Goal: Check status: Check status

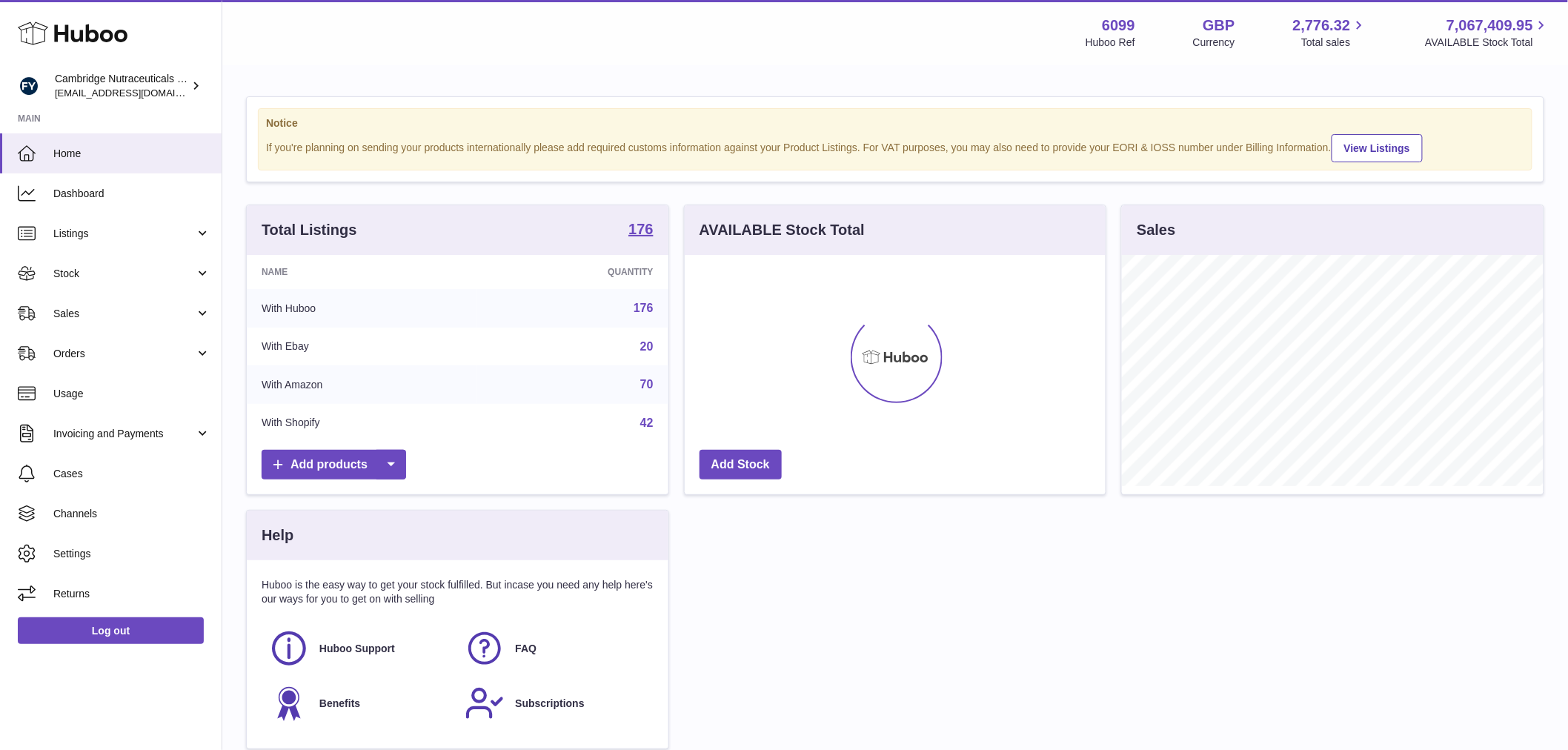
scroll to position [231, 421]
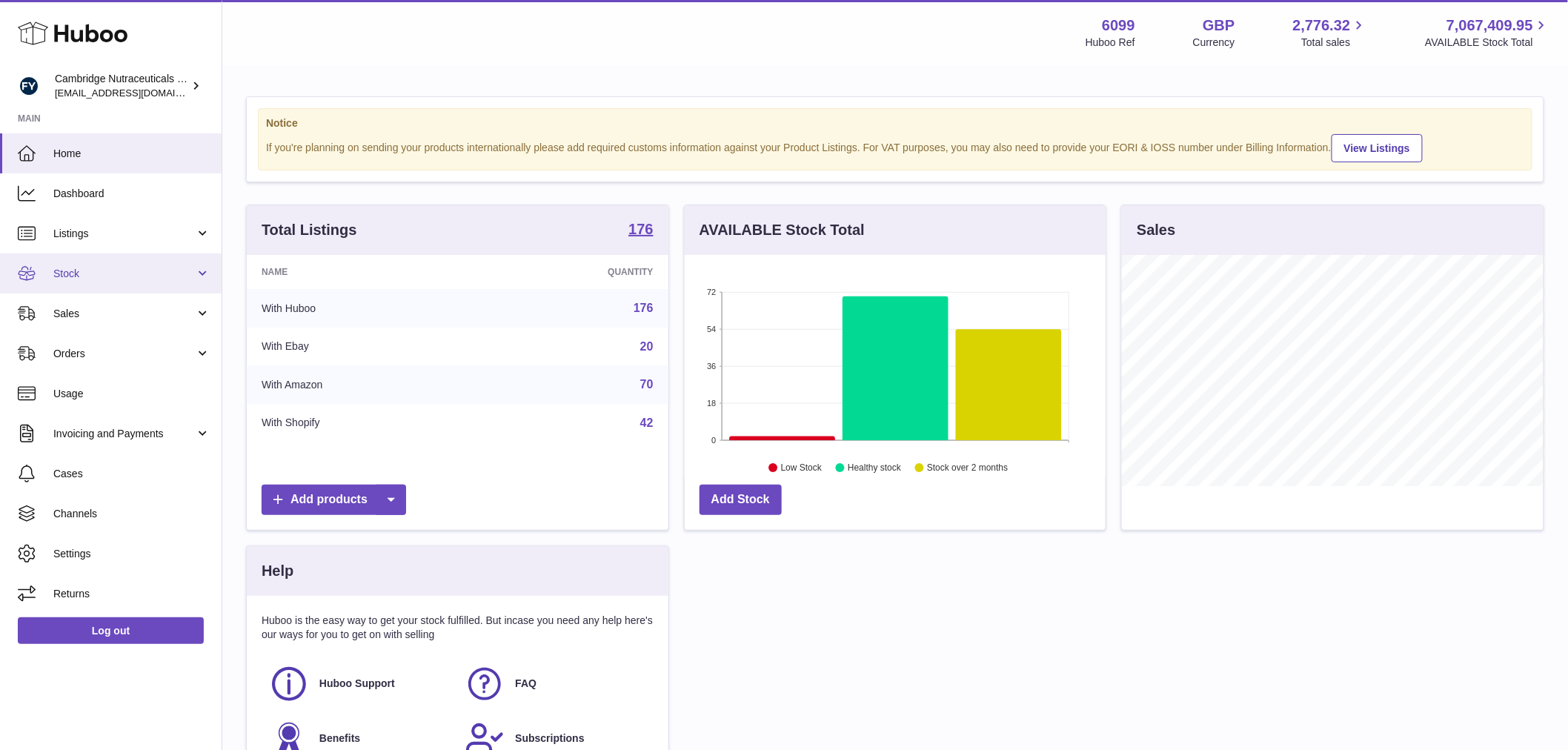
click at [86, 267] on span "Stock" at bounding box center [124, 273] width 142 height 14
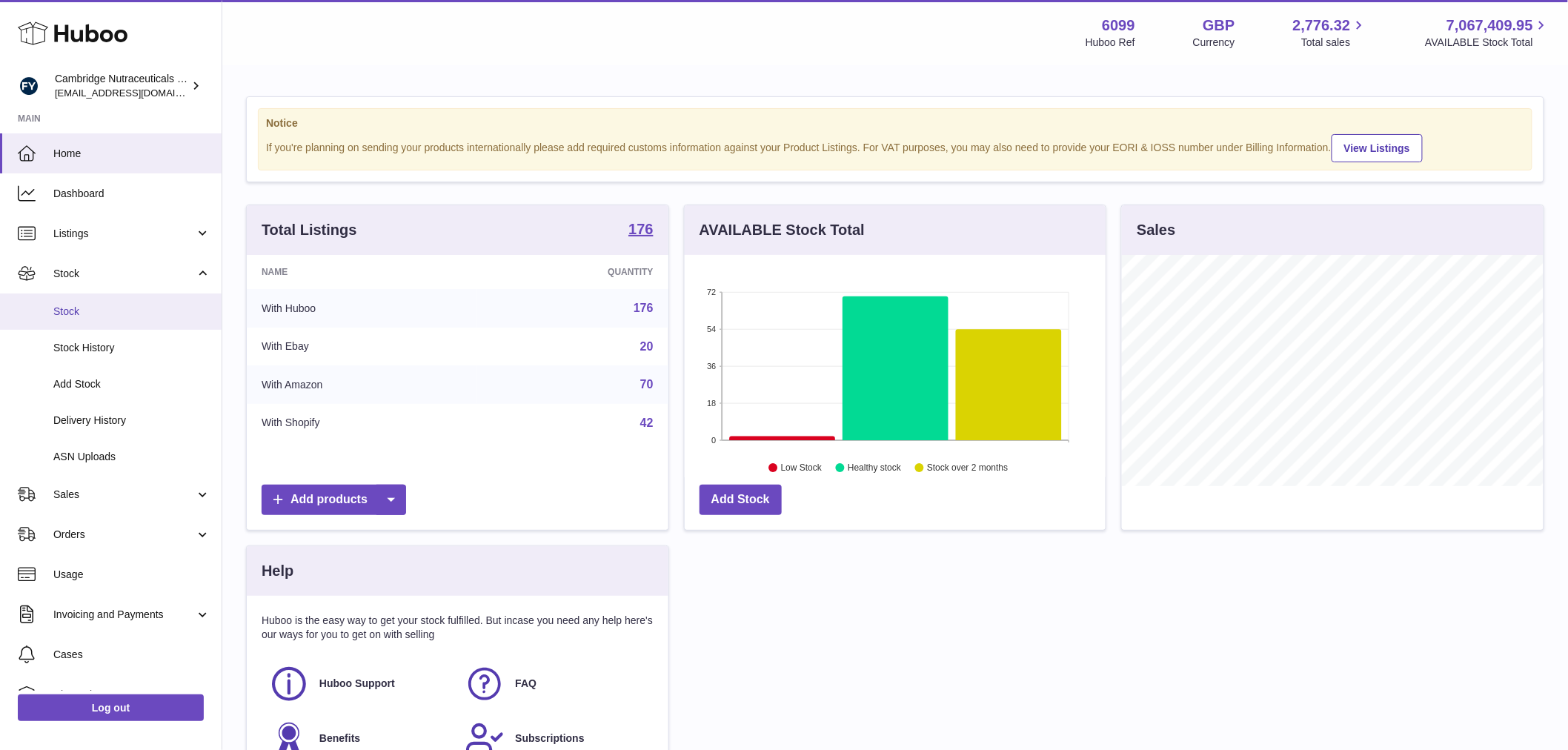
click at [107, 312] on span "Stock" at bounding box center [131, 312] width 157 height 14
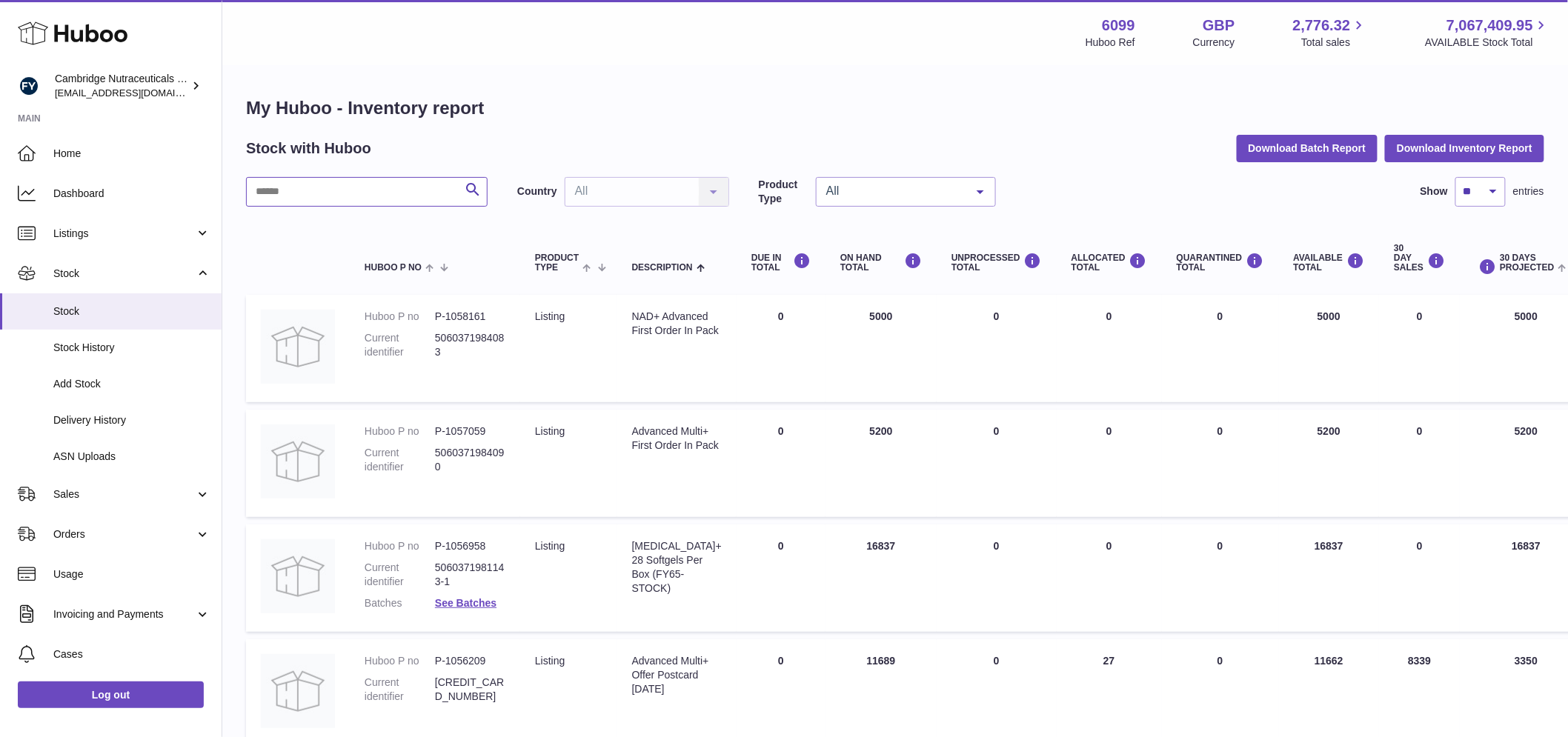
click at [324, 188] on input "text" at bounding box center [367, 191] width 242 height 29
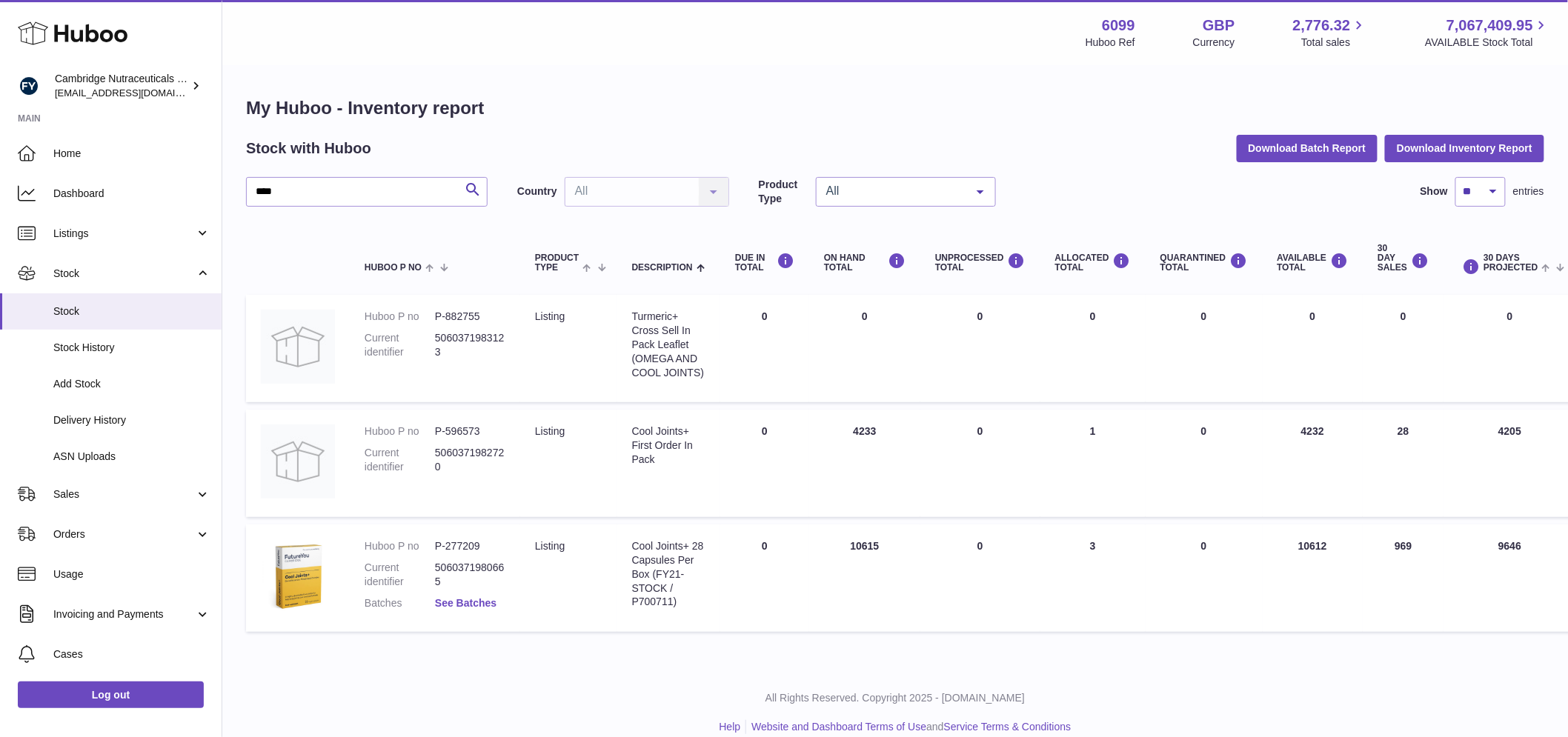
click at [473, 604] on link "See Batches" at bounding box center [465, 603] width 62 height 12
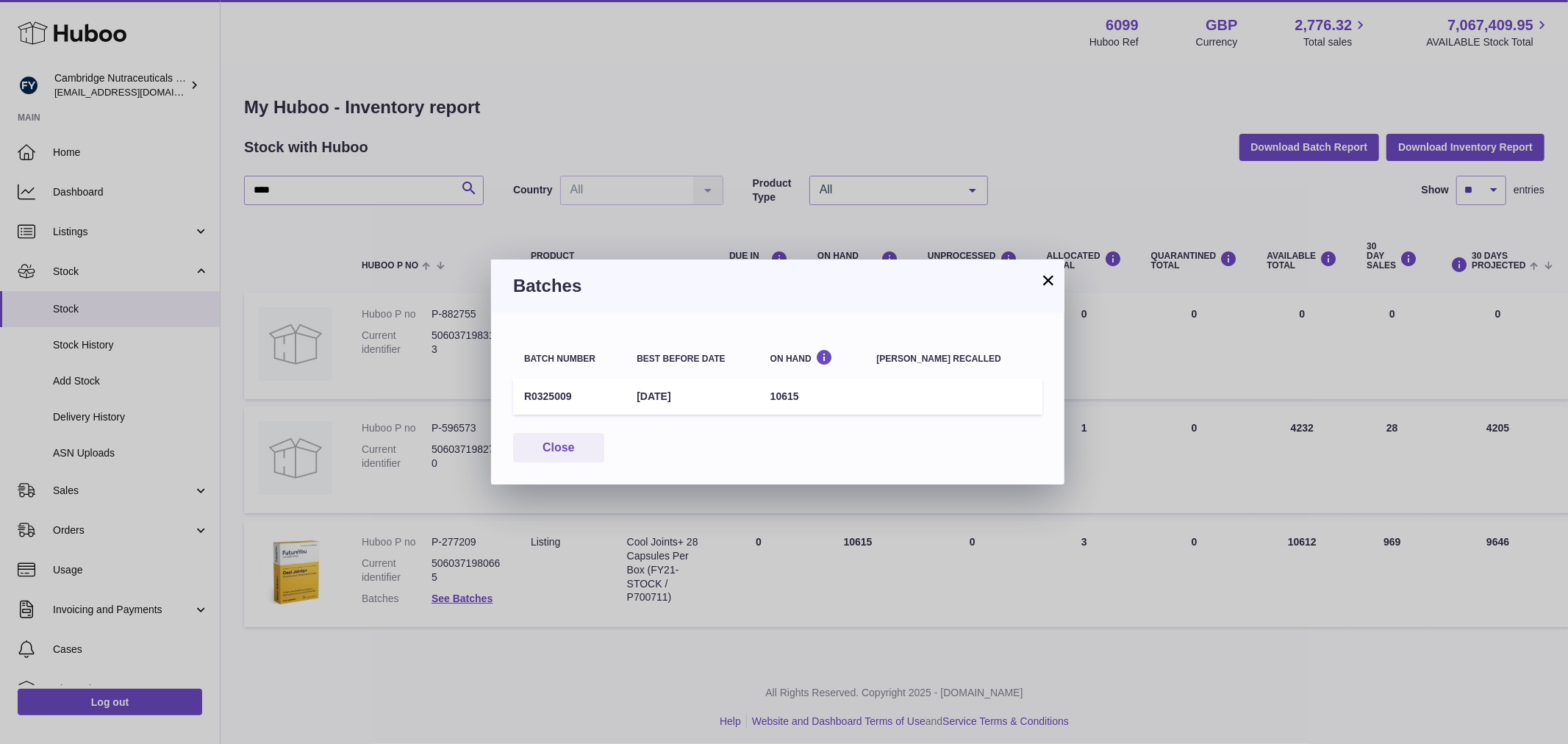
click at [545, 392] on td "R0325009" at bounding box center [569, 396] width 112 height 36
copy td "R0325009"
click at [579, 442] on button "Close" at bounding box center [559, 448] width 91 height 30
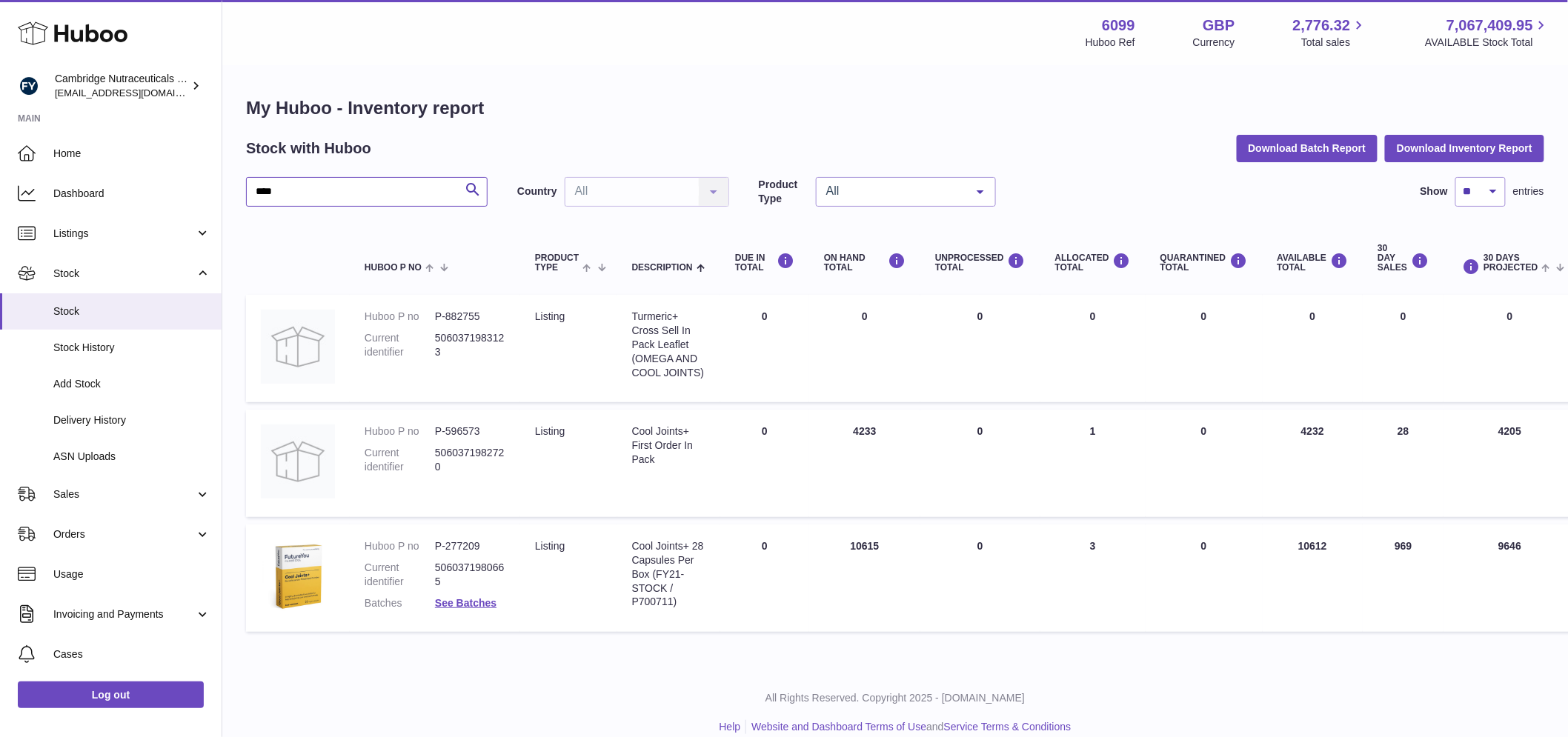
click at [307, 188] on input "****" at bounding box center [367, 191] width 242 height 29
drag, startPoint x: 290, startPoint y: 194, endPoint x: 221, endPoint y: 194, distance: 69.0
click at [221, 194] on div "Huboo Cambridge Nutraceuticals Ltd [EMAIL_ADDRESS][DOMAIN_NAME] Main Home Dashb…" at bounding box center [784, 378] width 1568 height 757
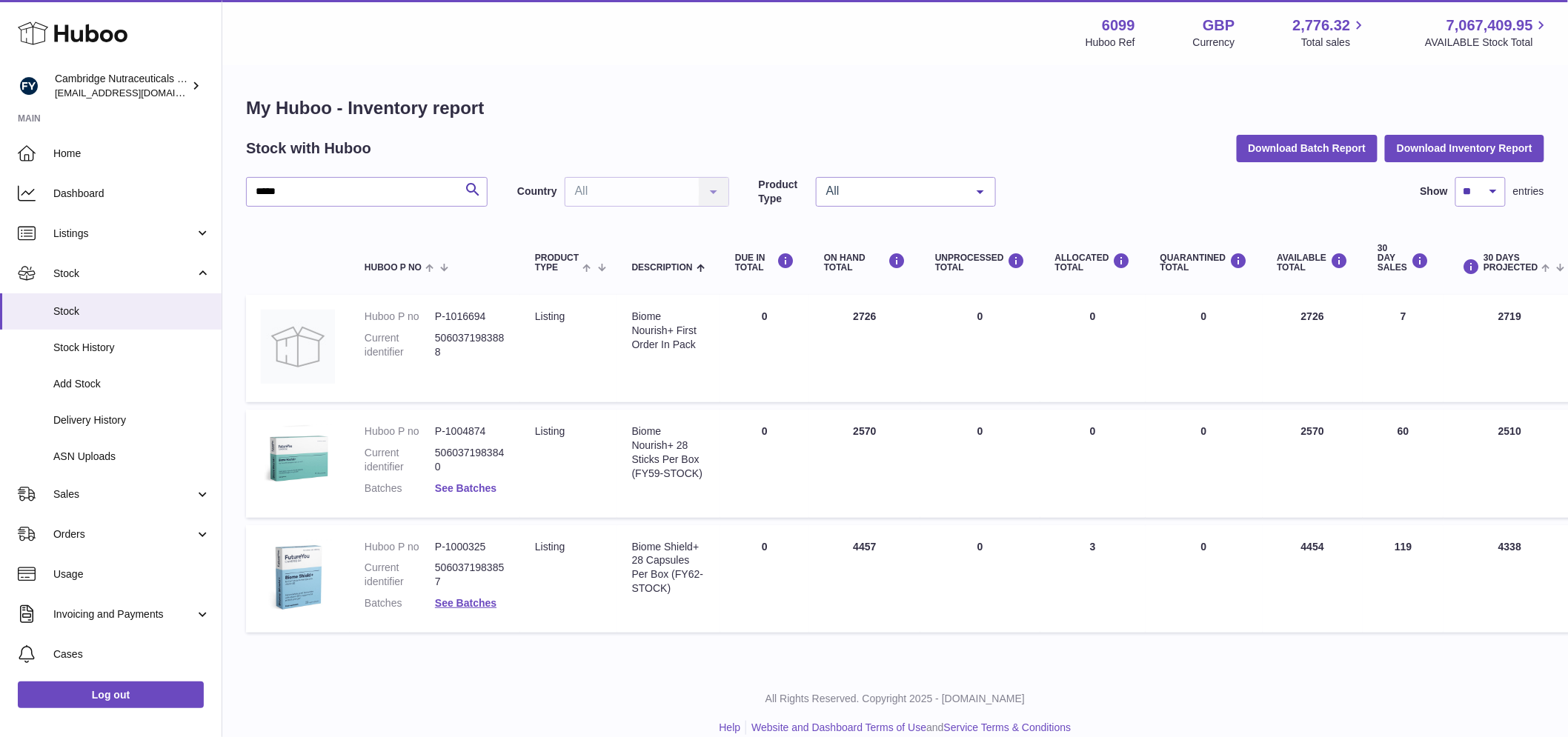
click at [480, 489] on link "See Batches" at bounding box center [465, 489] width 62 height 12
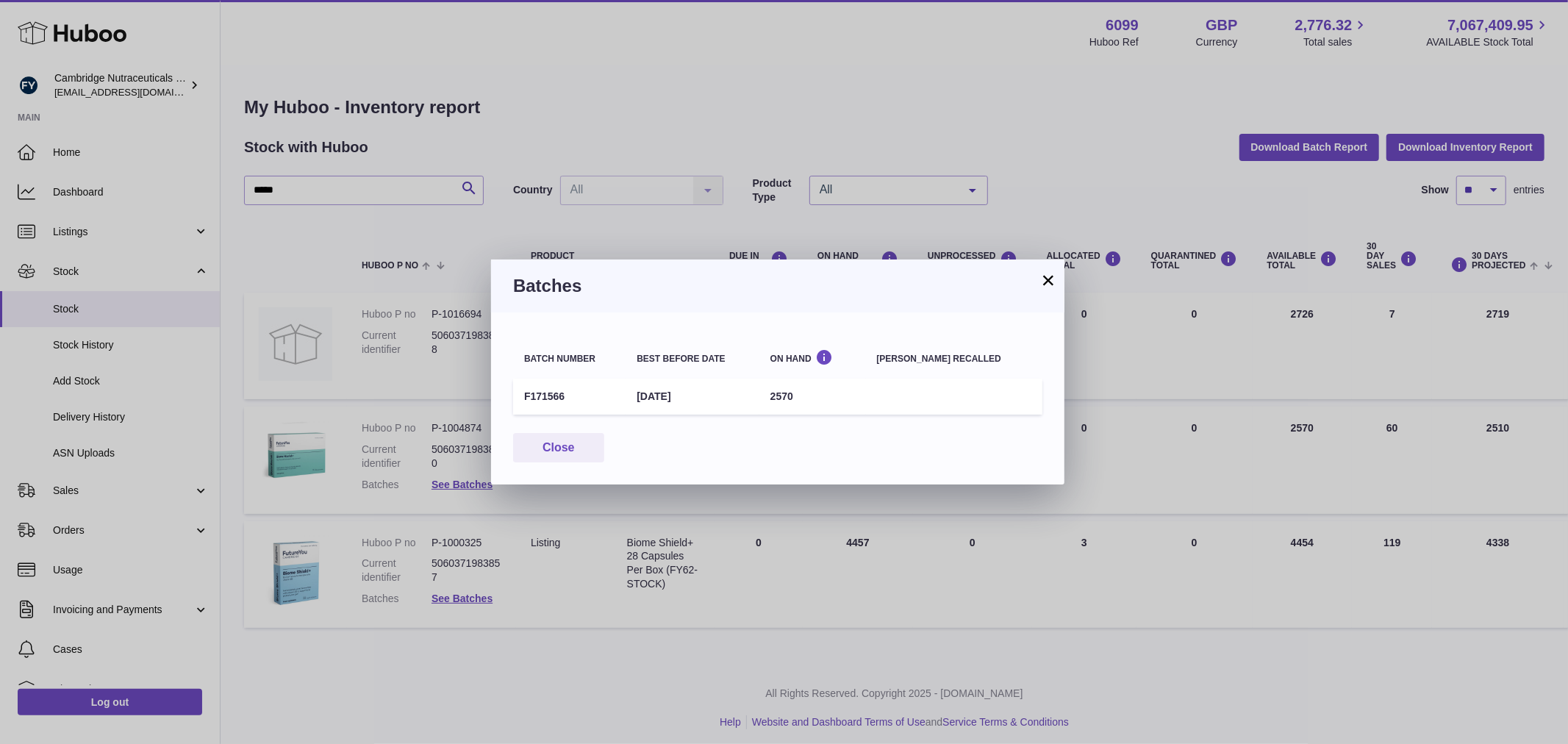
click at [536, 394] on td "F171566" at bounding box center [569, 396] width 112 height 36
copy td "F171566"
click at [571, 457] on button "Close" at bounding box center [559, 448] width 91 height 30
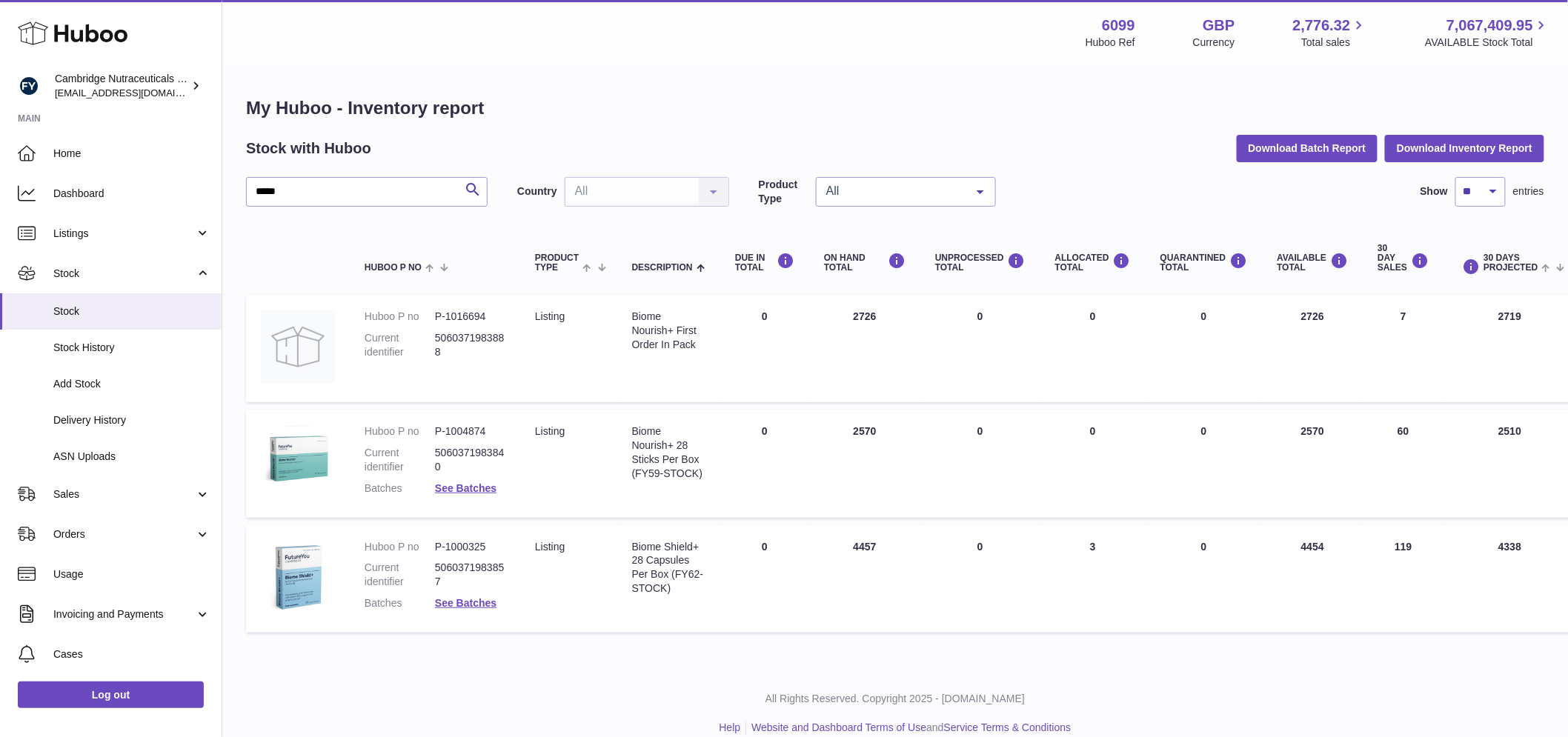
click at [453, 612] on dl "Huboo P no P-1000325 Current identifier 5060371983857 Batches See Batches" at bounding box center [435, 579] width 141 height 79
click at [457, 604] on link "See Batches" at bounding box center [465, 603] width 62 height 12
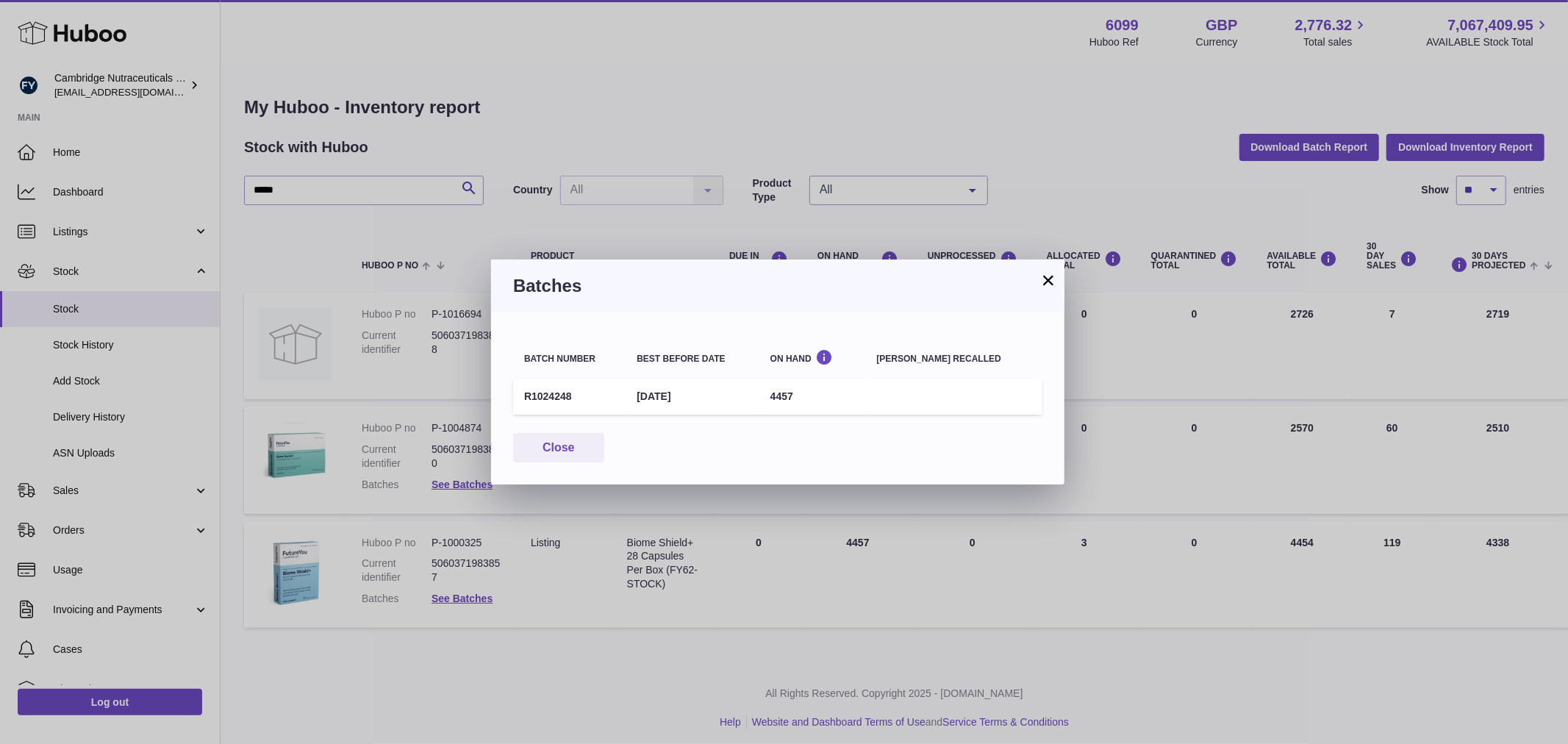
click at [553, 395] on td "R1024248" at bounding box center [569, 396] width 112 height 36
copy td "R1024248"
click at [535, 430] on div "Batch number Best before date On Hand [PERSON_NAME] recalled R1024248 [DATE] 44…" at bounding box center [778, 398] width 574 height 172
drag, startPoint x: 533, startPoint y: 439, endPoint x: 359, endPoint y: 249, distance: 257.6
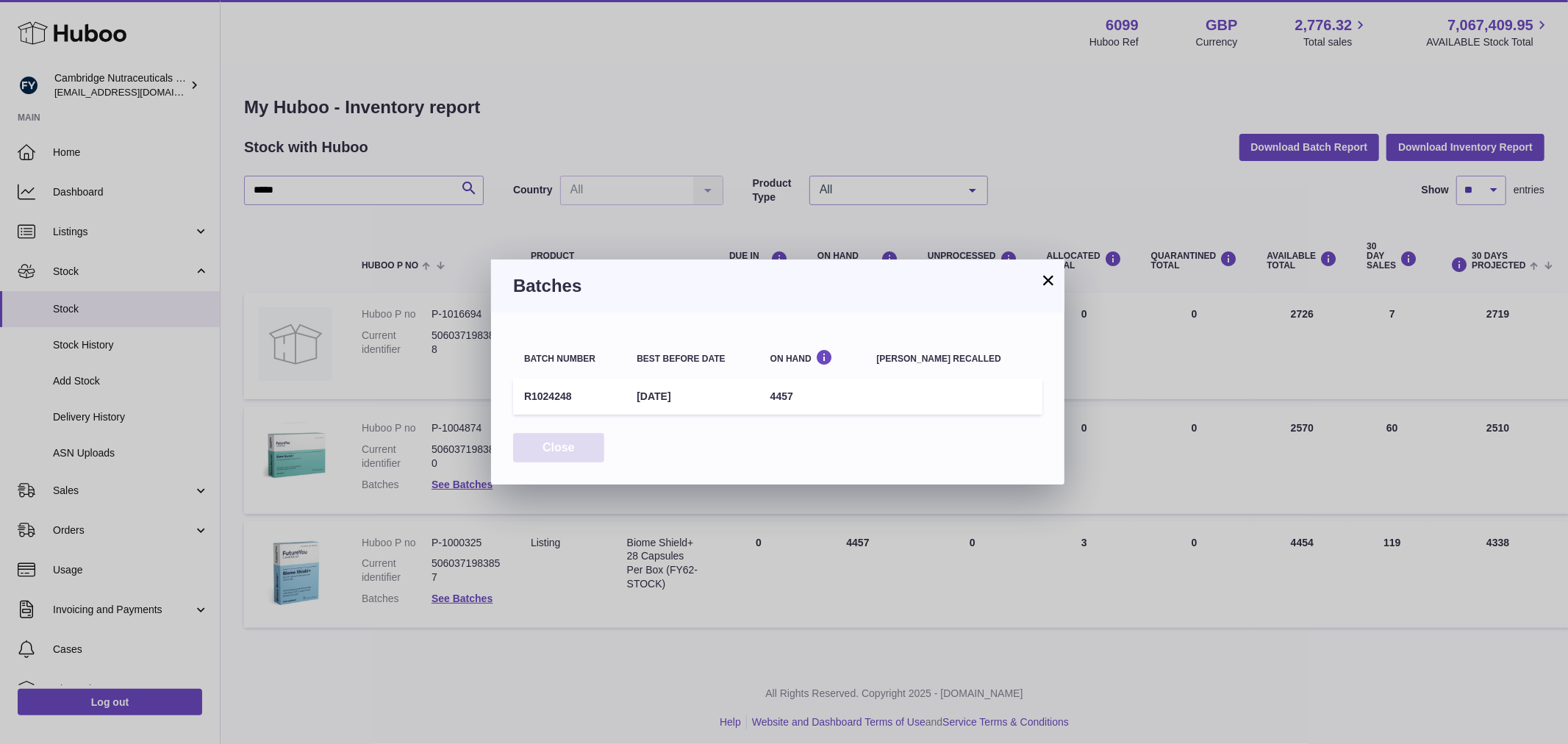
click at [525, 434] on button "Close" at bounding box center [559, 448] width 91 height 30
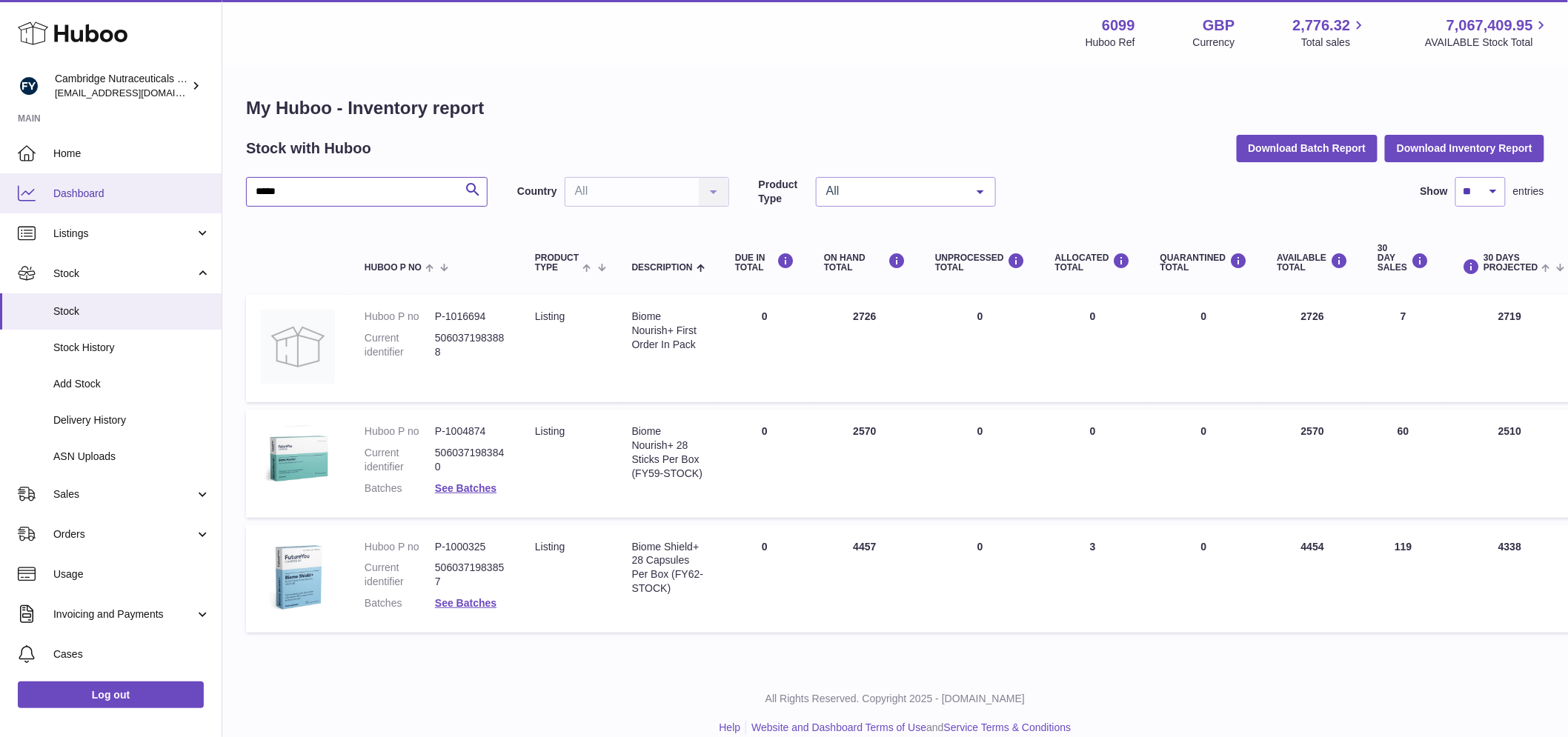
drag, startPoint x: 321, startPoint y: 199, endPoint x: 160, endPoint y: 194, distance: 161.1
click at [161, 194] on div "Huboo Cambridge Nutraceuticals Ltd [EMAIL_ADDRESS][DOMAIN_NAME] Main Home Dashb…" at bounding box center [784, 378] width 1568 height 757
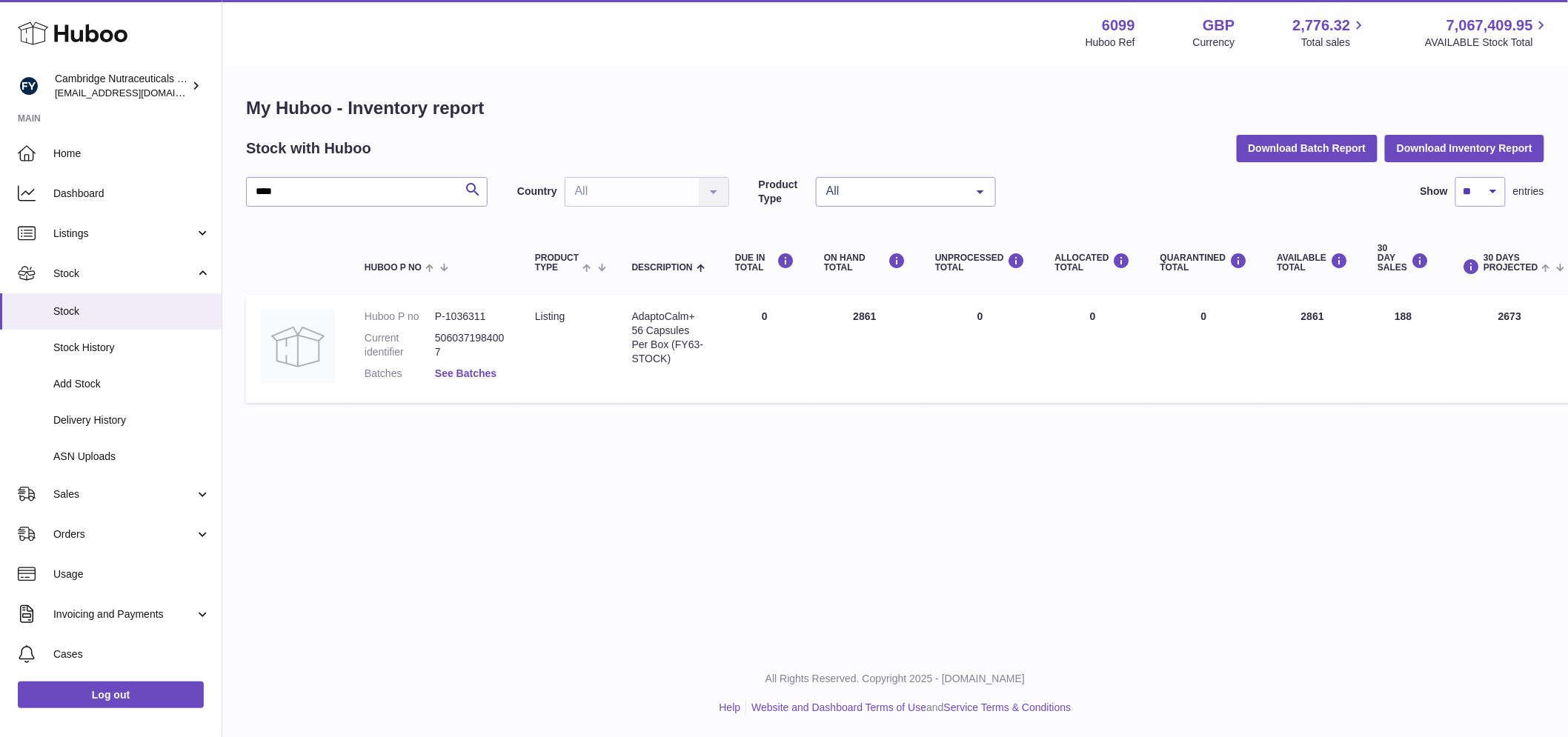
click at [482, 372] on link "See Batches" at bounding box center [465, 374] width 62 height 12
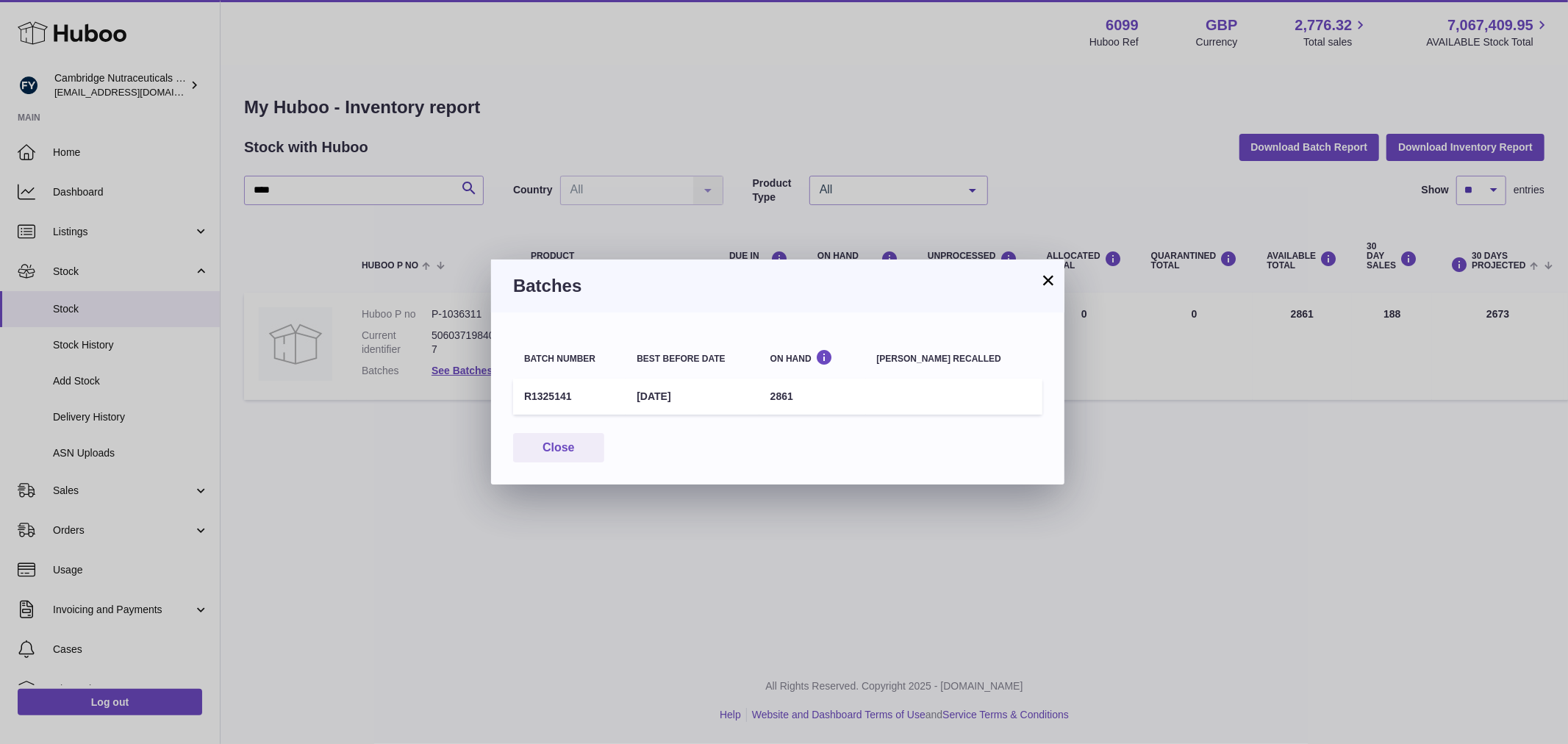
click at [553, 394] on td "R1325141" at bounding box center [569, 396] width 112 height 36
copy td "R1325141"
click at [545, 451] on button "Close" at bounding box center [559, 448] width 91 height 30
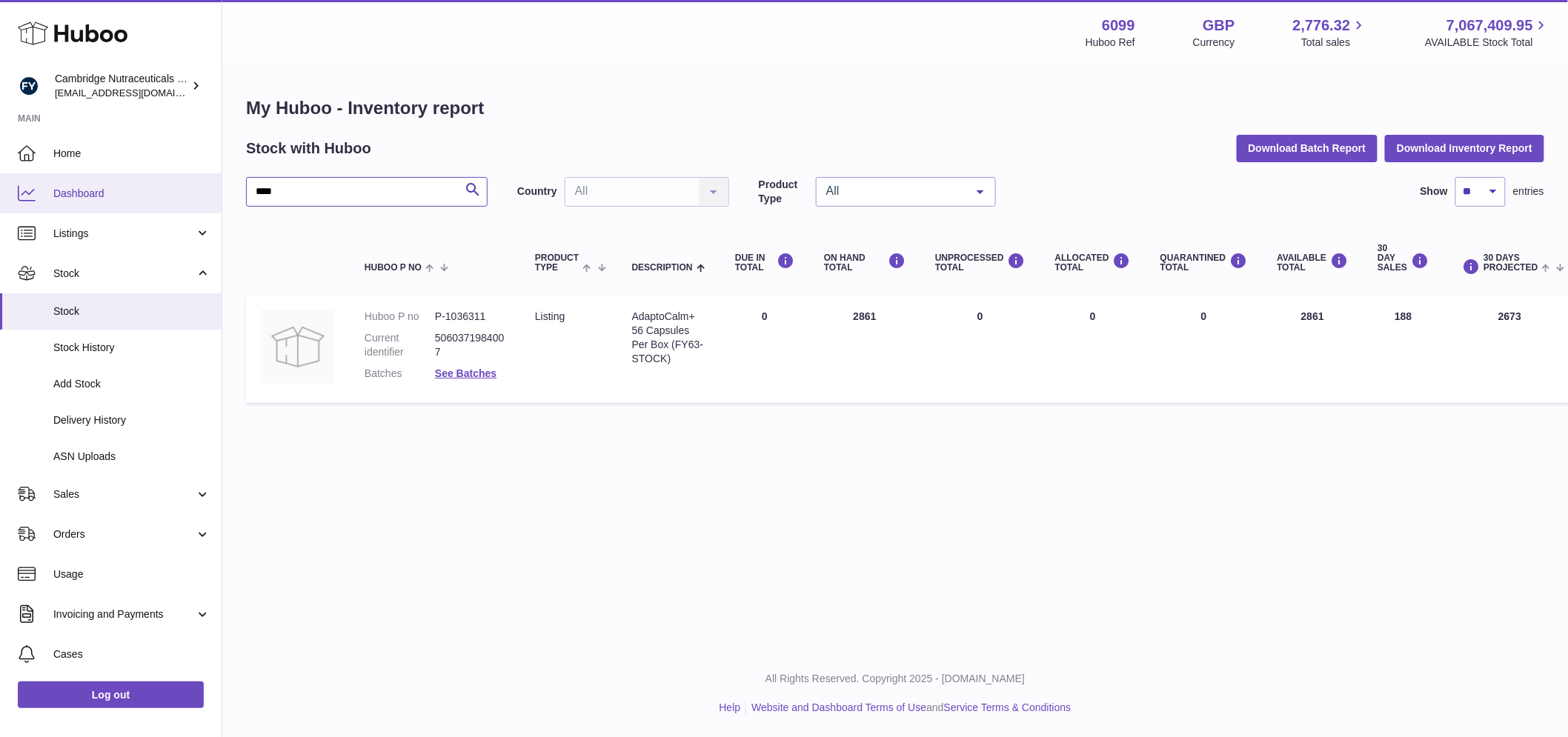
drag, startPoint x: 237, startPoint y: 188, endPoint x: 197, endPoint y: 188, distance: 40.0
click at [197, 188] on div "Huboo Cambridge Nutraceuticals Ltd [EMAIL_ADDRESS][DOMAIN_NAME] Main Home Dashb…" at bounding box center [784, 368] width 1568 height 737
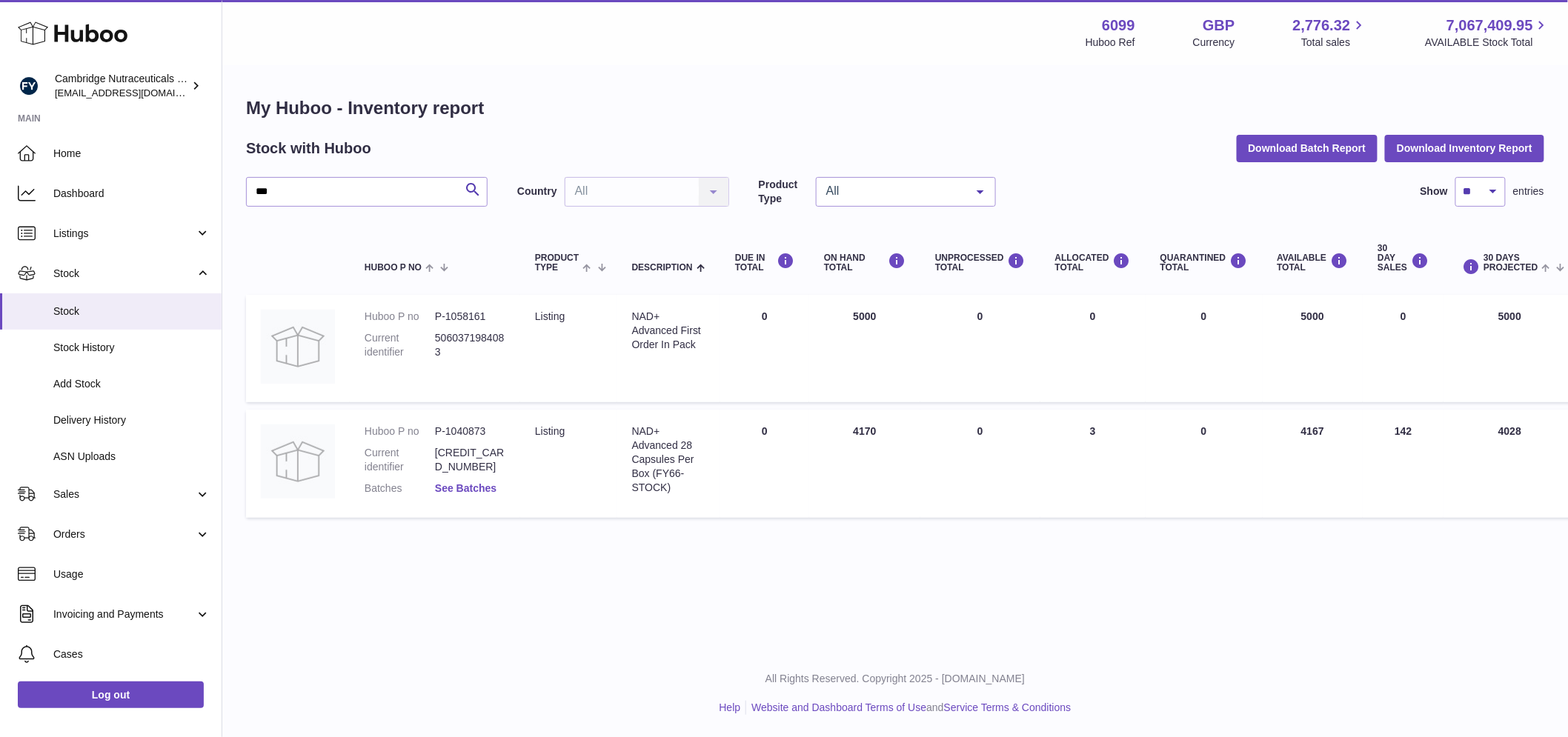
click at [468, 492] on link "See Batches" at bounding box center [465, 489] width 62 height 12
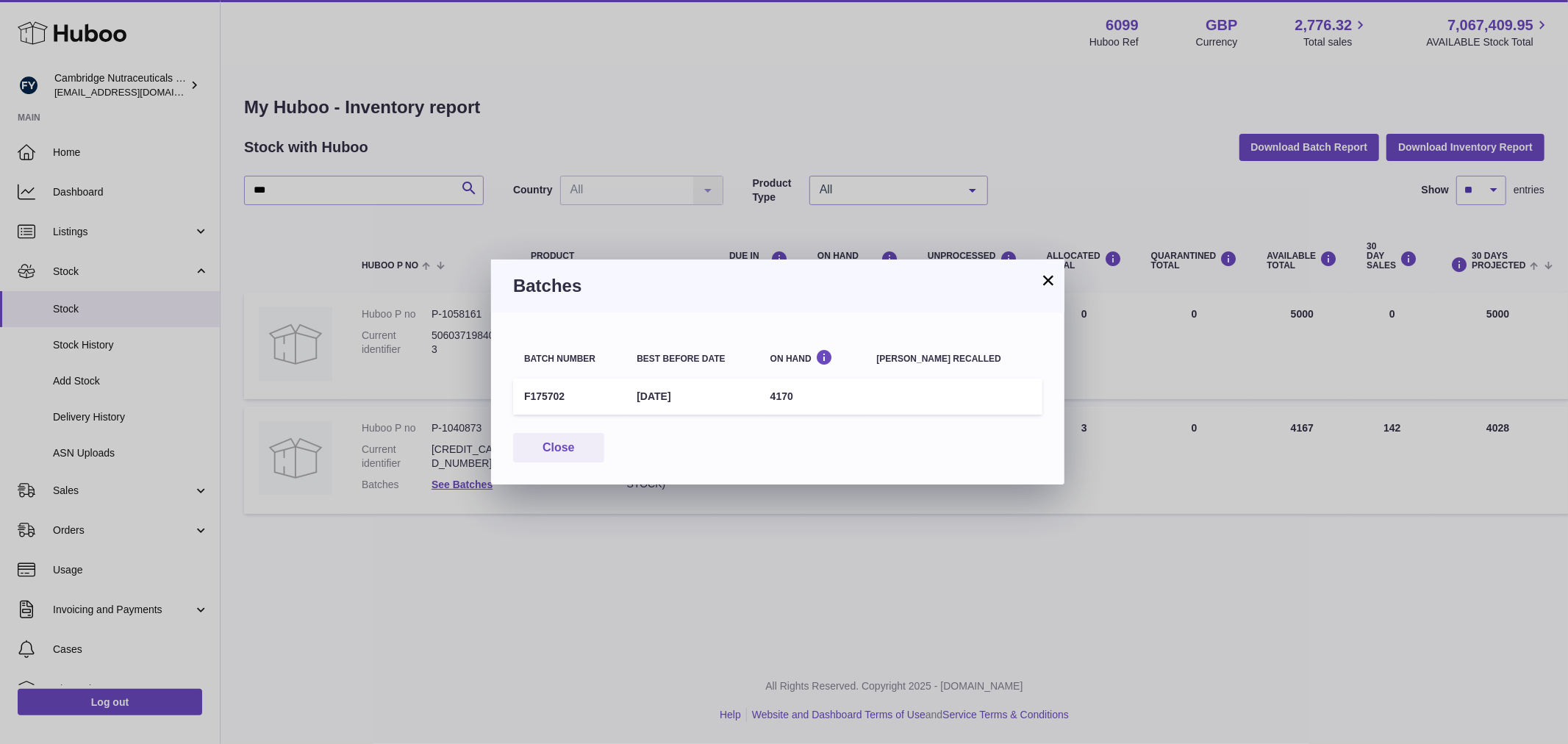
click at [537, 390] on td "F175702" at bounding box center [569, 396] width 112 height 36
drag, startPoint x: 537, startPoint y: 390, endPoint x: 606, endPoint y: 442, distance: 86.4
click at [539, 390] on td "F175702" at bounding box center [569, 396] width 112 height 36
copy td "F175702"
click at [547, 451] on button "Close" at bounding box center [559, 448] width 91 height 30
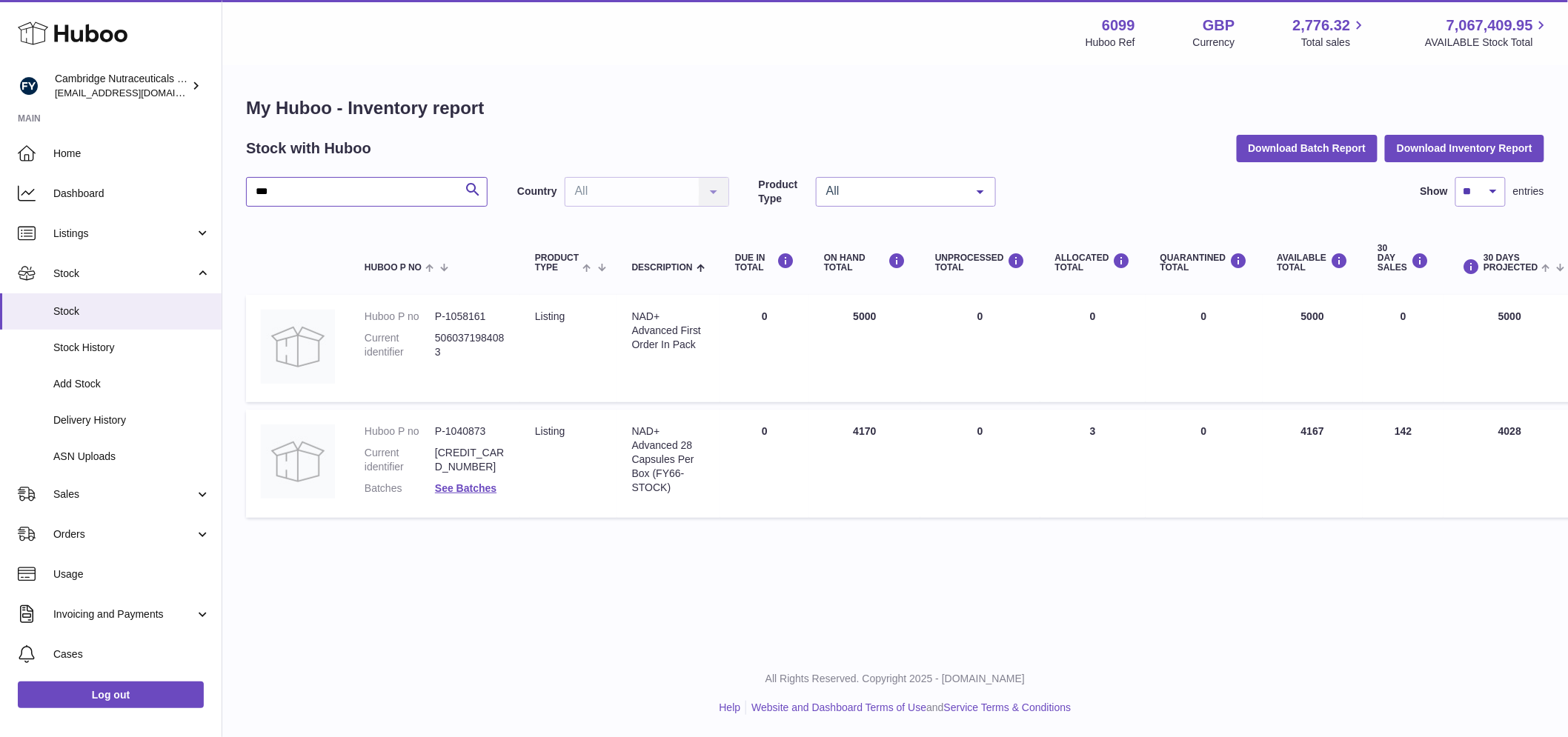
drag, startPoint x: 312, startPoint y: 197, endPoint x: 240, endPoint y: 189, distance: 72.4
click at [240, 189] on div "My Huboo - Inventory report Stock with Huboo Download Batch Report Download Inv…" at bounding box center [895, 311] width 1345 height 488
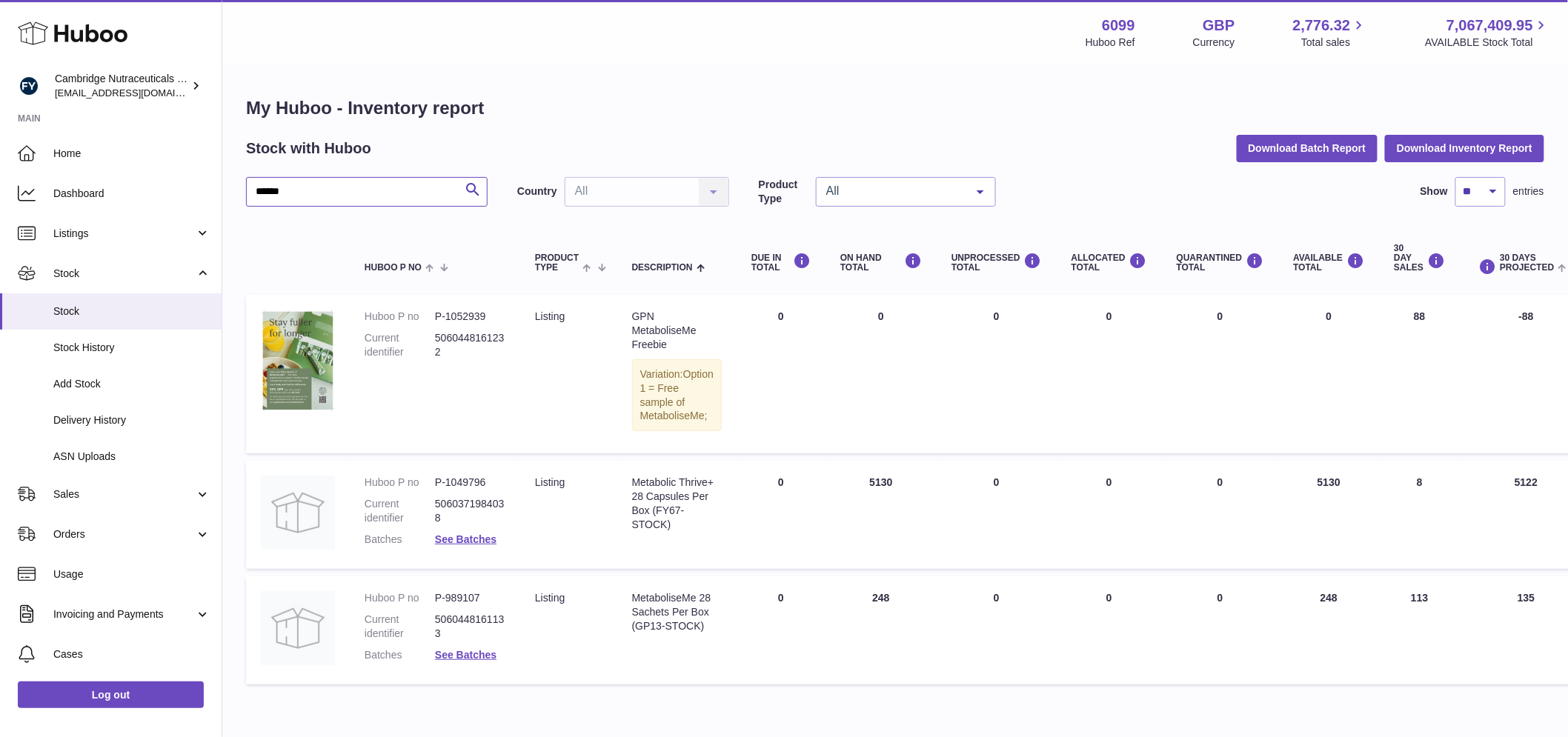
scroll to position [83, 0]
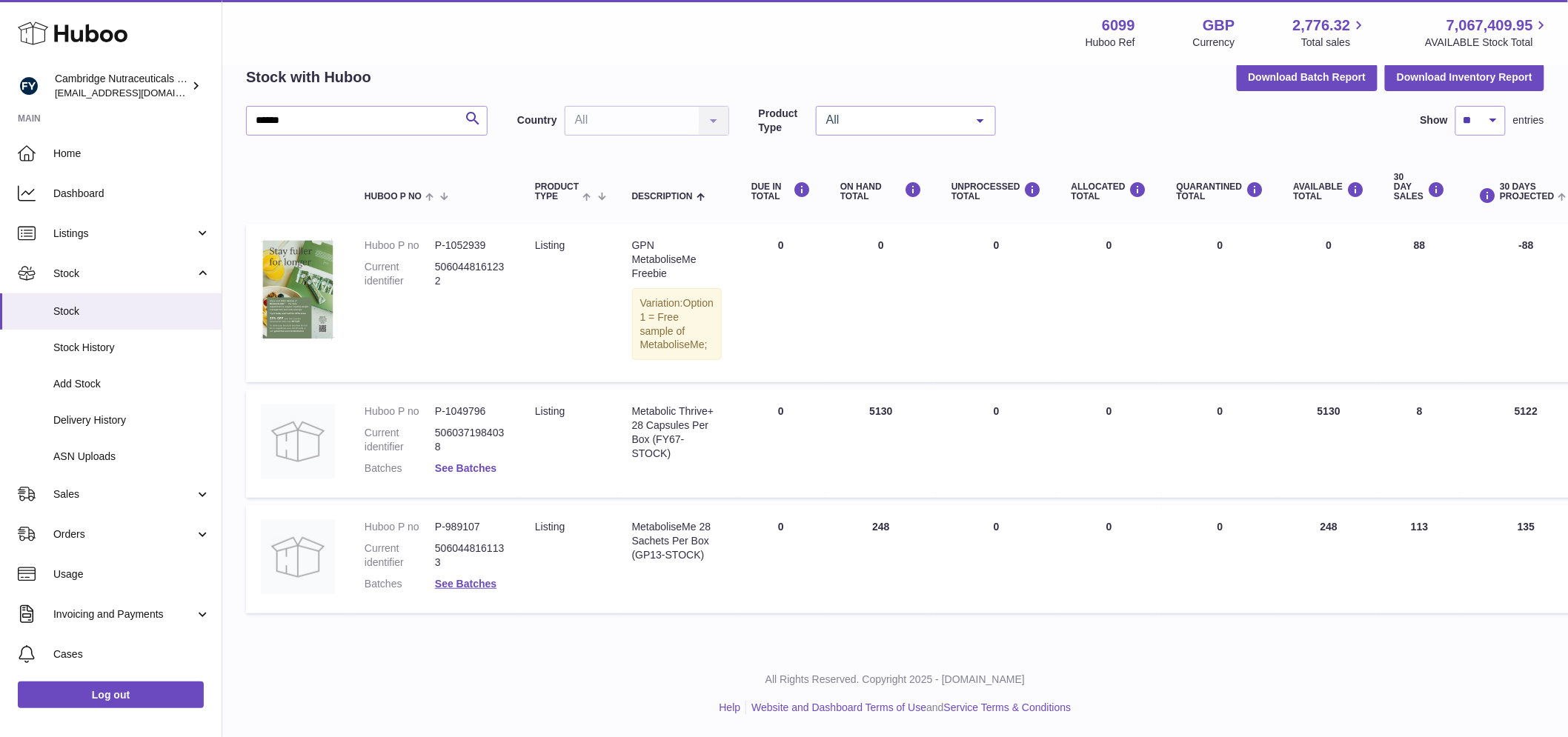
click at [489, 470] on link "See Batches" at bounding box center [465, 468] width 62 height 12
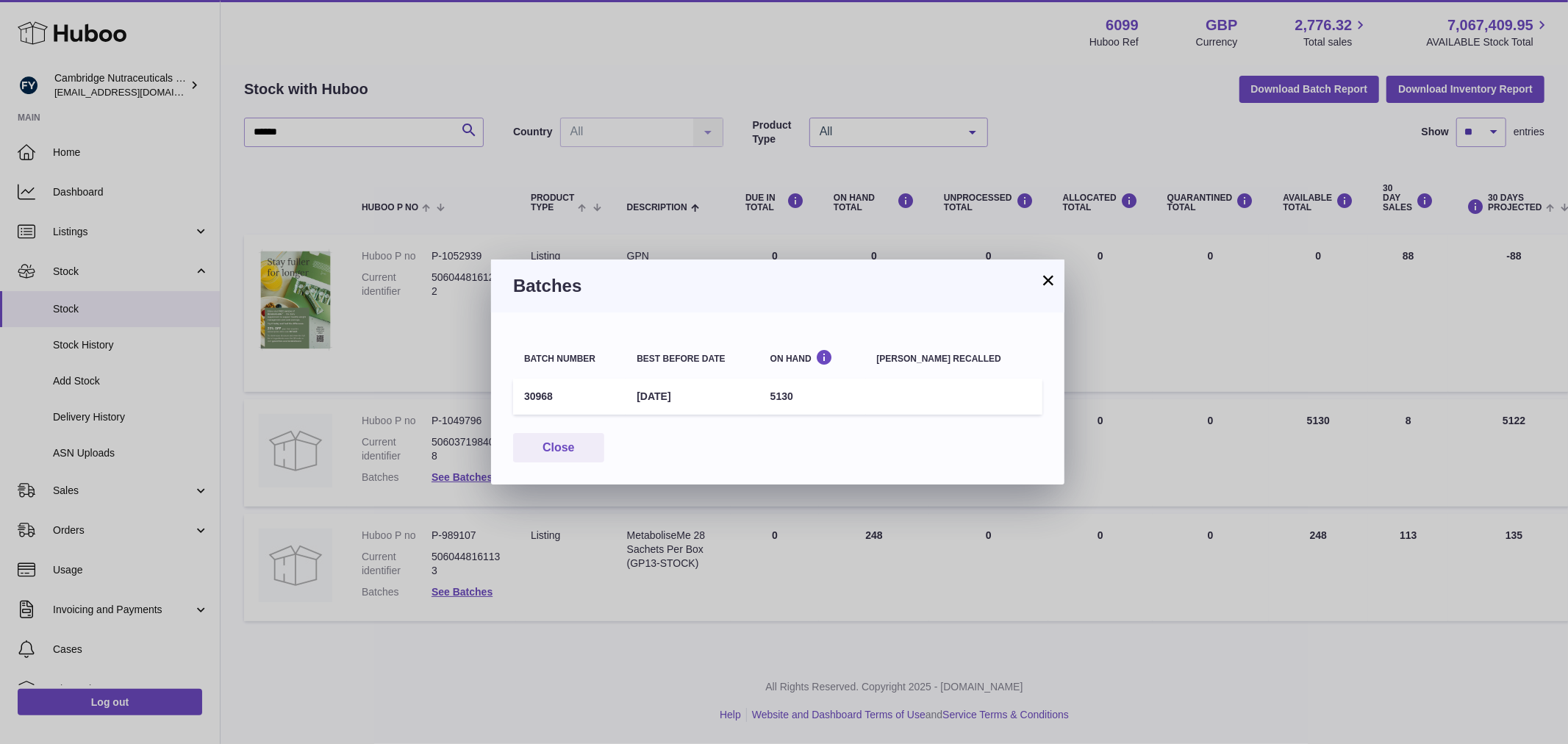
click at [536, 395] on td "30968" at bounding box center [569, 396] width 112 height 36
copy td "30968"
click at [579, 447] on button "Close" at bounding box center [559, 448] width 91 height 30
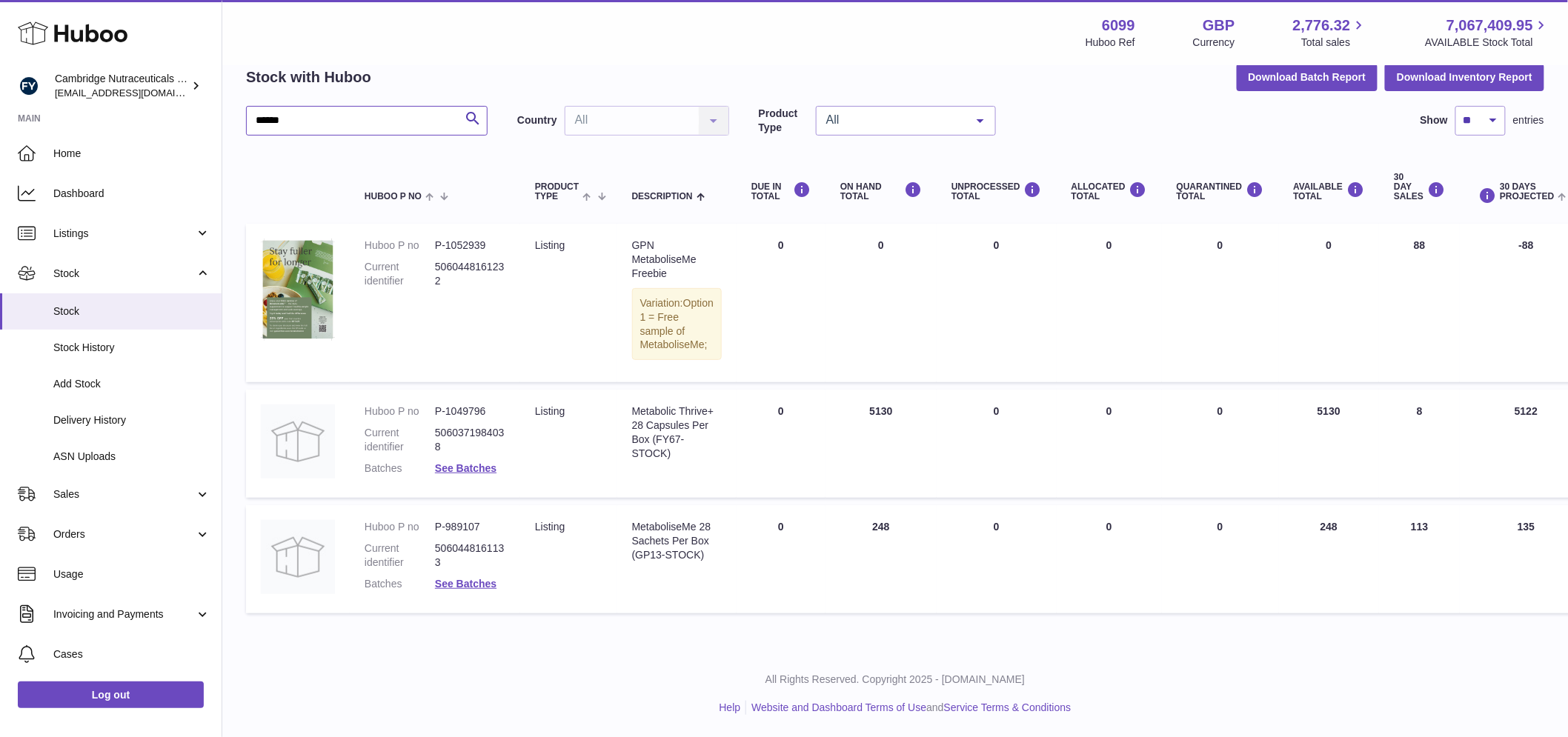
drag, startPoint x: 322, startPoint y: 115, endPoint x: 182, endPoint y: 122, distance: 140.2
click at [182, 122] on div "Huboo Cambridge Nutraceuticals Ltd [EMAIL_ADDRESS][DOMAIN_NAME] Main Home Dashb…" at bounding box center [784, 332] width 1568 height 808
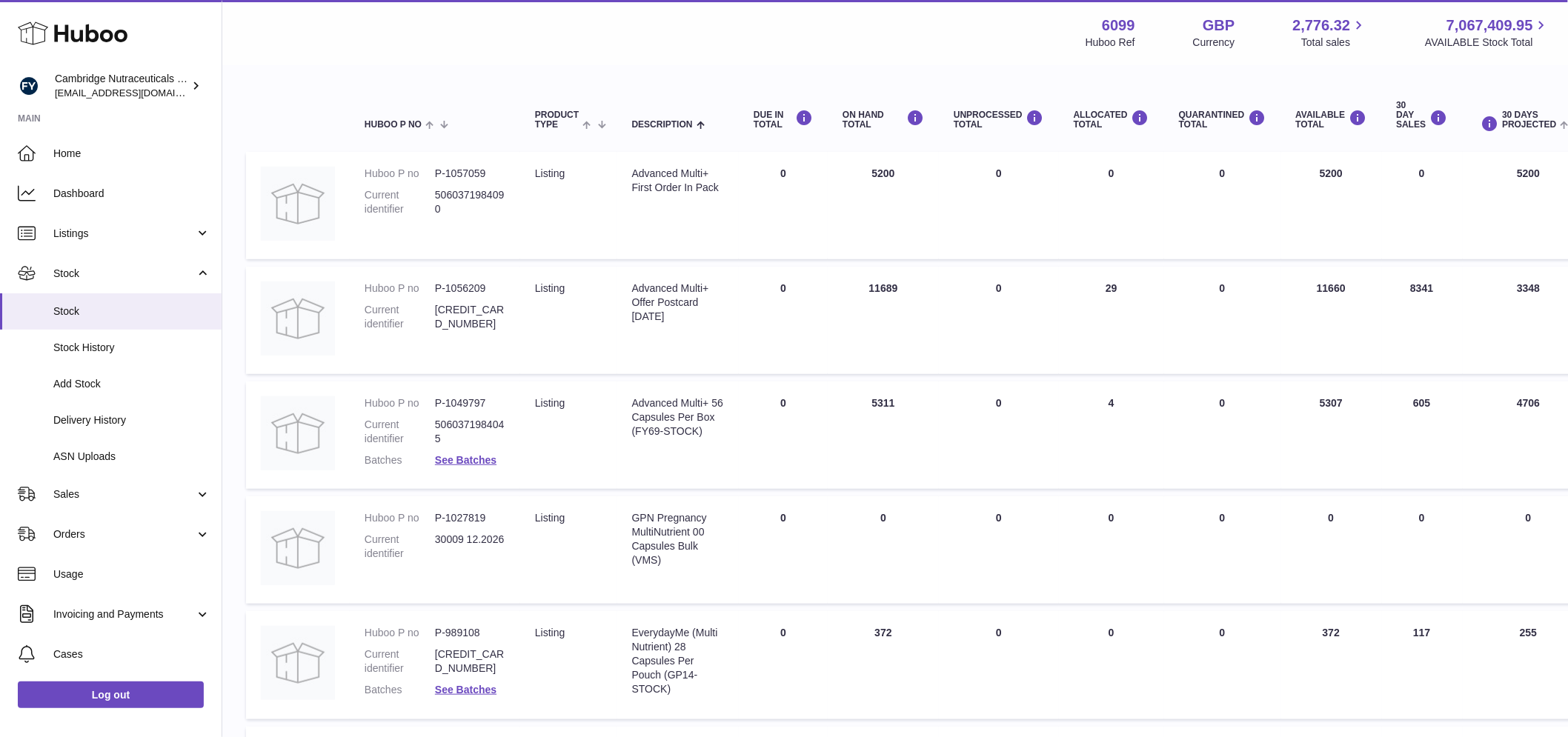
scroll to position [237, 0]
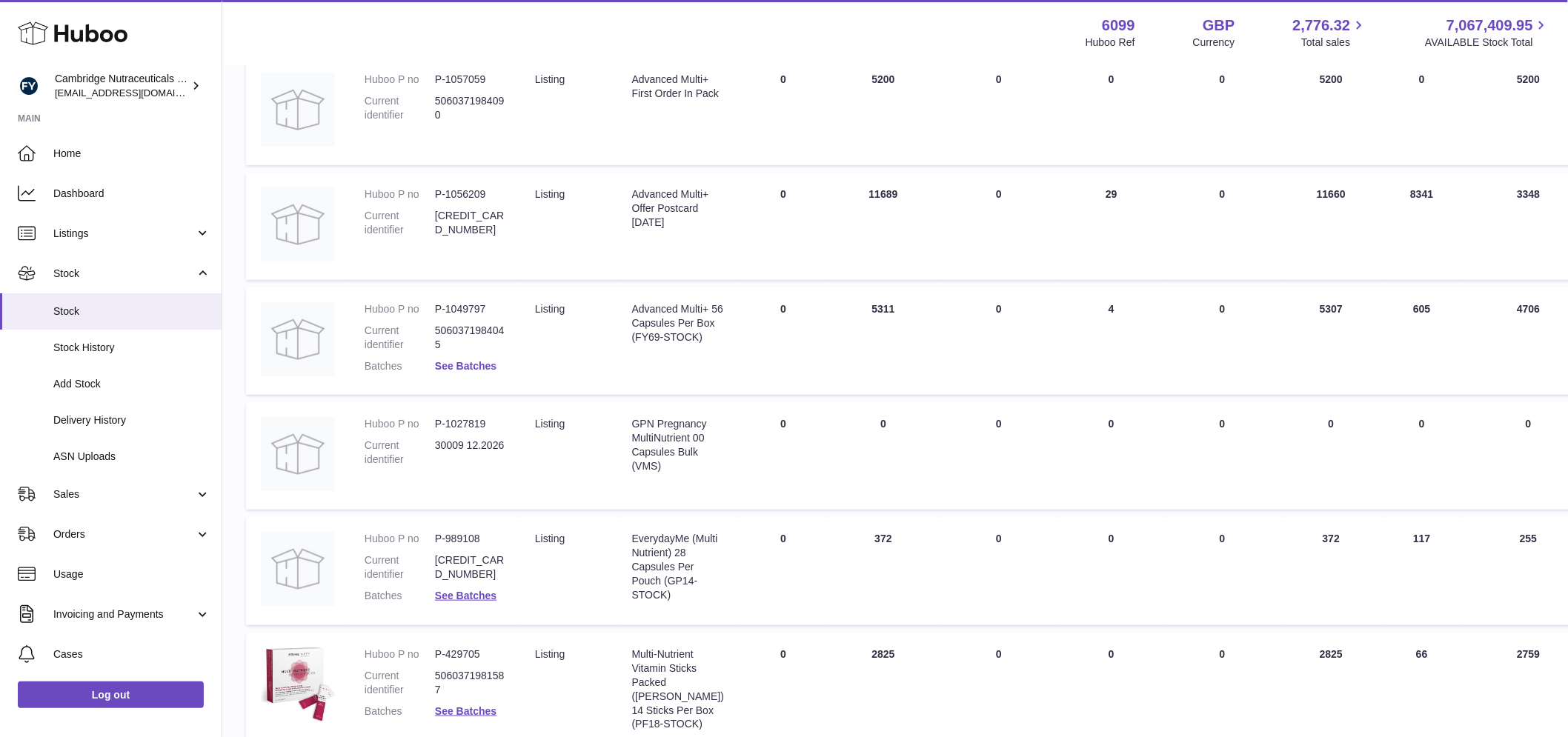
click at [456, 367] on link "See Batches" at bounding box center [465, 366] width 62 height 12
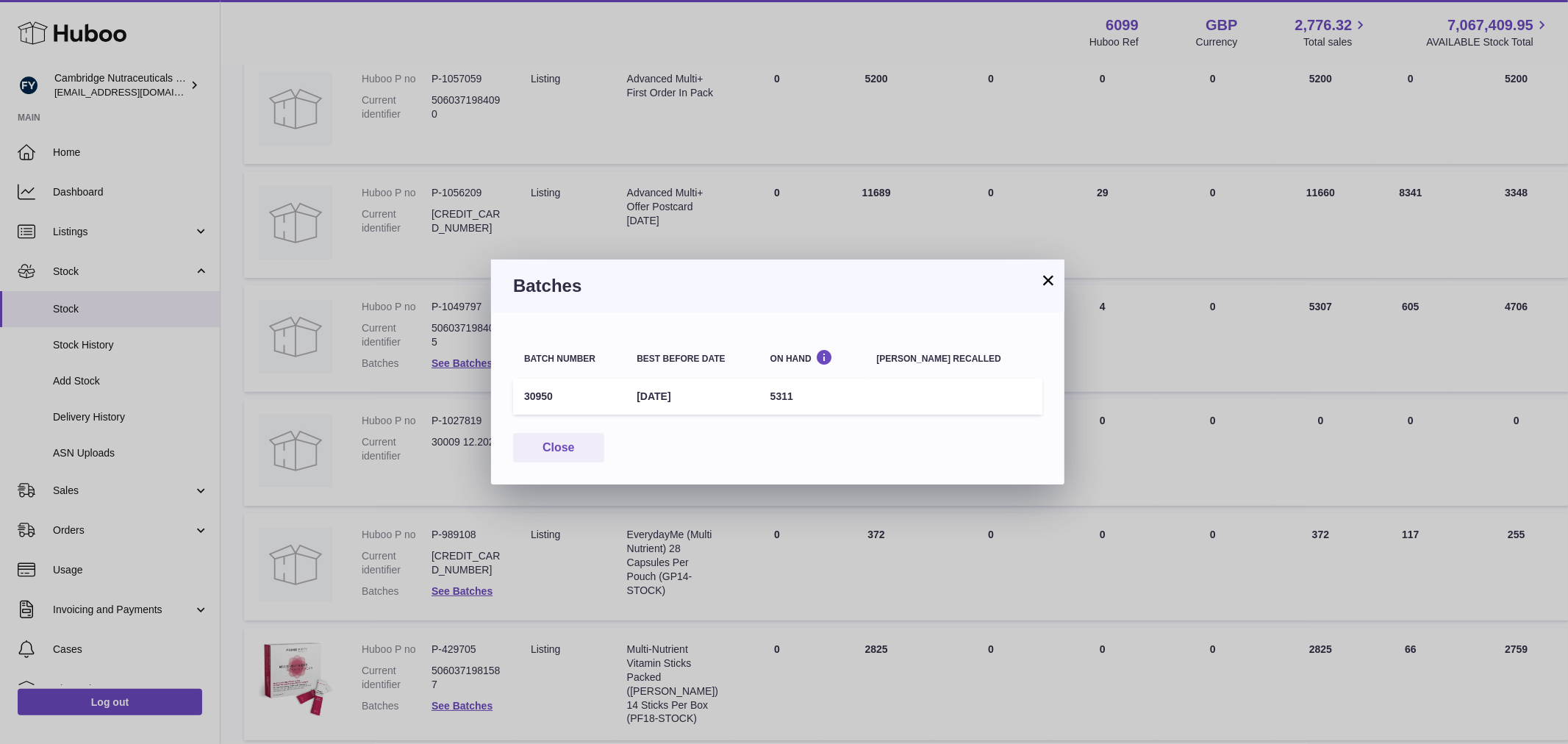
click at [540, 395] on td "30950" at bounding box center [569, 396] width 112 height 36
copy td "30950"
drag, startPoint x: 577, startPoint y: 464, endPoint x: 570, endPoint y: 439, distance: 26.0
click at [575, 461] on div "Batch number Best before date On Hand [PERSON_NAME] recalled 30950 [DATE] 5311 …" at bounding box center [778, 398] width 574 height 172
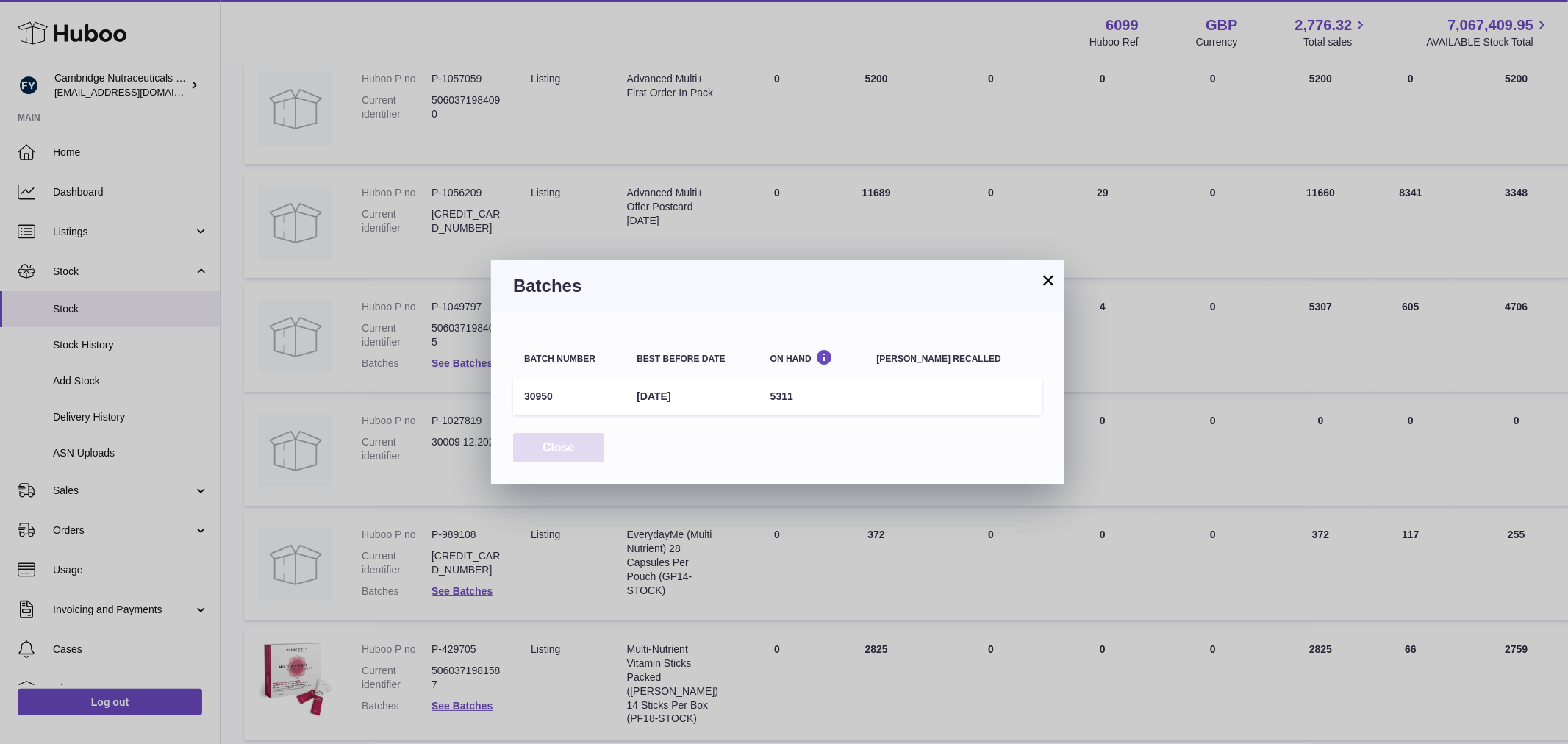
click at [570, 439] on button "Close" at bounding box center [559, 448] width 91 height 30
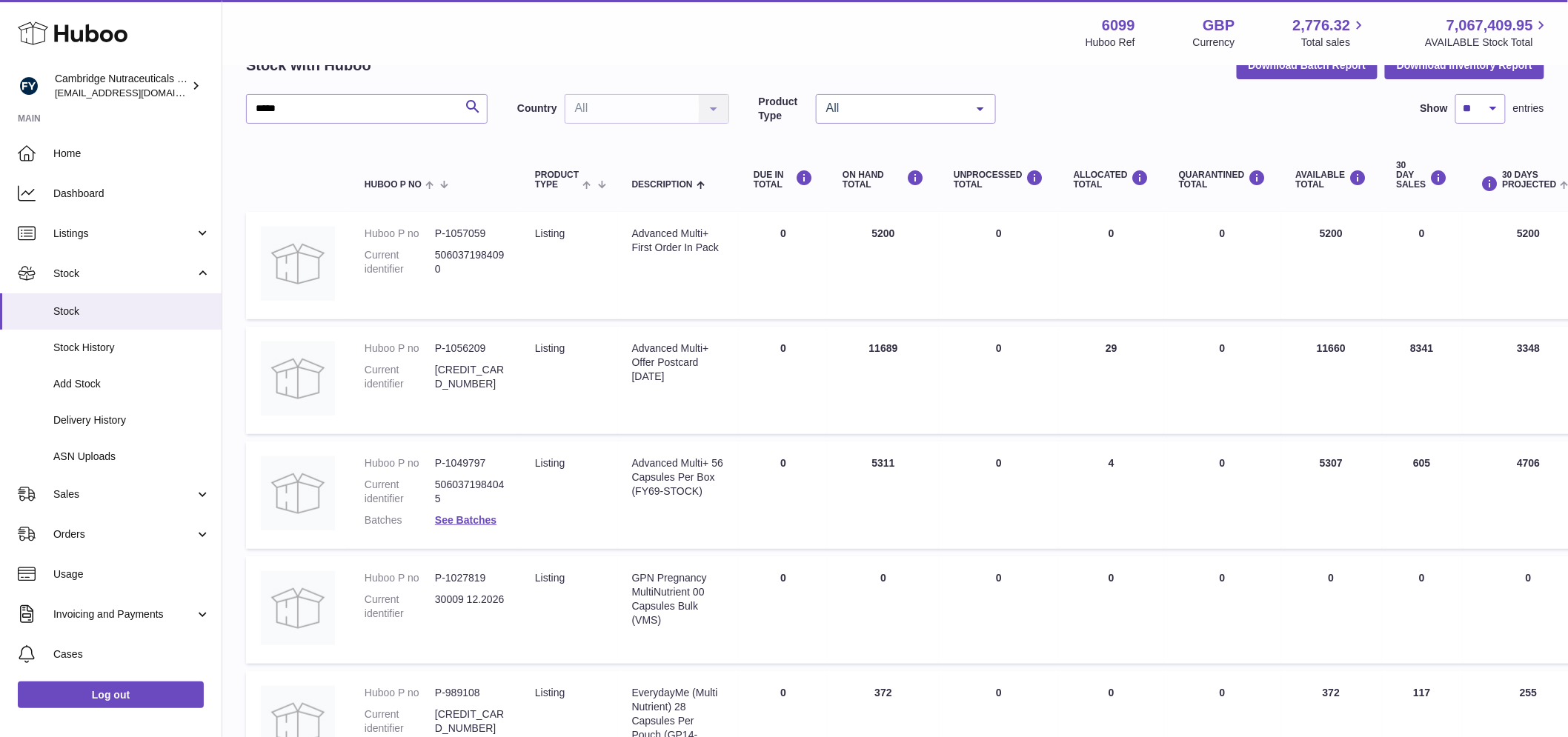
scroll to position [0, 0]
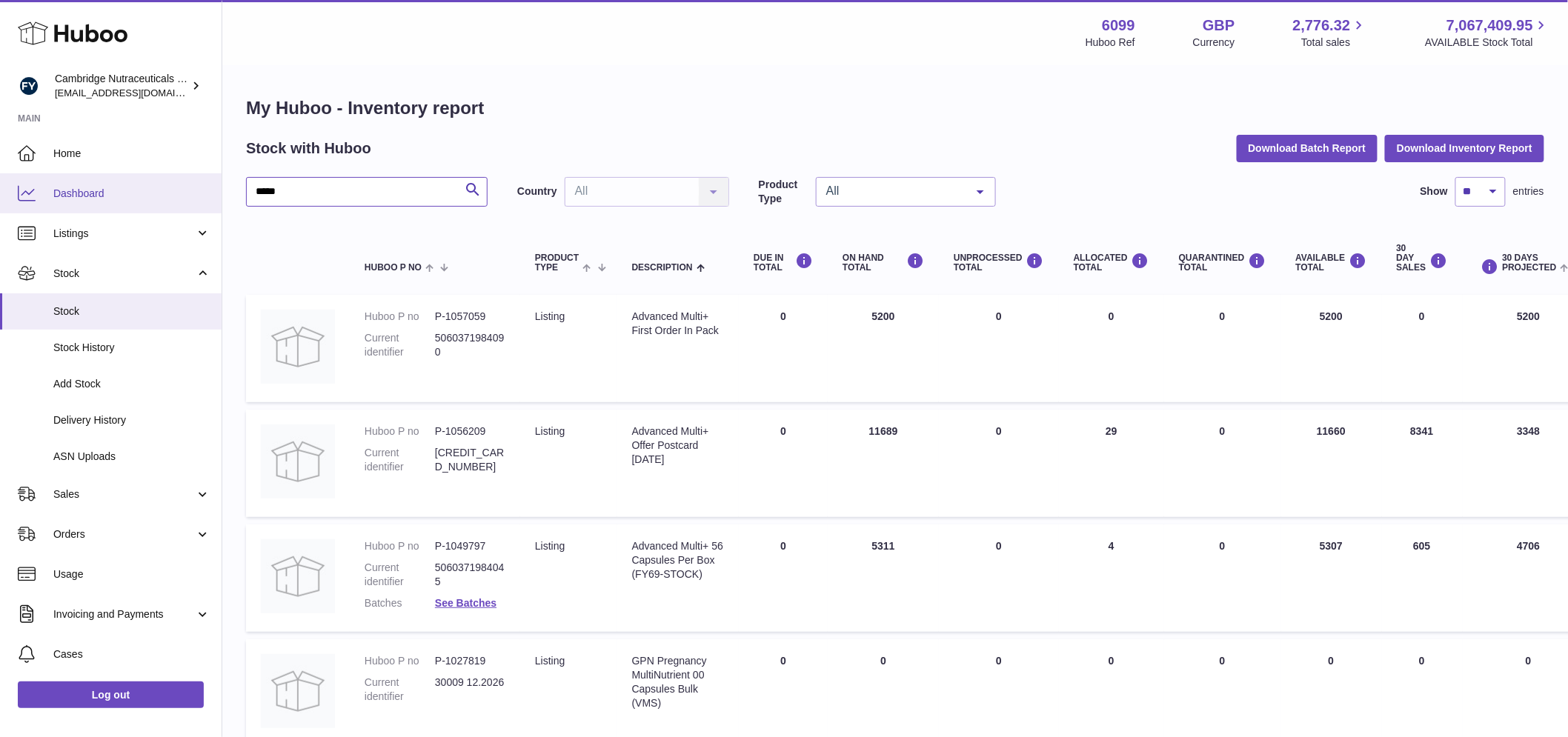
drag, startPoint x: 293, startPoint y: 190, endPoint x: 182, endPoint y: 201, distance: 111.5
click at [182, 201] on div "Huboo Cambridge Nutraceuticals Ltd [EMAIL_ADDRESS][DOMAIN_NAME] Main Home Dashb…" at bounding box center [784, 621] width 1568 height 1241
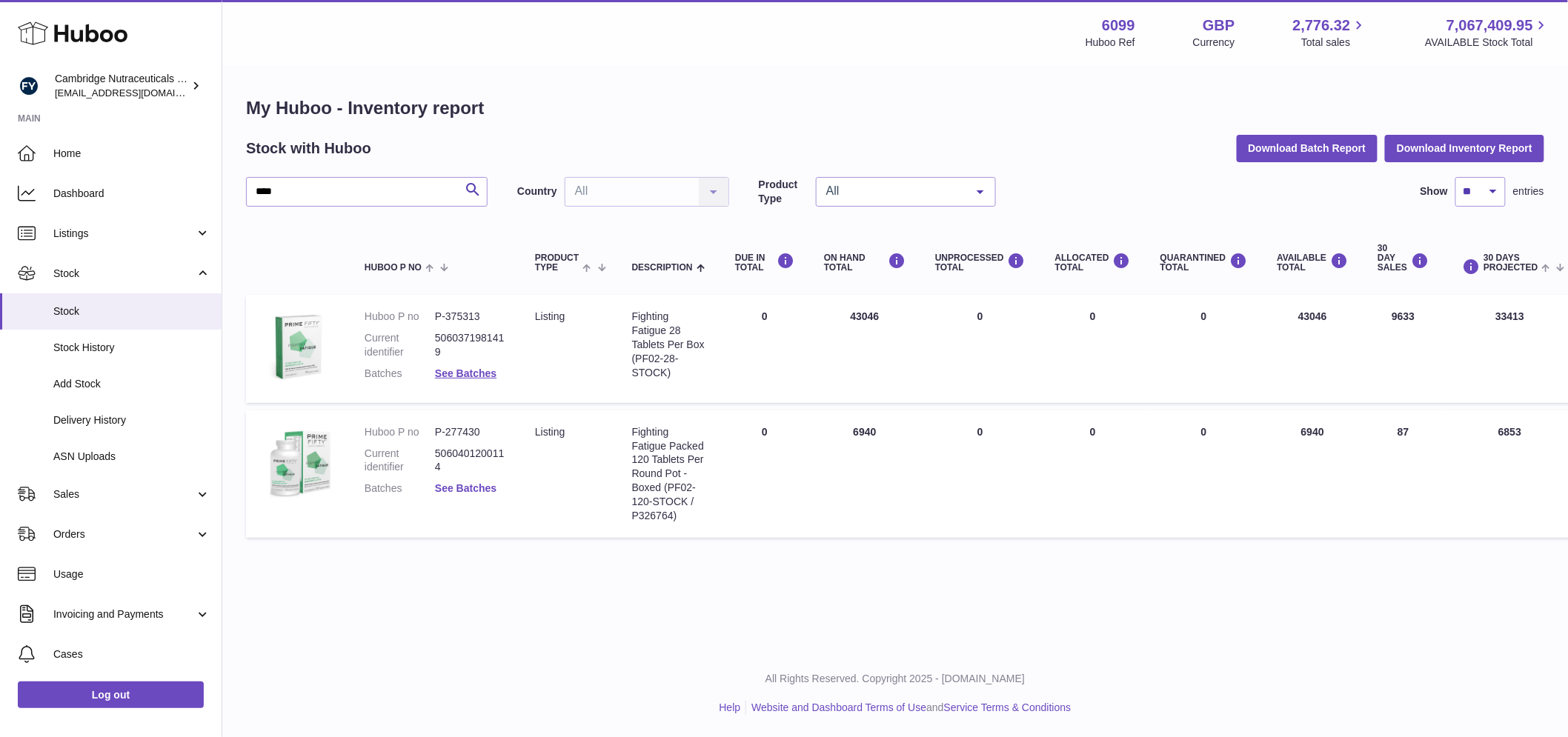
click at [487, 493] on link "See Batches" at bounding box center [465, 489] width 62 height 12
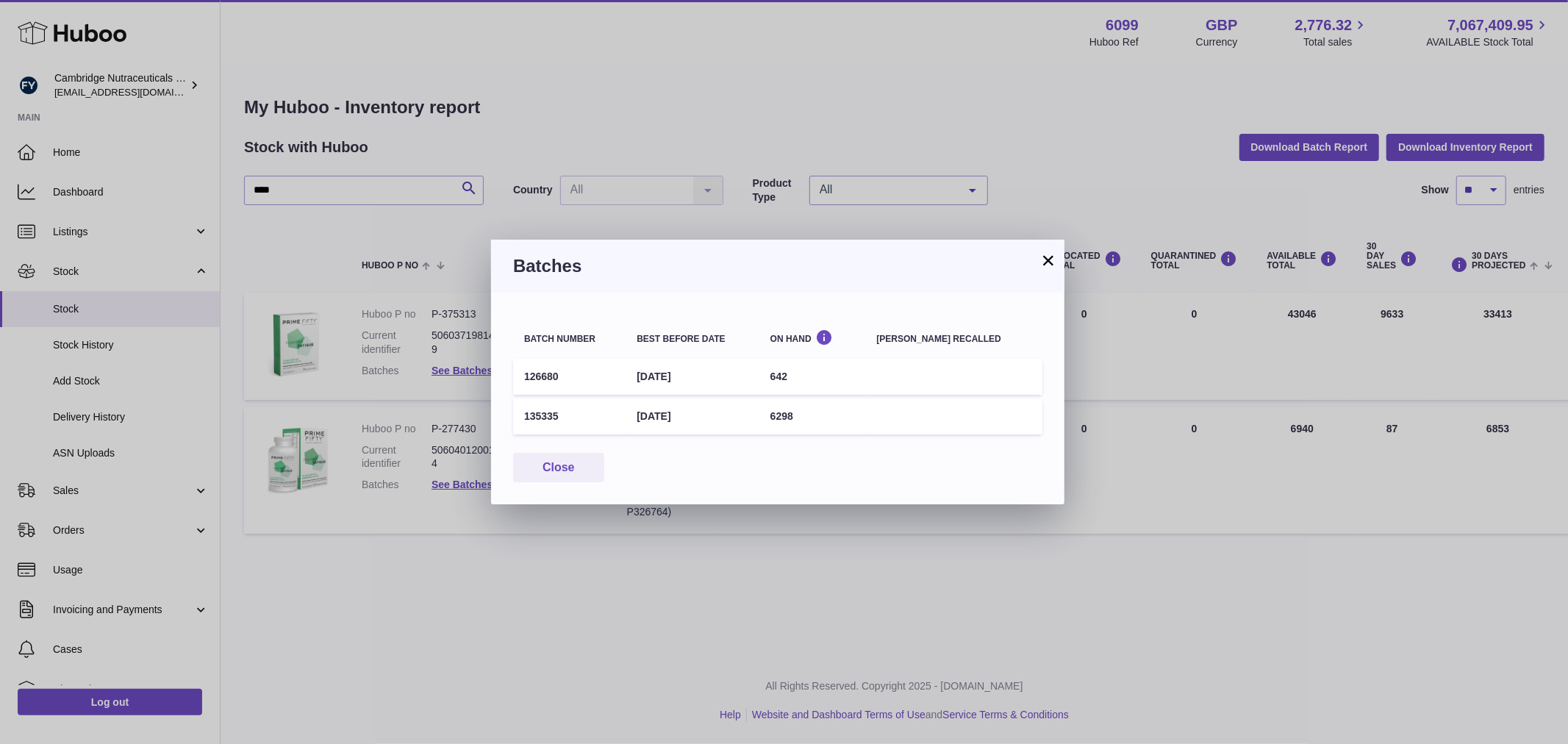
click at [541, 408] on td "135335" at bounding box center [569, 416] width 112 height 36
click at [542, 407] on td "135335" at bounding box center [569, 416] width 112 height 36
copy td "135335"
drag, startPoint x: 582, startPoint y: 479, endPoint x: 539, endPoint y: 436, distance: 60.8
click at [582, 479] on button "Close" at bounding box center [559, 468] width 91 height 30
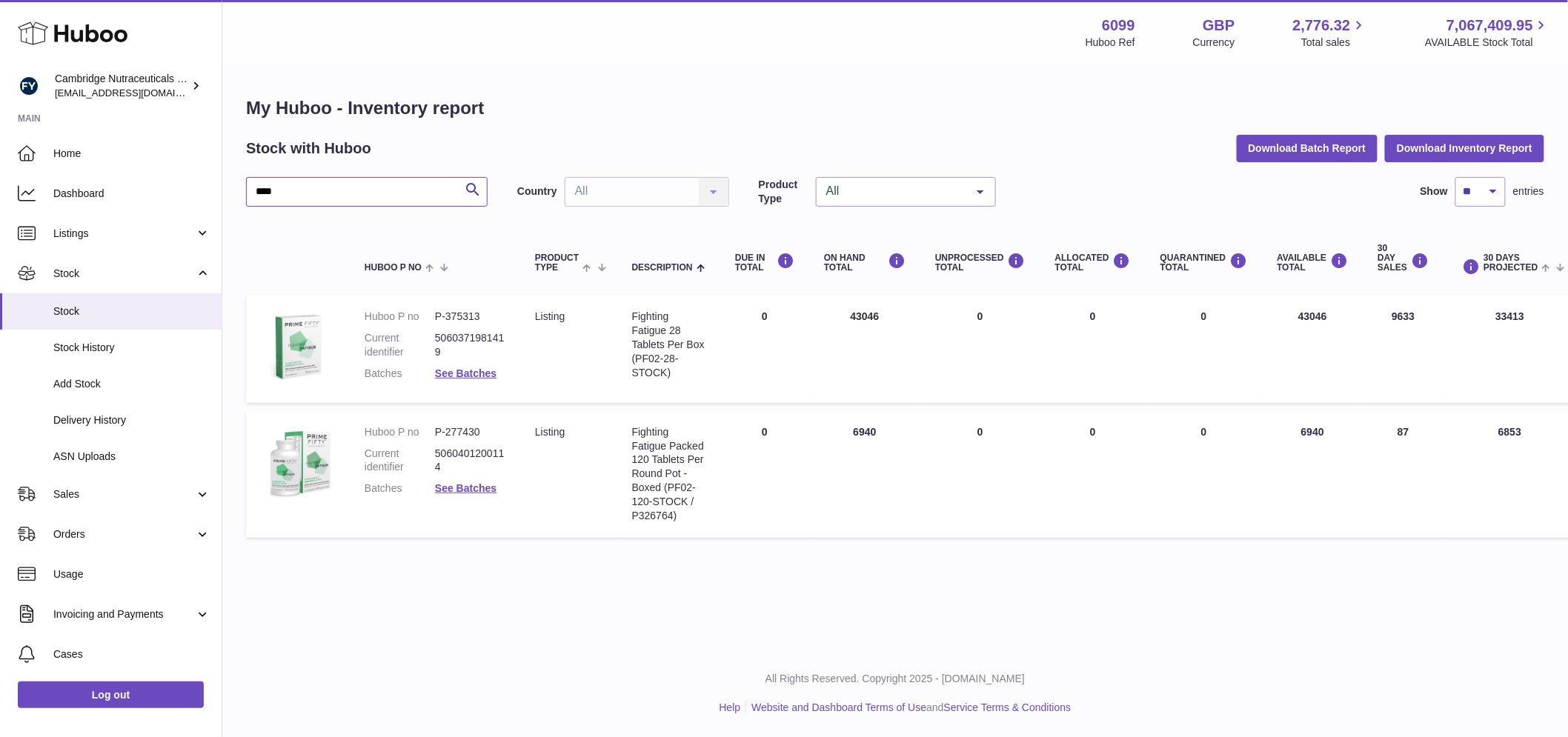
click at [295, 198] on input "****" at bounding box center [367, 191] width 242 height 29
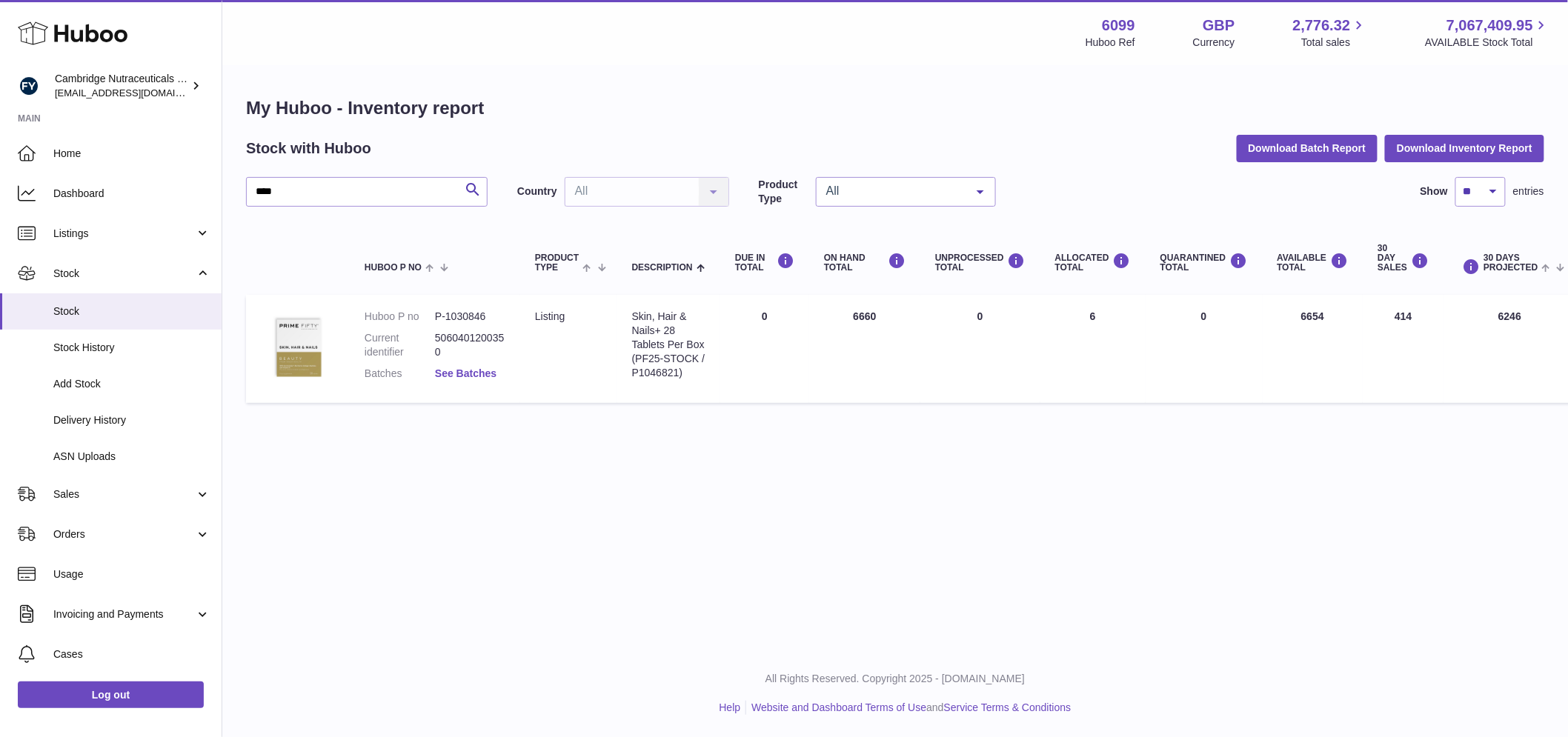
click at [475, 372] on link "See Batches" at bounding box center [465, 374] width 62 height 12
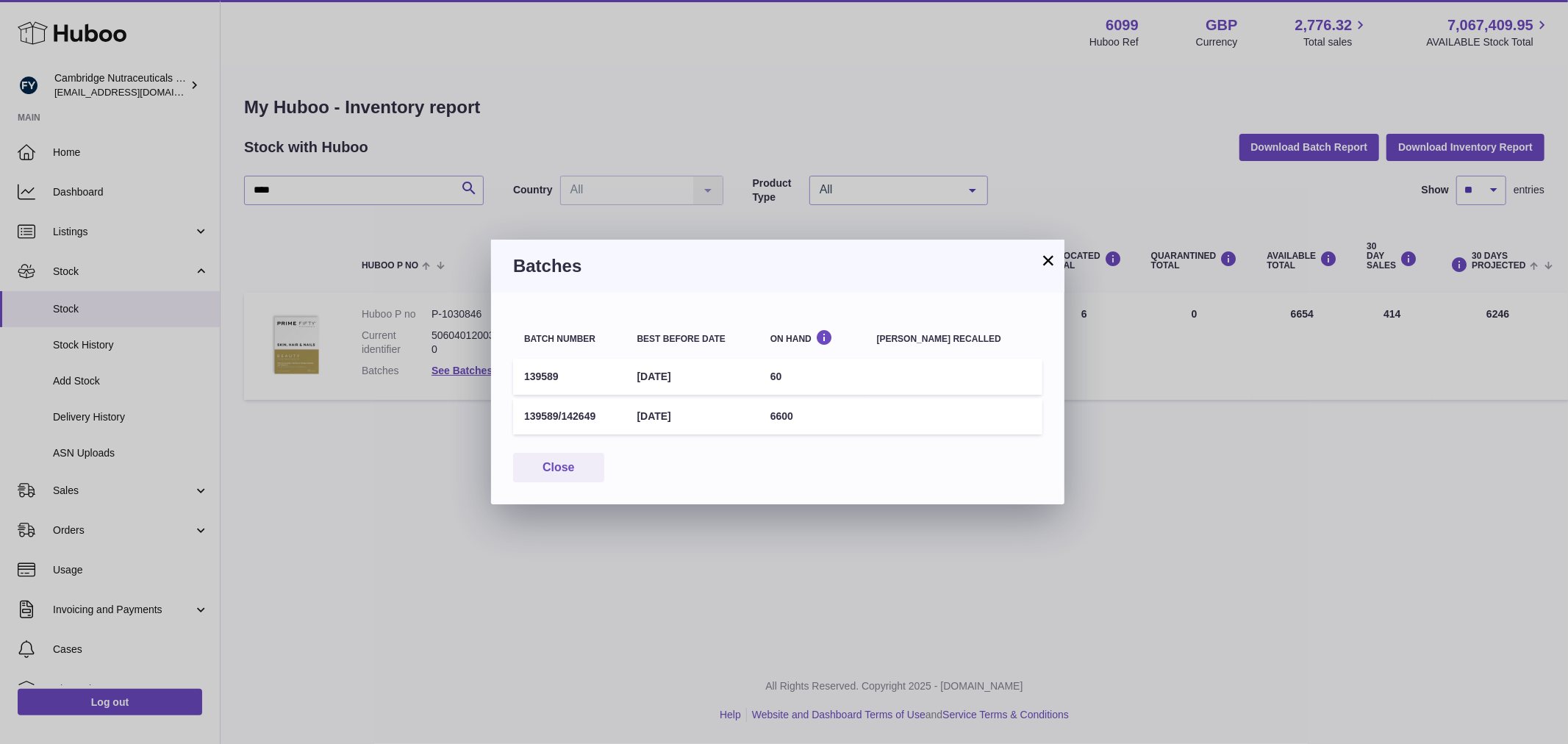
drag, startPoint x: 598, startPoint y: 407, endPoint x: 518, endPoint y: 409, distance: 80.0
click at [518, 409] on td "139589/142649" at bounding box center [570, 416] width 113 height 36
copy td "139589/142649"
click at [546, 474] on button "Close" at bounding box center [559, 468] width 91 height 30
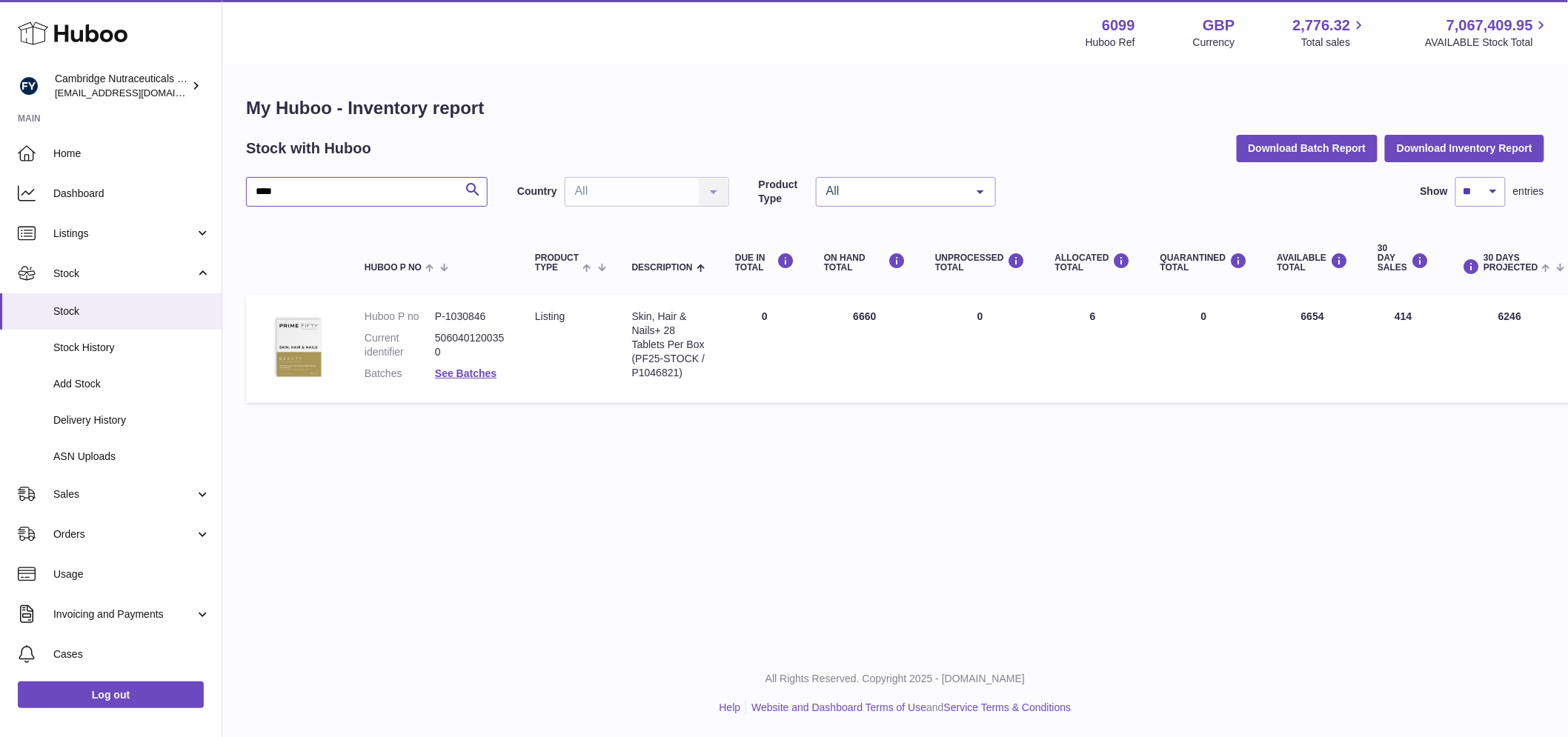
drag, startPoint x: 297, startPoint y: 198, endPoint x: 237, endPoint y: 187, distance: 61.0
click at [237, 187] on div "My Huboo - Inventory report Stock with Huboo Download Batch Report Download Inv…" at bounding box center [895, 253] width 1345 height 373
click at [471, 369] on link "See Batches" at bounding box center [465, 374] width 62 height 12
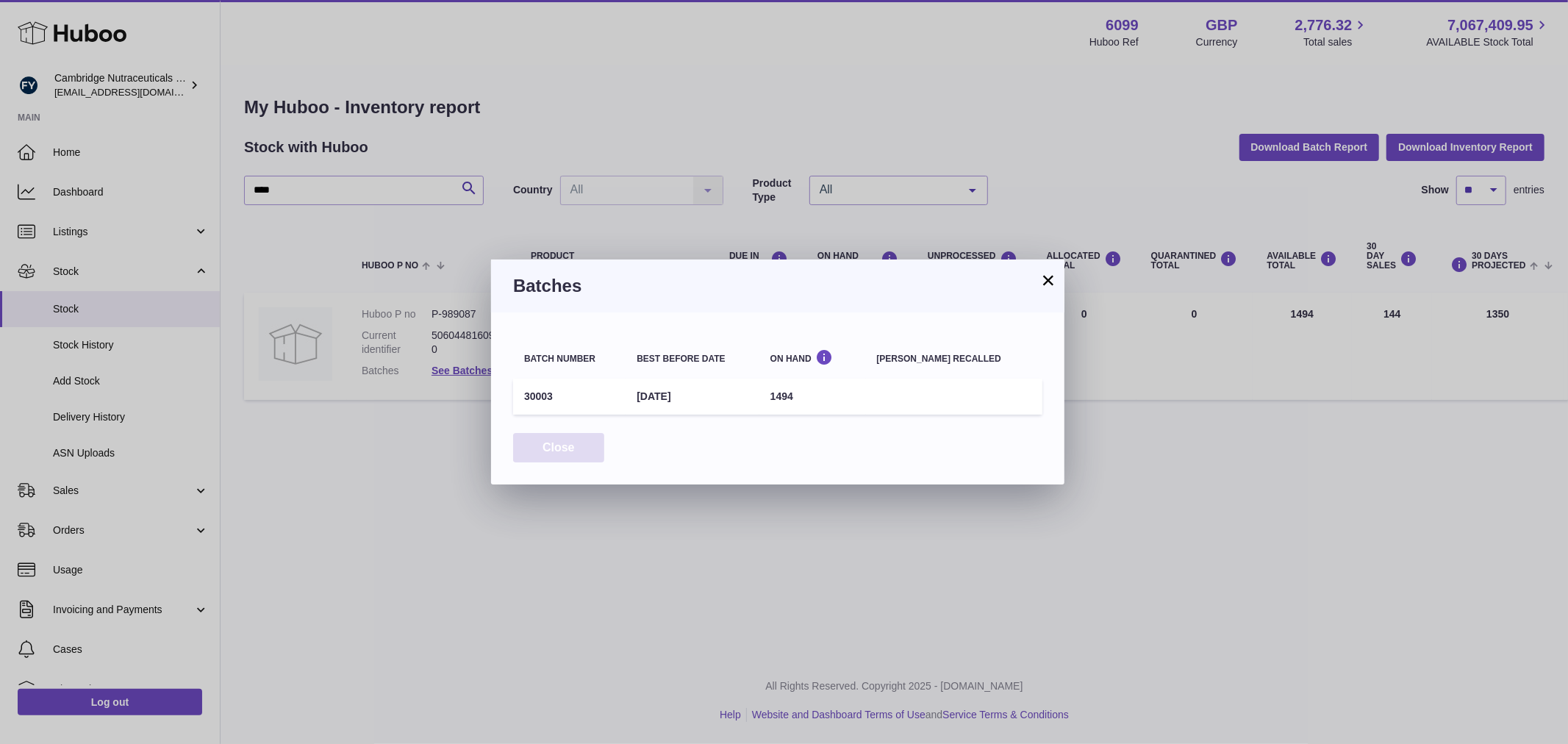
click at [583, 437] on button "Close" at bounding box center [559, 448] width 91 height 30
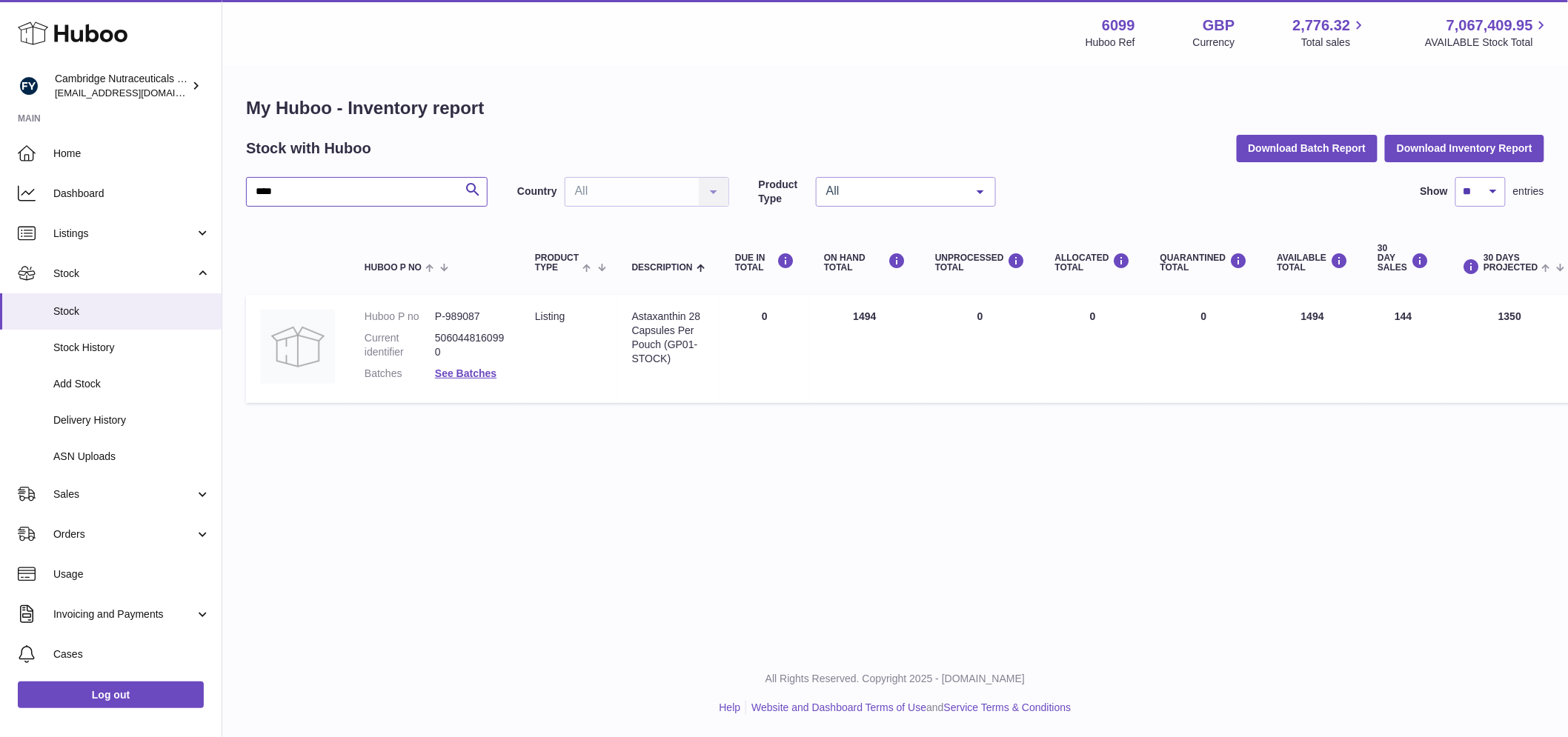
click at [305, 179] on input "****" at bounding box center [367, 191] width 242 height 29
click at [449, 373] on link "See Batches" at bounding box center [465, 374] width 62 height 12
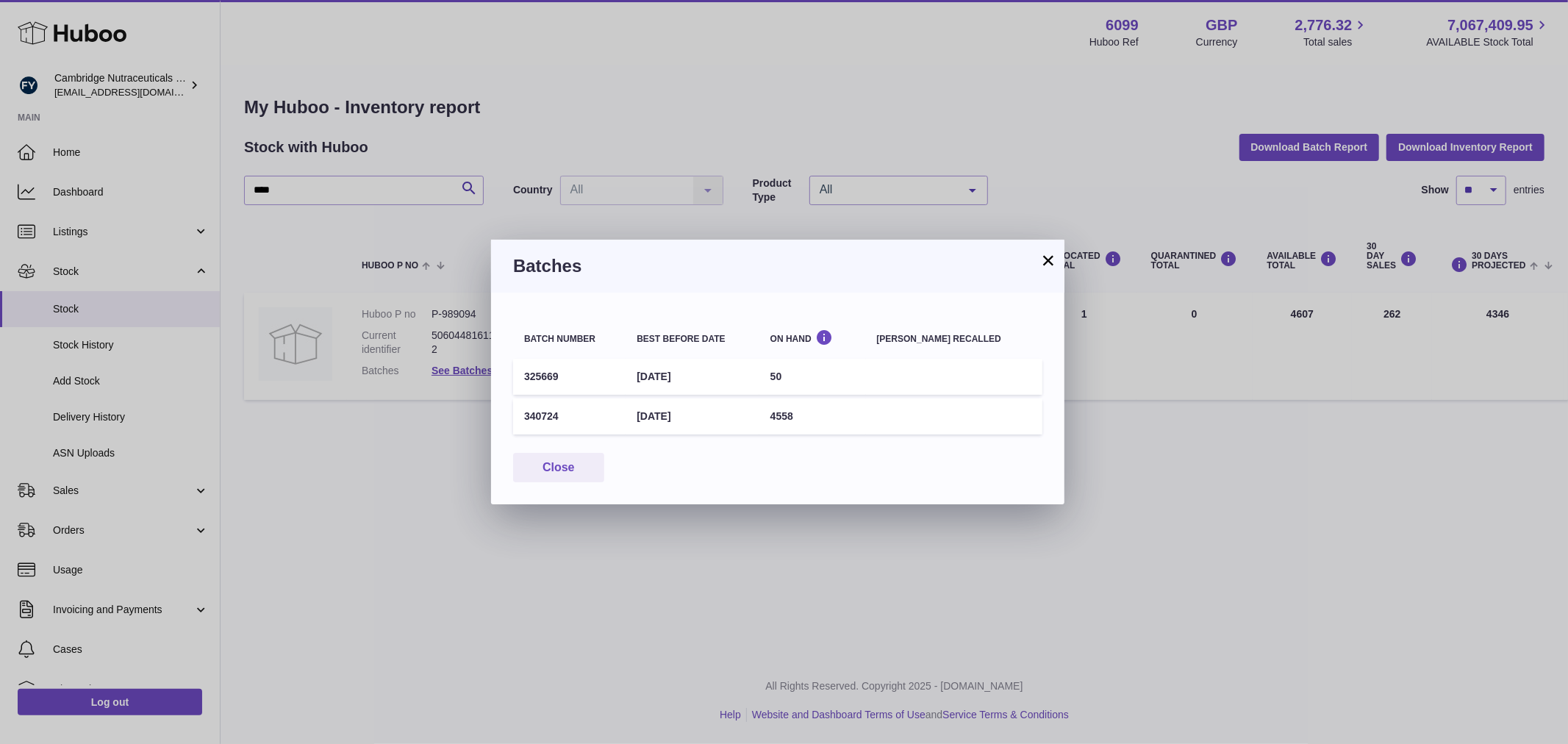
click at [539, 419] on td "340724" at bounding box center [569, 416] width 112 height 36
copy td "340724"
click at [565, 468] on button "Close" at bounding box center [559, 468] width 91 height 30
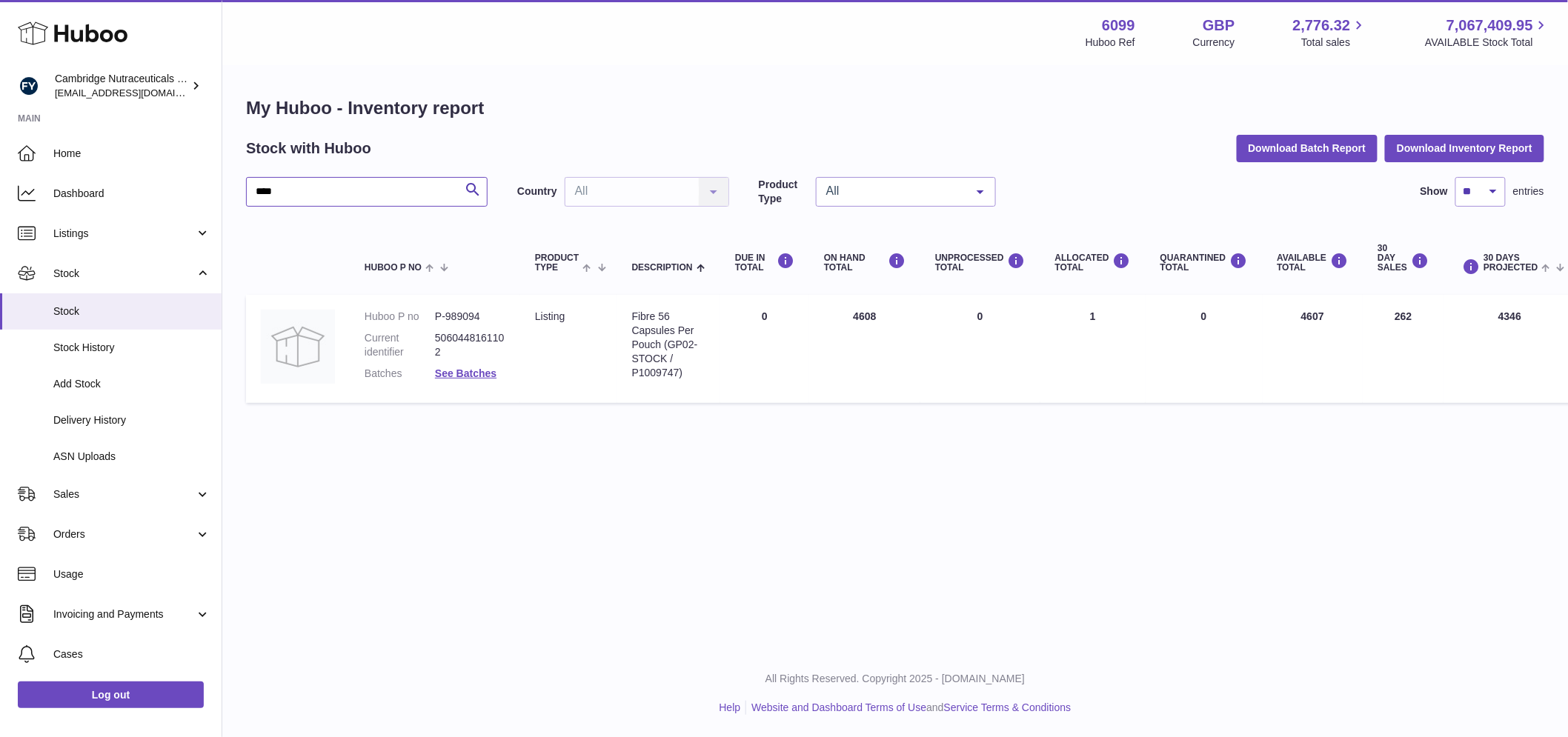
click at [299, 200] on input "****" at bounding box center [367, 191] width 242 height 29
click at [471, 371] on link "See Batches" at bounding box center [465, 374] width 62 height 12
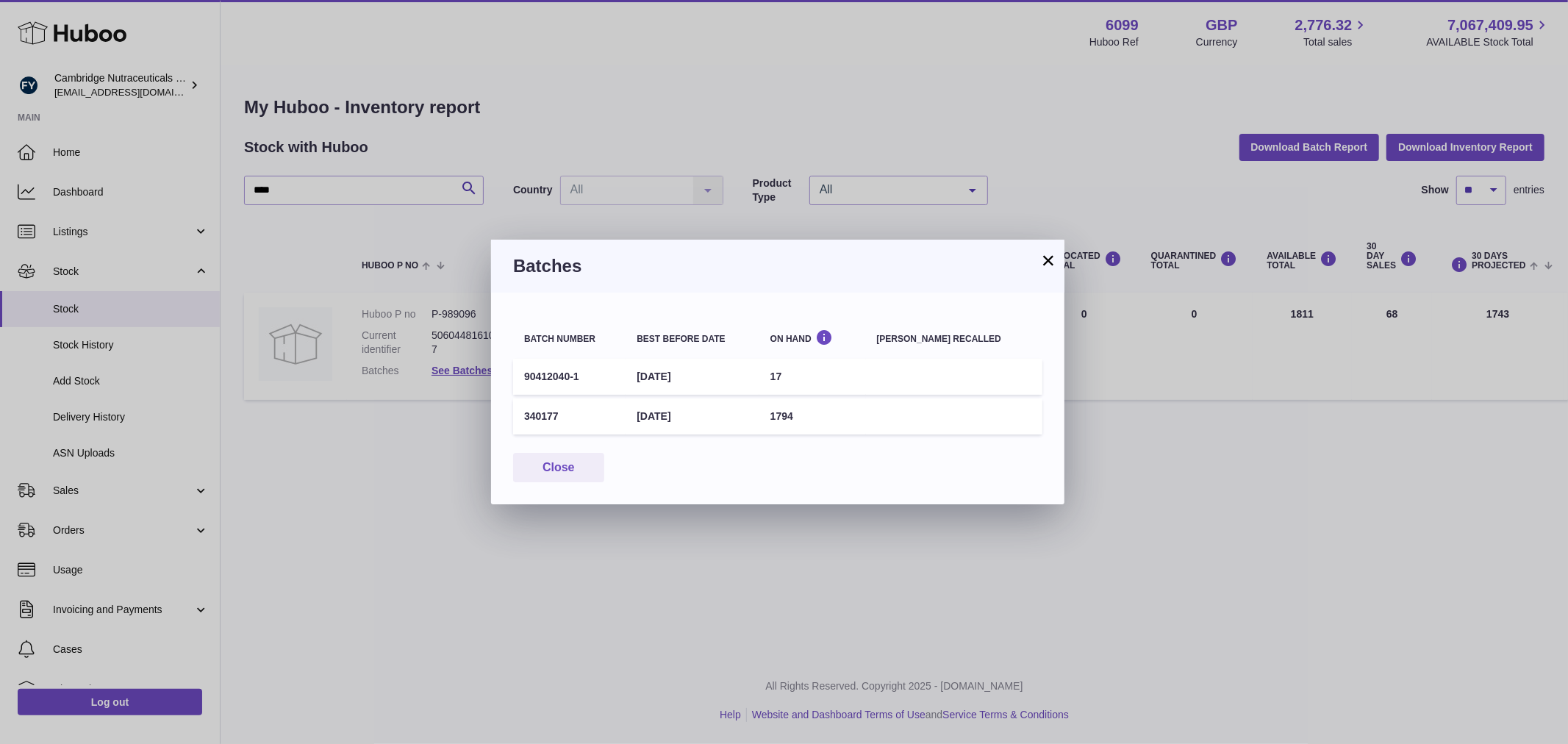
click at [533, 414] on td "340177" at bounding box center [569, 416] width 112 height 36
drag, startPoint x: 547, startPoint y: 456, endPoint x: 424, endPoint y: 320, distance: 183.4
click at [547, 456] on button "Close" at bounding box center [559, 468] width 91 height 30
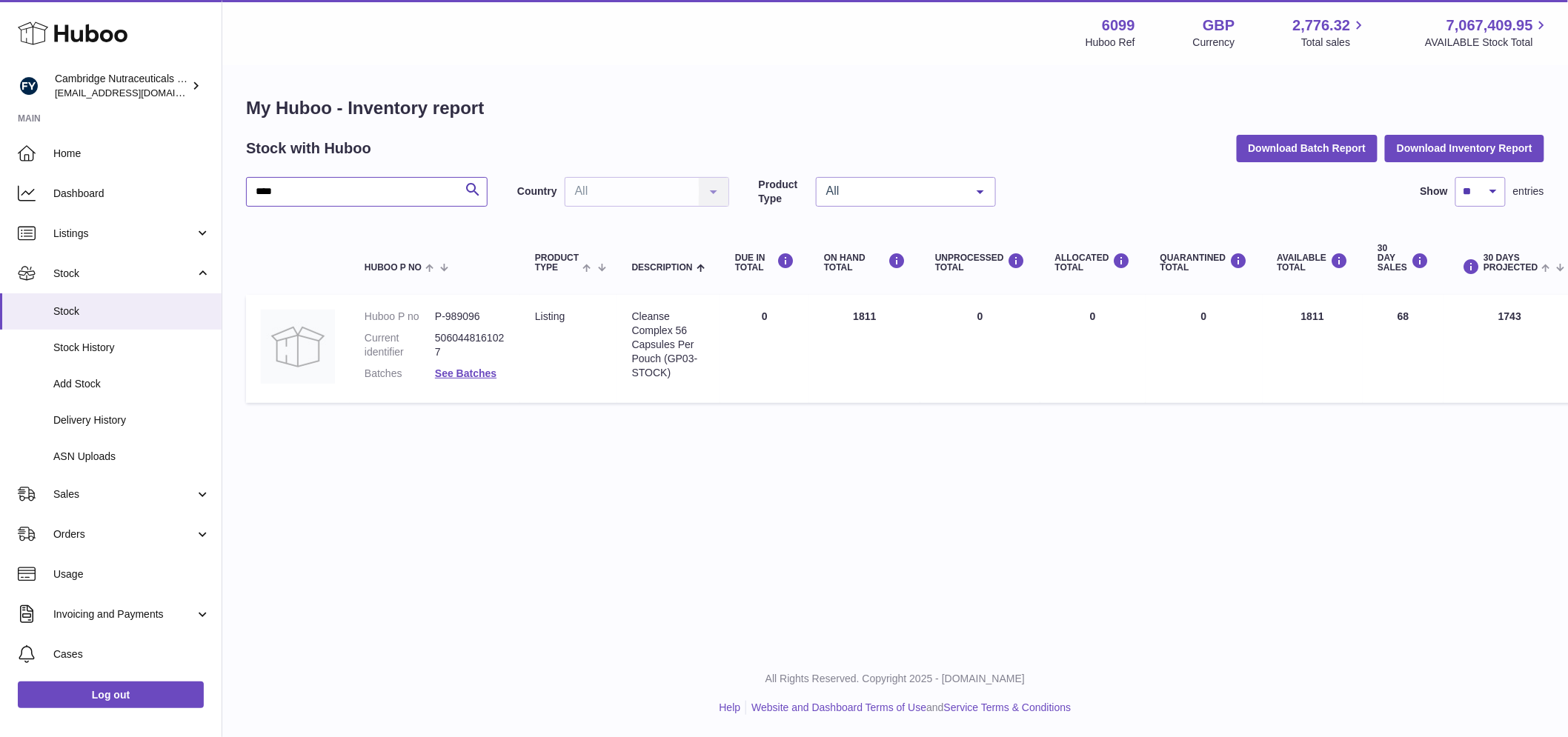
click at [314, 185] on input "****" at bounding box center [367, 191] width 242 height 29
click at [474, 372] on link "See Batches" at bounding box center [465, 374] width 62 height 12
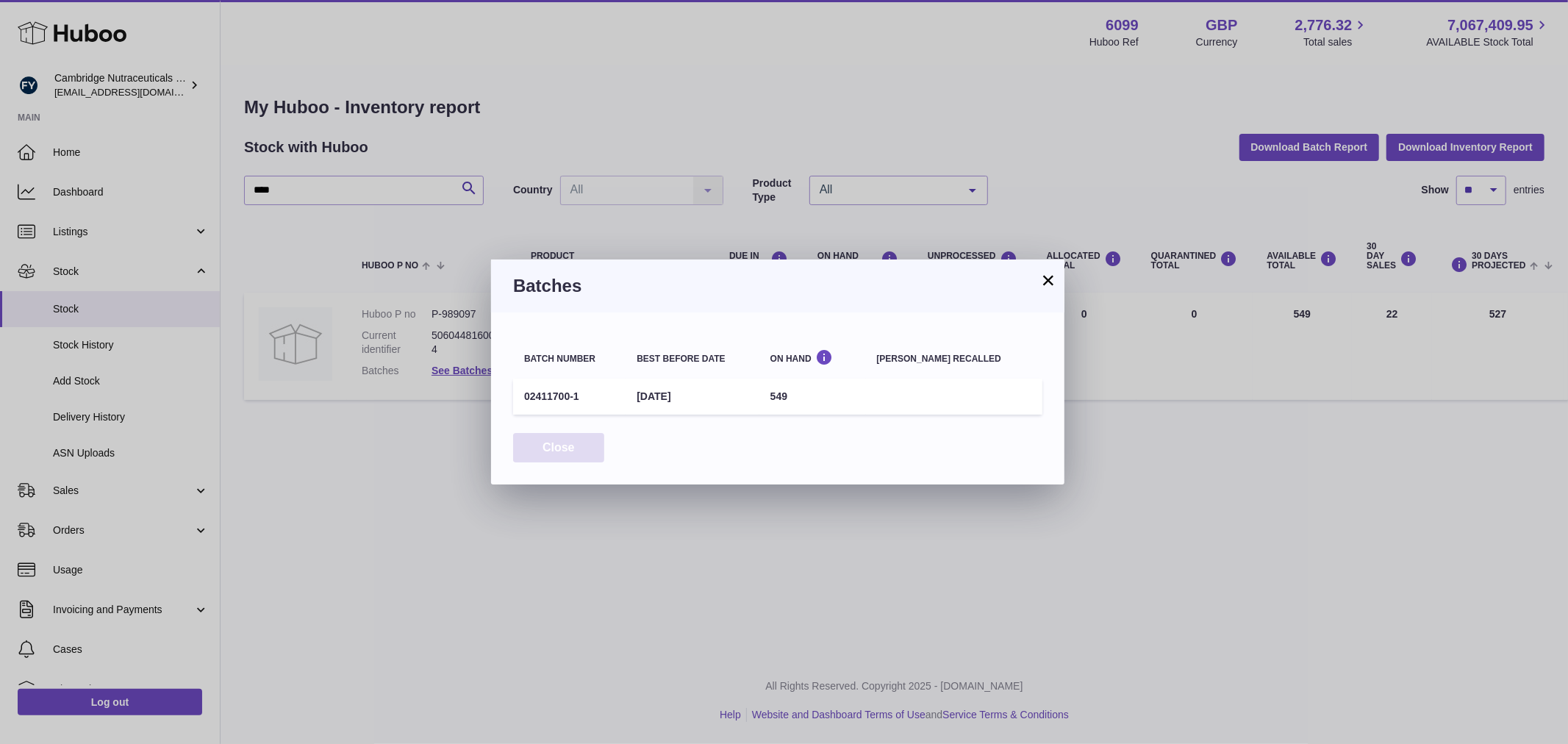
click at [545, 444] on button "Close" at bounding box center [559, 448] width 91 height 30
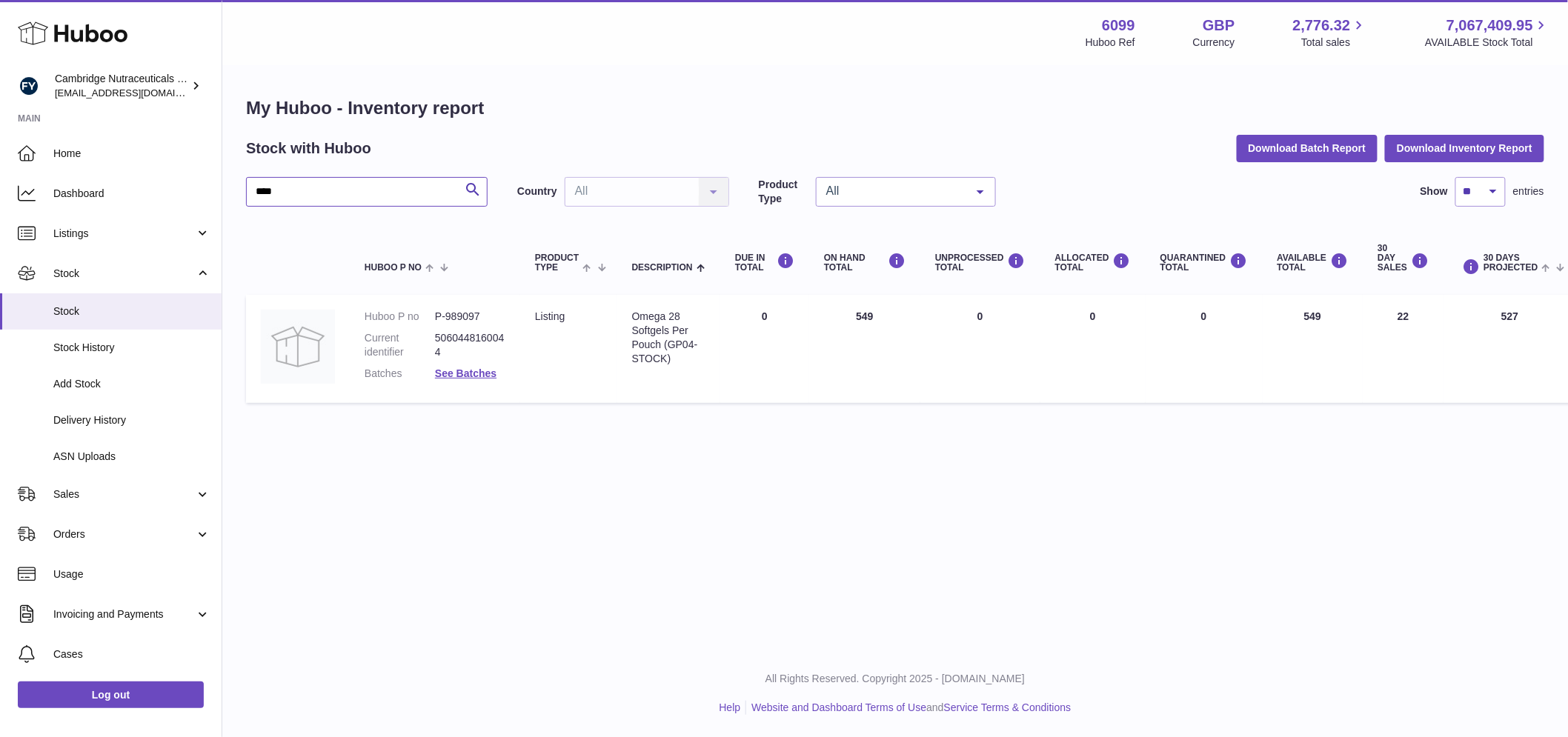
click at [347, 195] on input "****" at bounding box center [367, 191] width 242 height 29
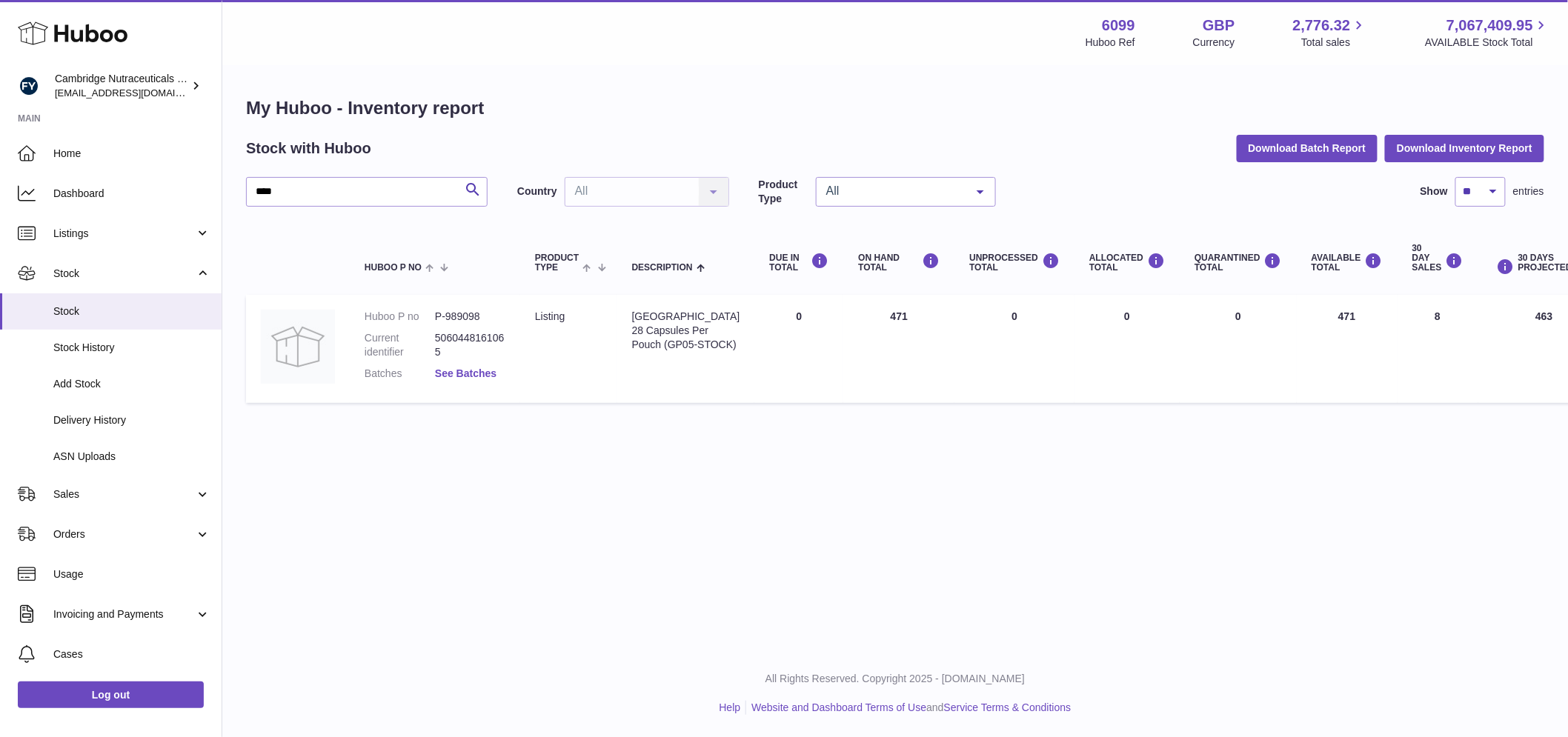
click at [477, 372] on link "See Batches" at bounding box center [465, 374] width 62 height 12
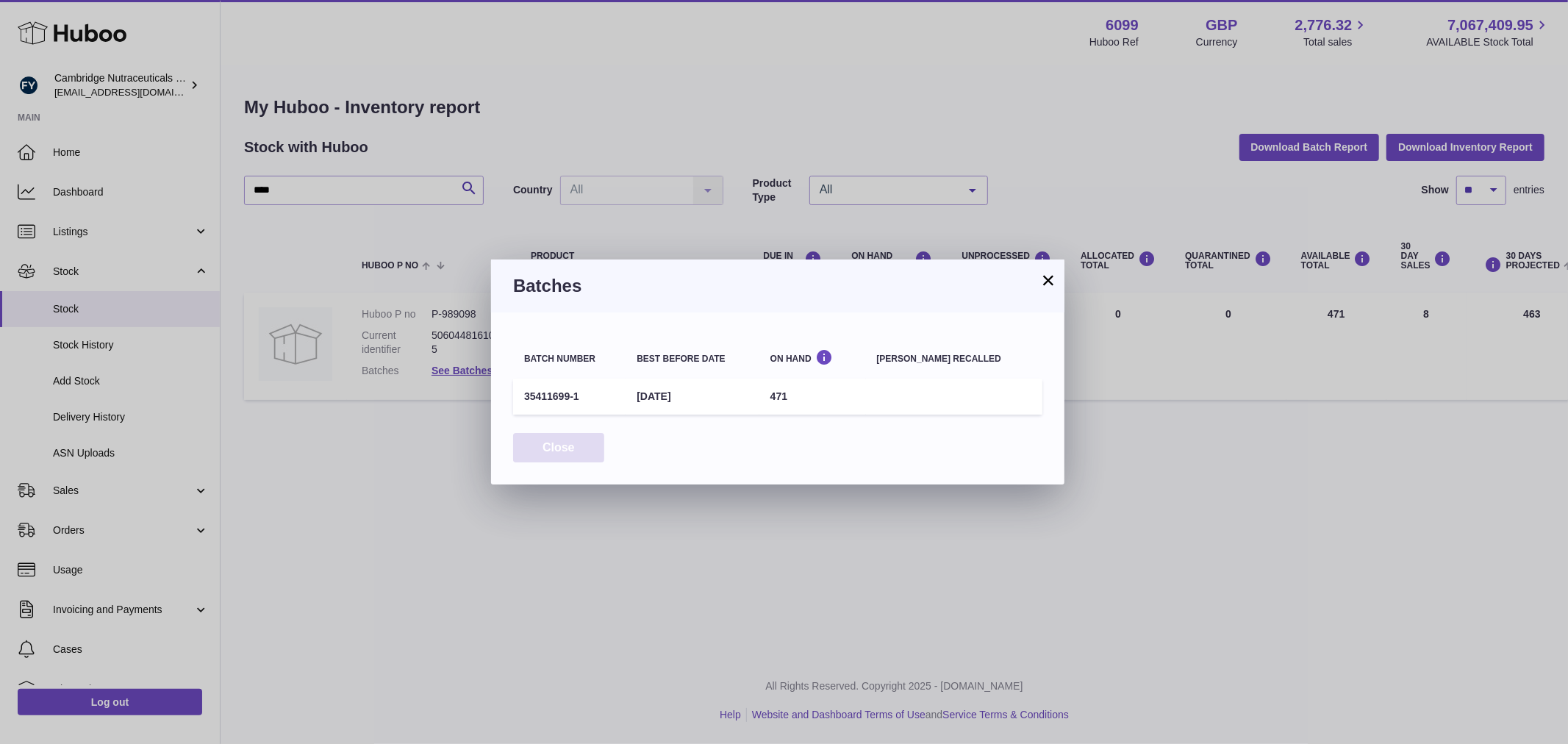
click at [578, 454] on button "Close" at bounding box center [559, 448] width 91 height 30
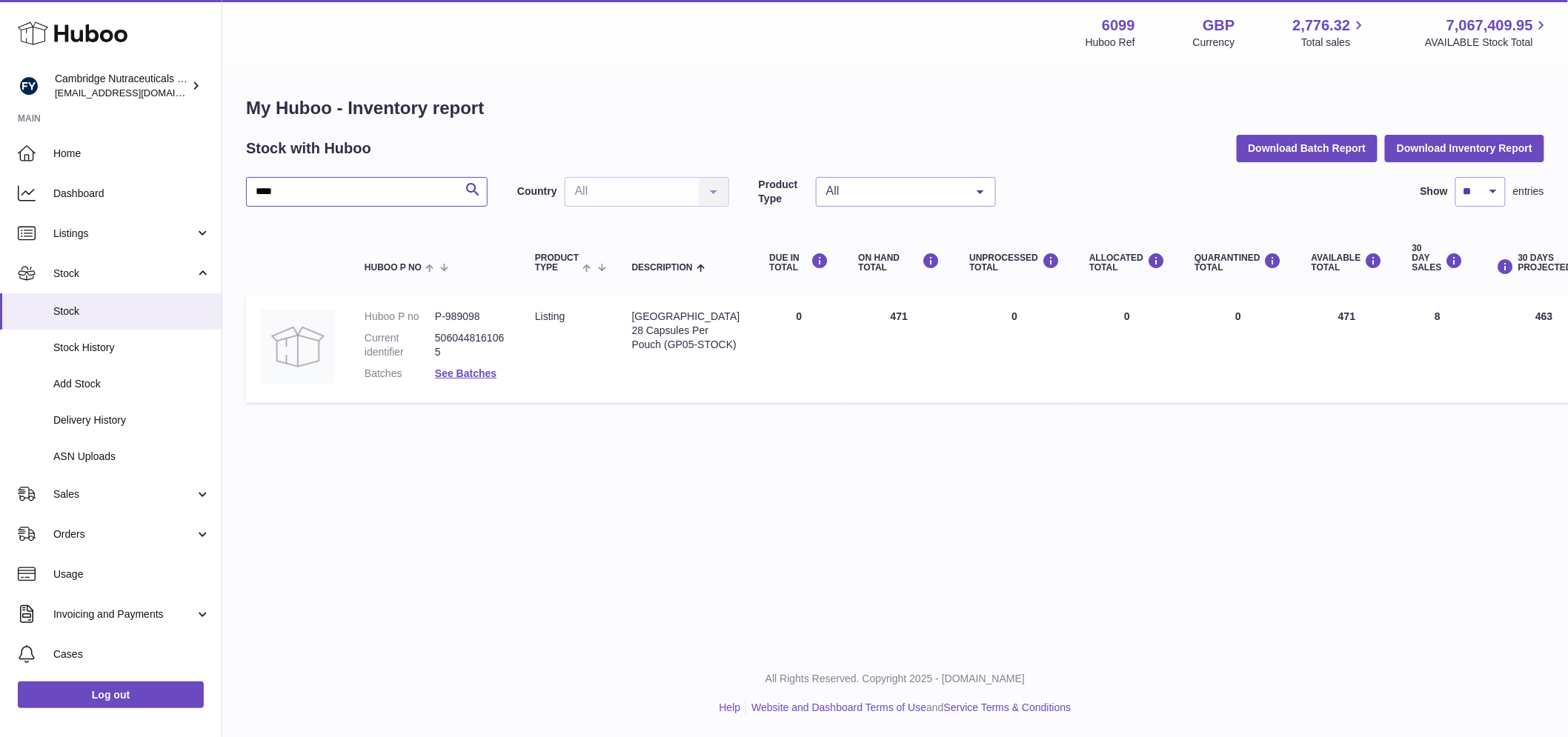
click at [322, 191] on input "****" at bounding box center [367, 191] width 242 height 29
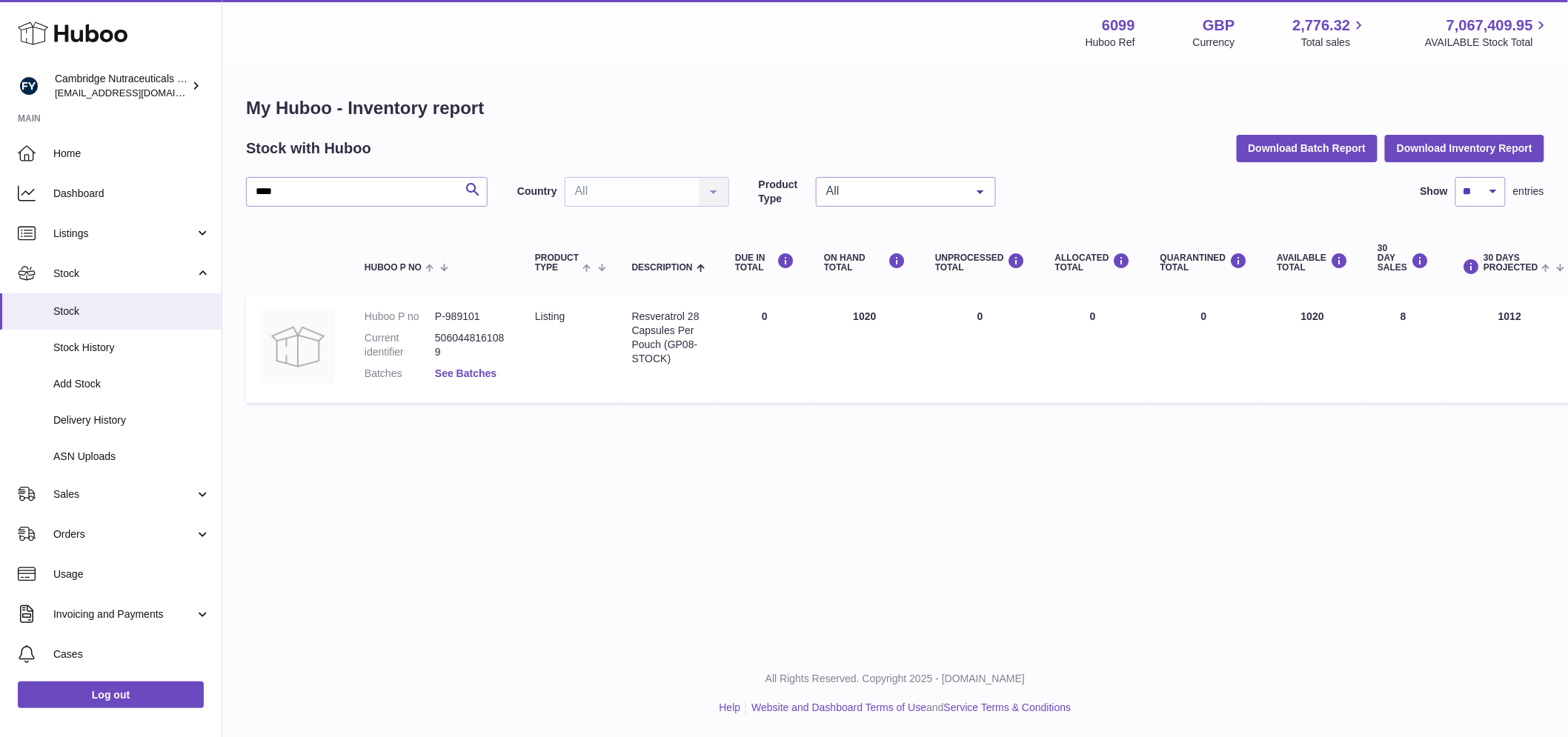
click at [472, 371] on link "See Batches" at bounding box center [465, 374] width 62 height 12
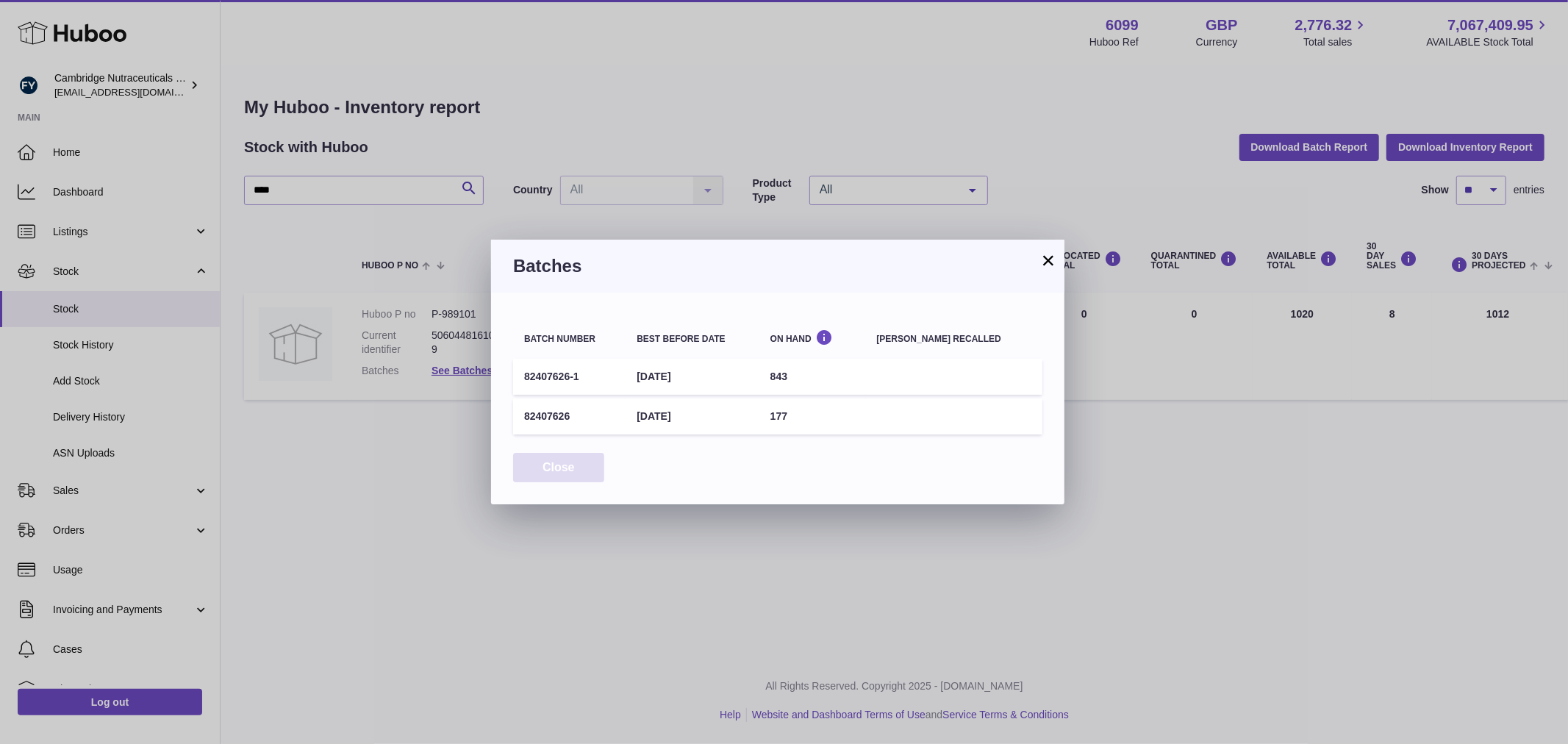
click at [597, 465] on button "Close" at bounding box center [559, 468] width 91 height 30
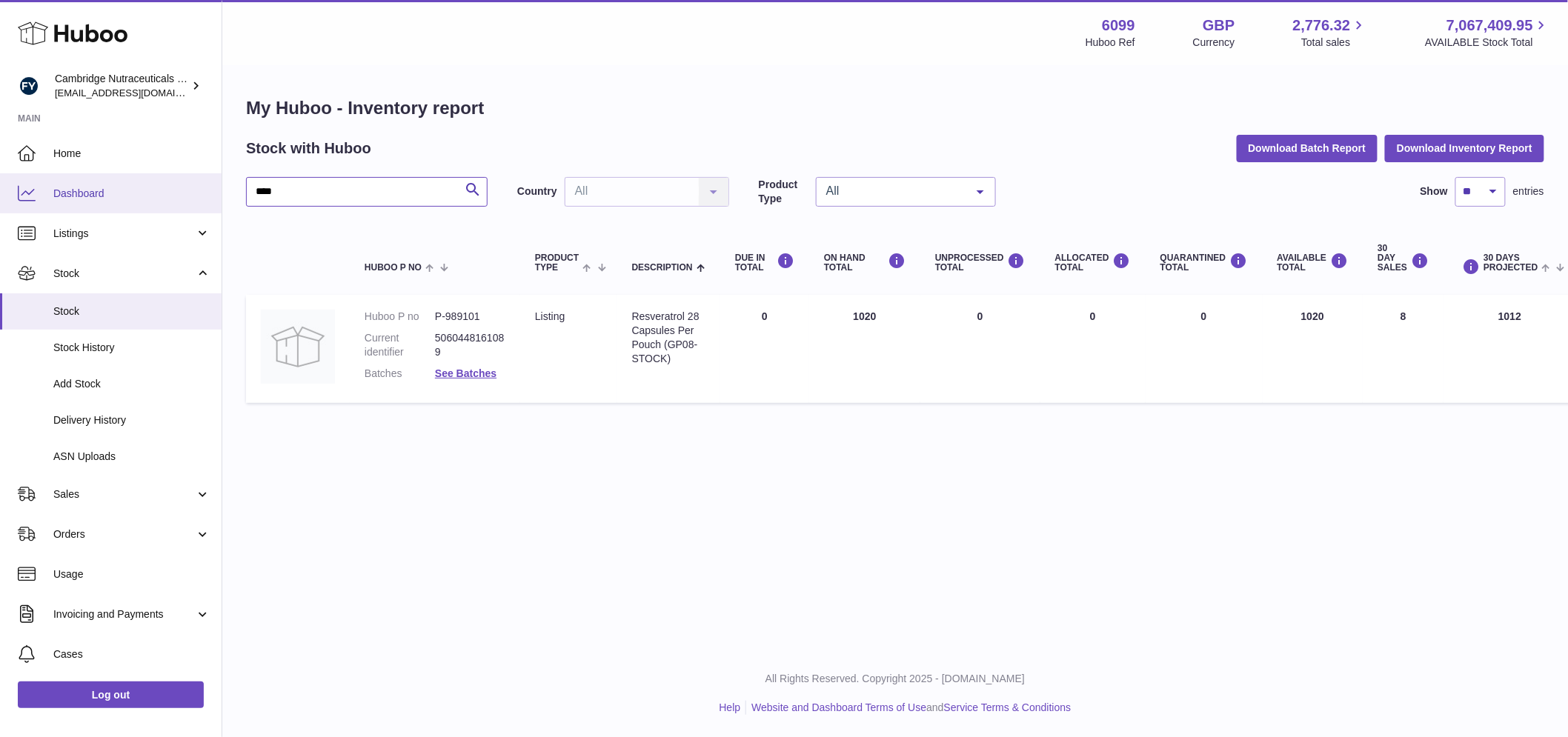
drag, startPoint x: 290, startPoint y: 188, endPoint x: 203, endPoint y: 184, distance: 87.1
click at [203, 184] on div "Huboo Cambridge Nutraceuticals Ltd [EMAIL_ADDRESS][DOMAIN_NAME] Main Home Dashb…" at bounding box center [784, 368] width 1568 height 737
paste input "******"
click at [480, 374] on link "See Batches" at bounding box center [465, 374] width 62 height 12
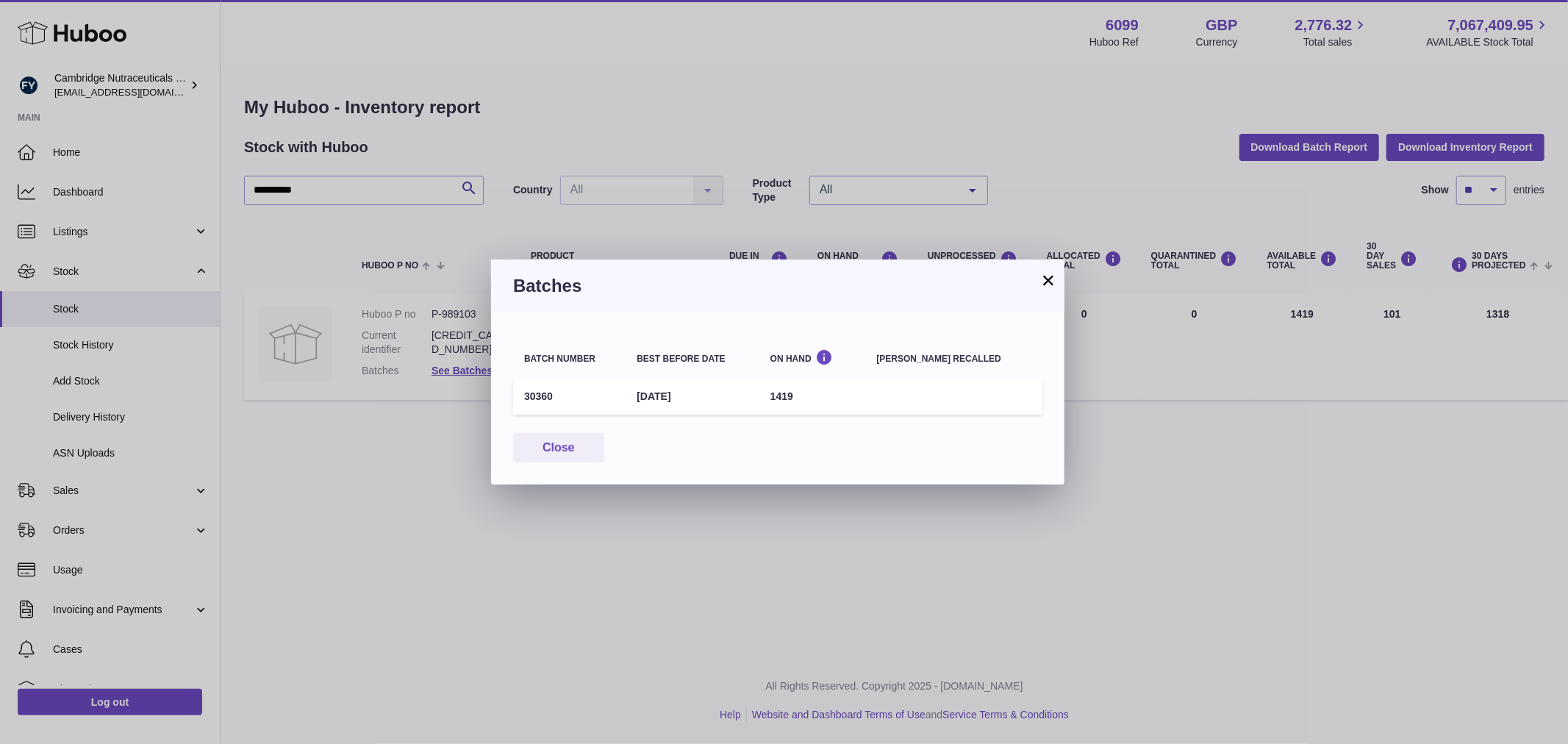
click at [538, 390] on td "30360" at bounding box center [569, 396] width 112 height 36
drag, startPoint x: 575, startPoint y: 448, endPoint x: 571, endPoint y: 439, distance: 9.8
click at [574, 444] on button "Close" at bounding box center [559, 448] width 91 height 30
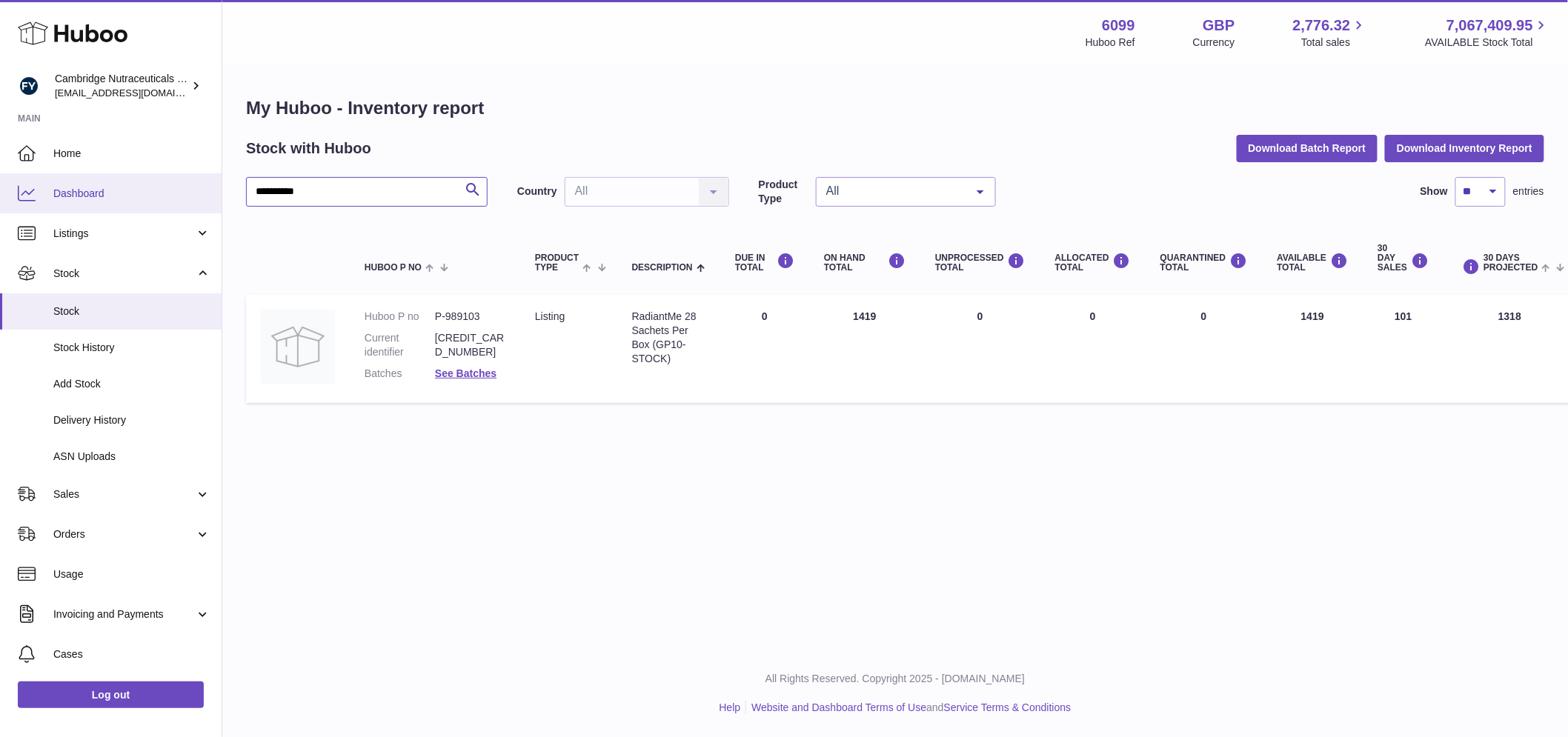
drag, startPoint x: 328, startPoint y: 194, endPoint x: 140, endPoint y: 182, distance: 188.4
click at [138, 182] on div "**********" at bounding box center [784, 368] width 1568 height 737
paste input "text"
click at [491, 368] on link "See Batches" at bounding box center [465, 374] width 62 height 12
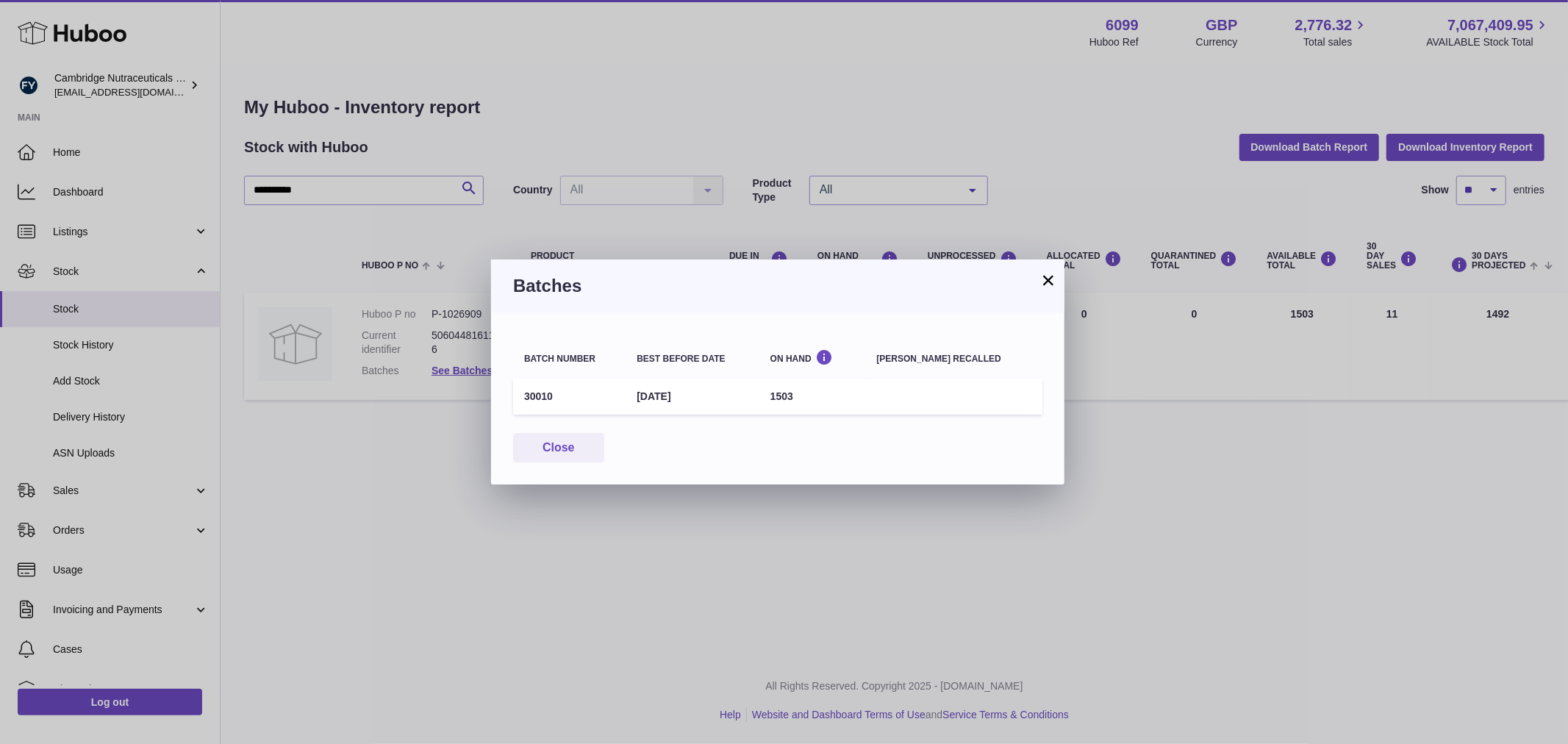
drag, startPoint x: 553, startPoint y: 391, endPoint x: 541, endPoint y: 392, distance: 12.0
click at [544, 392] on td "30010" at bounding box center [569, 396] width 112 height 36
click at [541, 392] on td "30010" at bounding box center [569, 396] width 112 height 36
click at [528, 393] on td "30010" at bounding box center [569, 396] width 112 height 36
drag, startPoint x: 528, startPoint y: 393, endPoint x: 642, endPoint y: 413, distance: 115.7
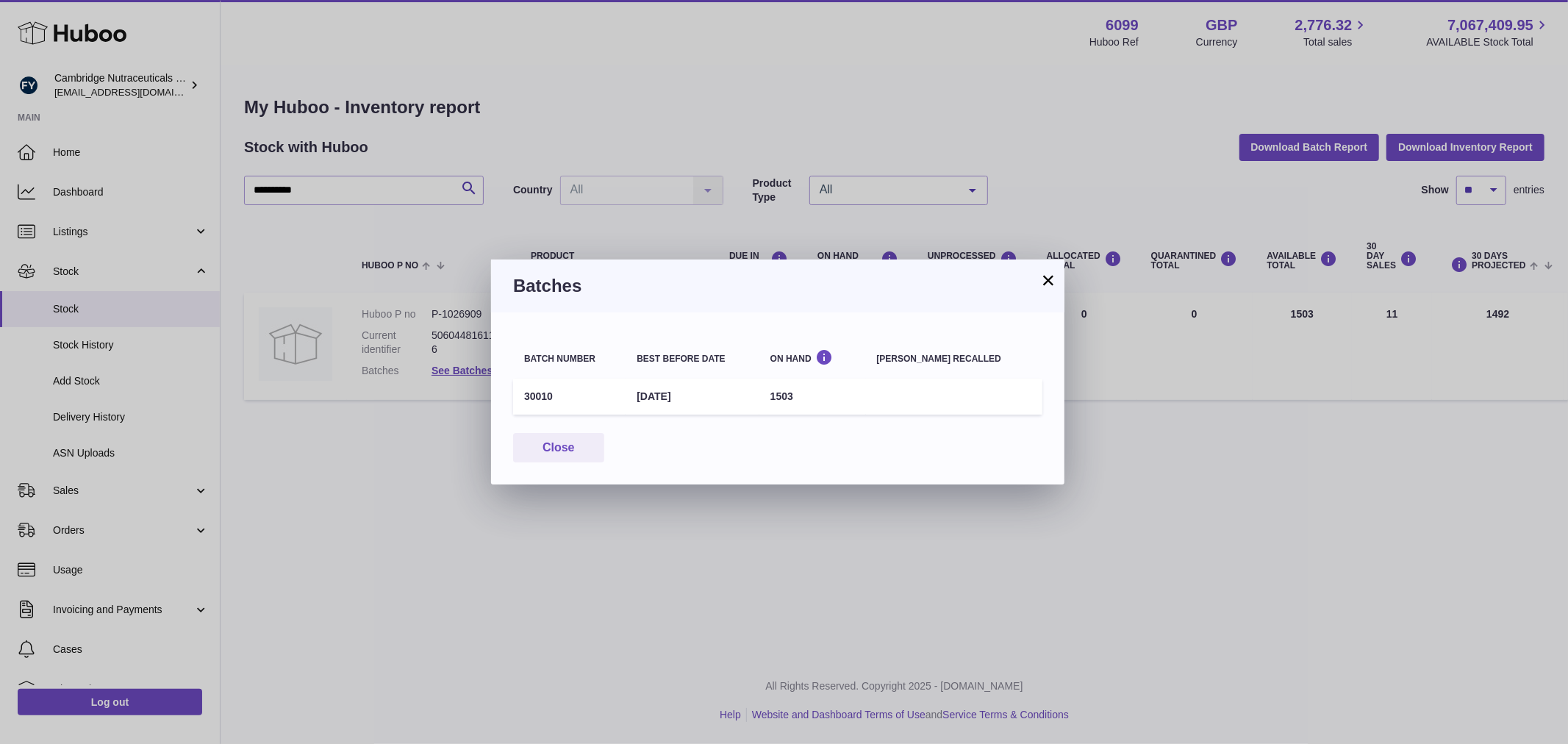
click at [549, 395] on td "30010" at bounding box center [569, 396] width 112 height 36
drag, startPoint x: 566, startPoint y: 443, endPoint x: 493, endPoint y: 366, distance: 106.1
click at [559, 444] on button "Close" at bounding box center [559, 448] width 91 height 30
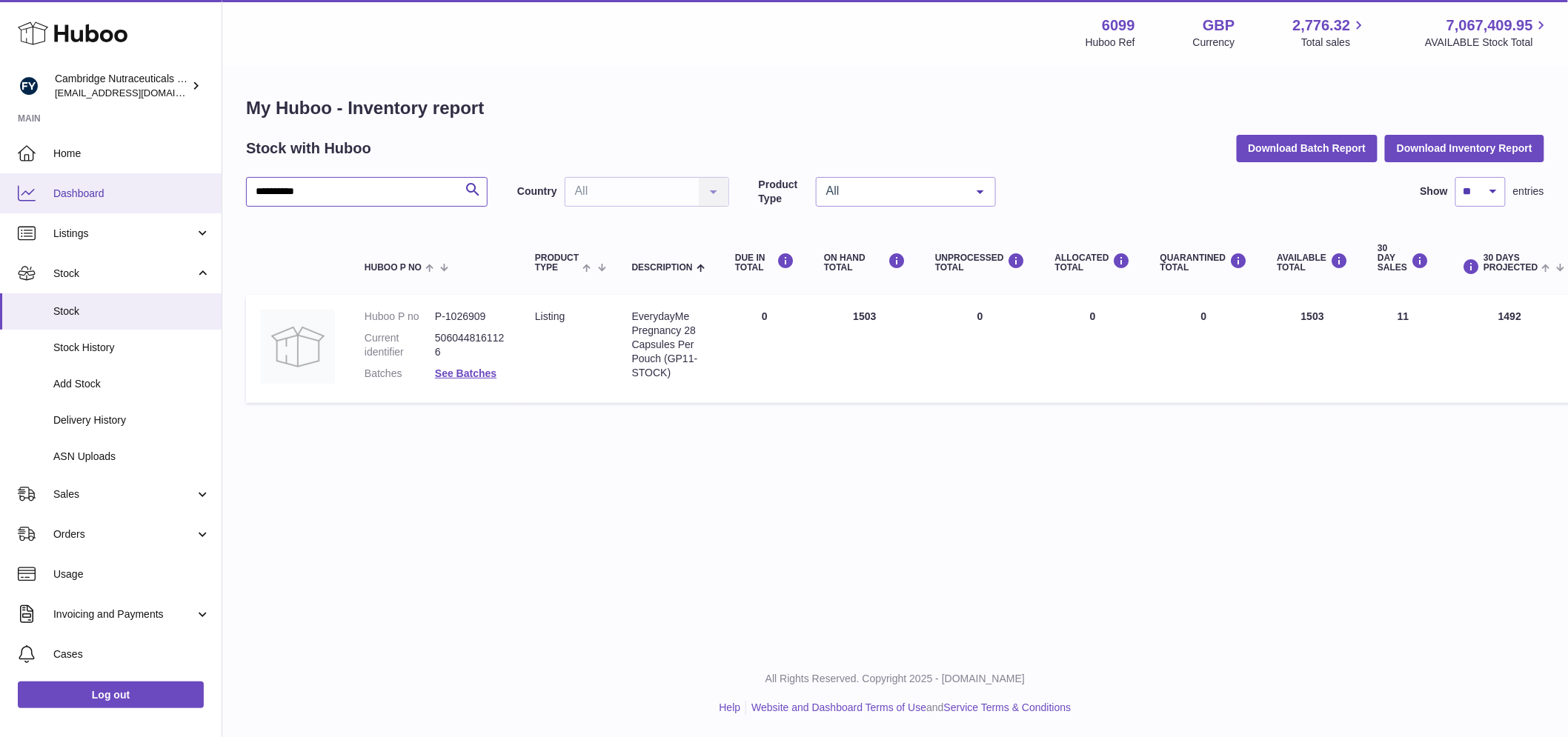
drag, startPoint x: 304, startPoint y: 194, endPoint x: 187, endPoint y: 184, distance: 117.4
click at [187, 182] on div "**********" at bounding box center [784, 368] width 1568 height 737
paste input "text"
click at [485, 374] on link "See Batches" at bounding box center [465, 374] width 62 height 12
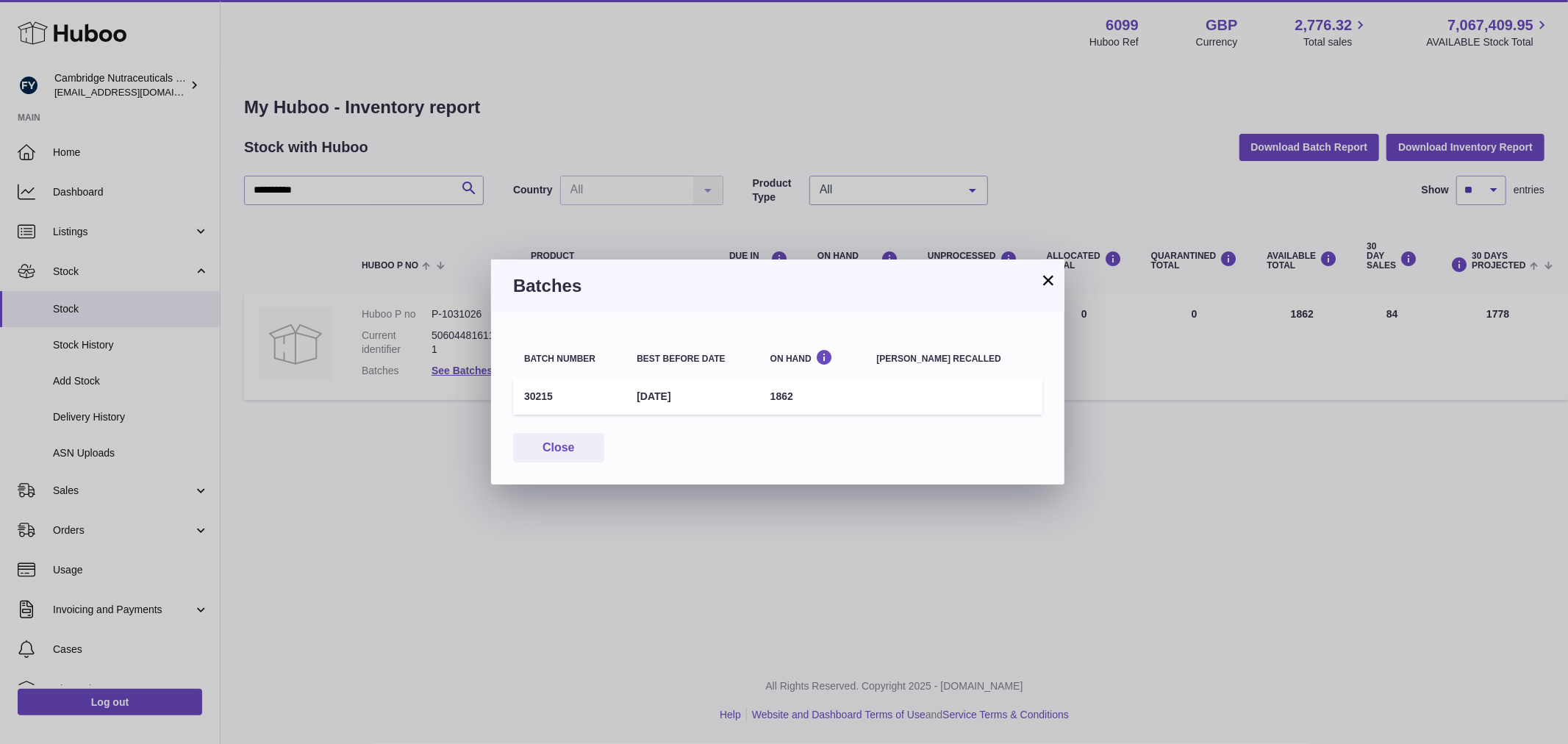
click at [530, 394] on td "30215" at bounding box center [569, 396] width 112 height 36
click at [533, 393] on td "30215" at bounding box center [569, 396] width 112 height 36
drag, startPoint x: 555, startPoint y: 446, endPoint x: 425, endPoint y: 327, distance: 176.2
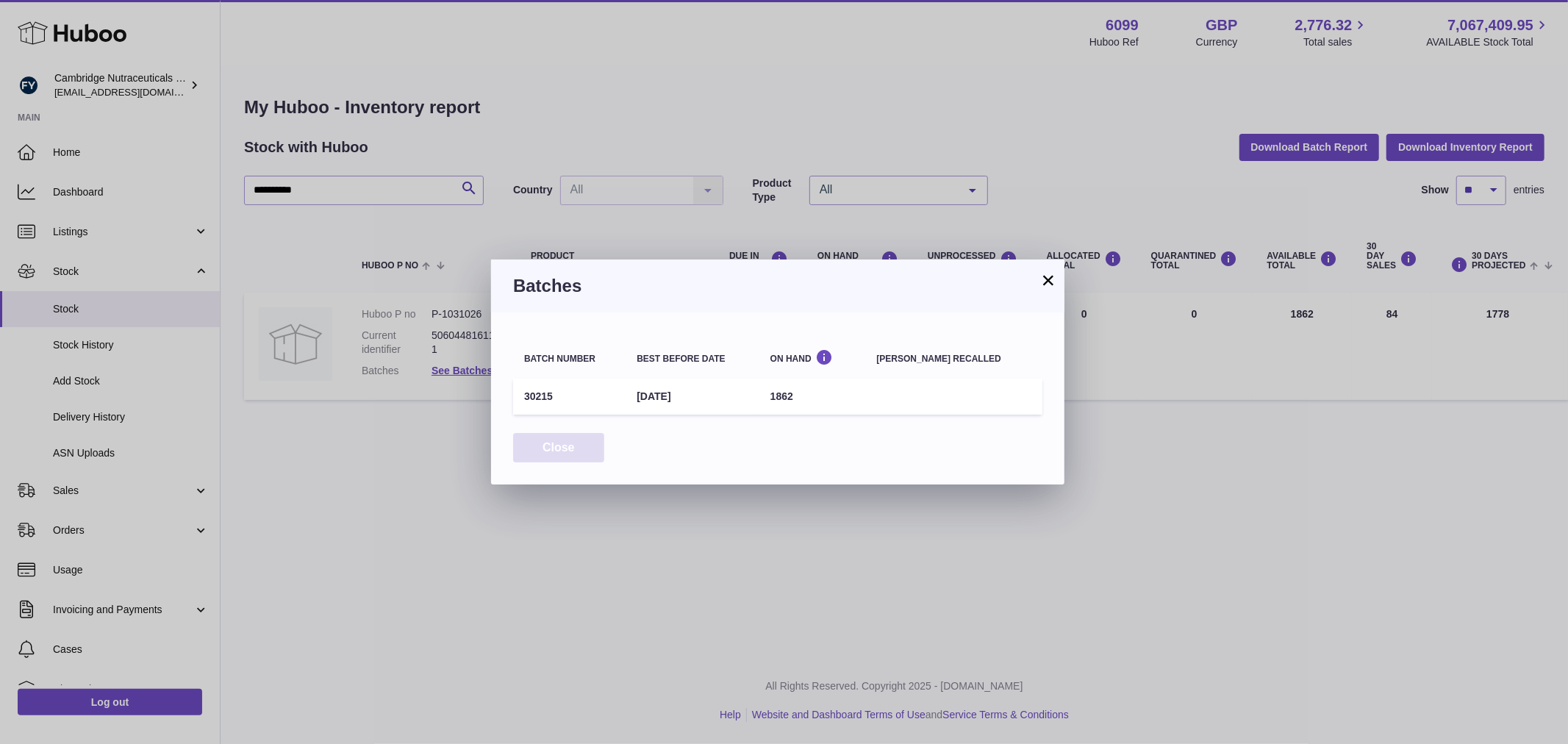
click at [549, 441] on button "Close" at bounding box center [559, 448] width 91 height 30
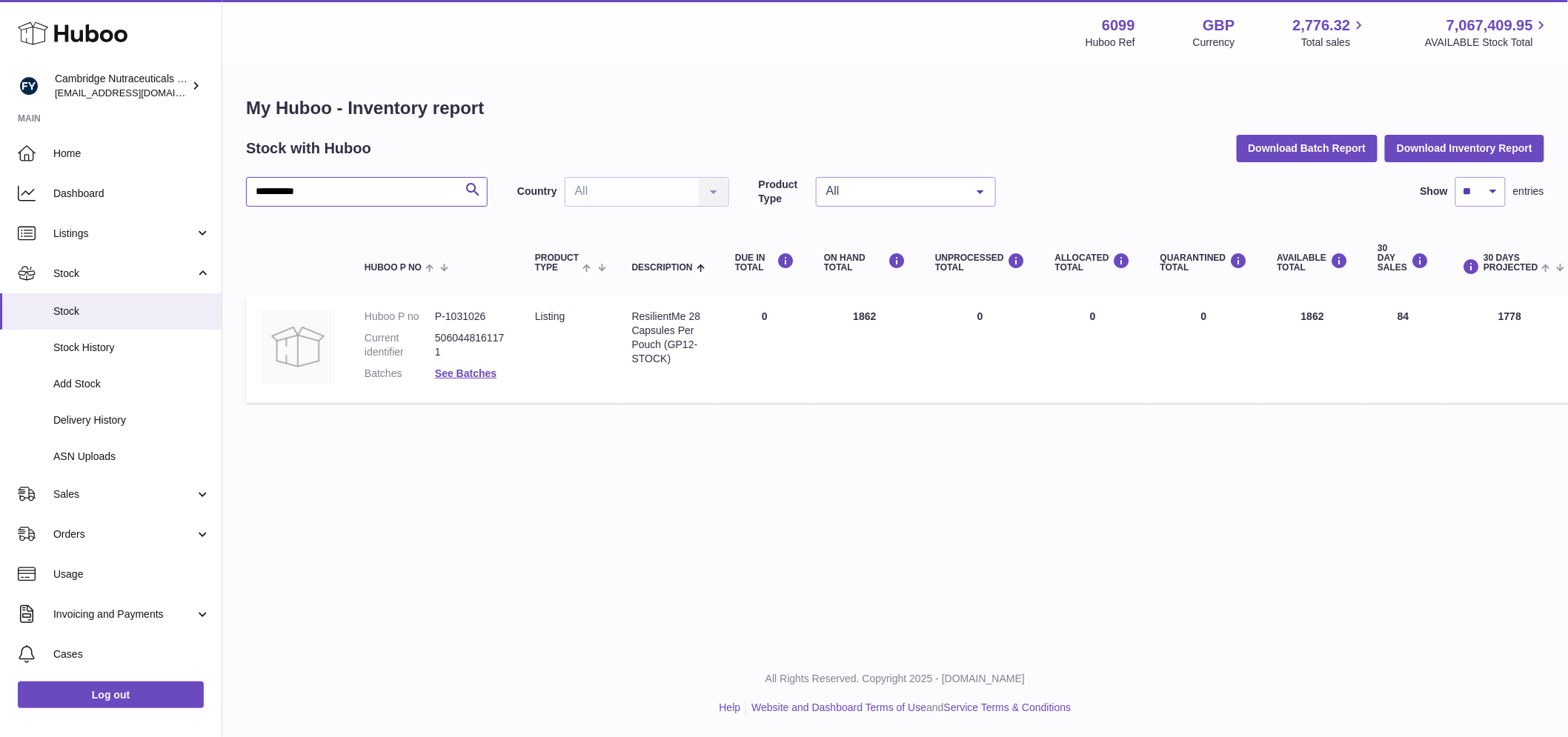
drag, startPoint x: 281, startPoint y: 194, endPoint x: 294, endPoint y: 196, distance: 13.2
click at [282, 194] on input "**********" at bounding box center [367, 191] width 242 height 29
click at [471, 378] on link "See Batches" at bounding box center [465, 374] width 62 height 12
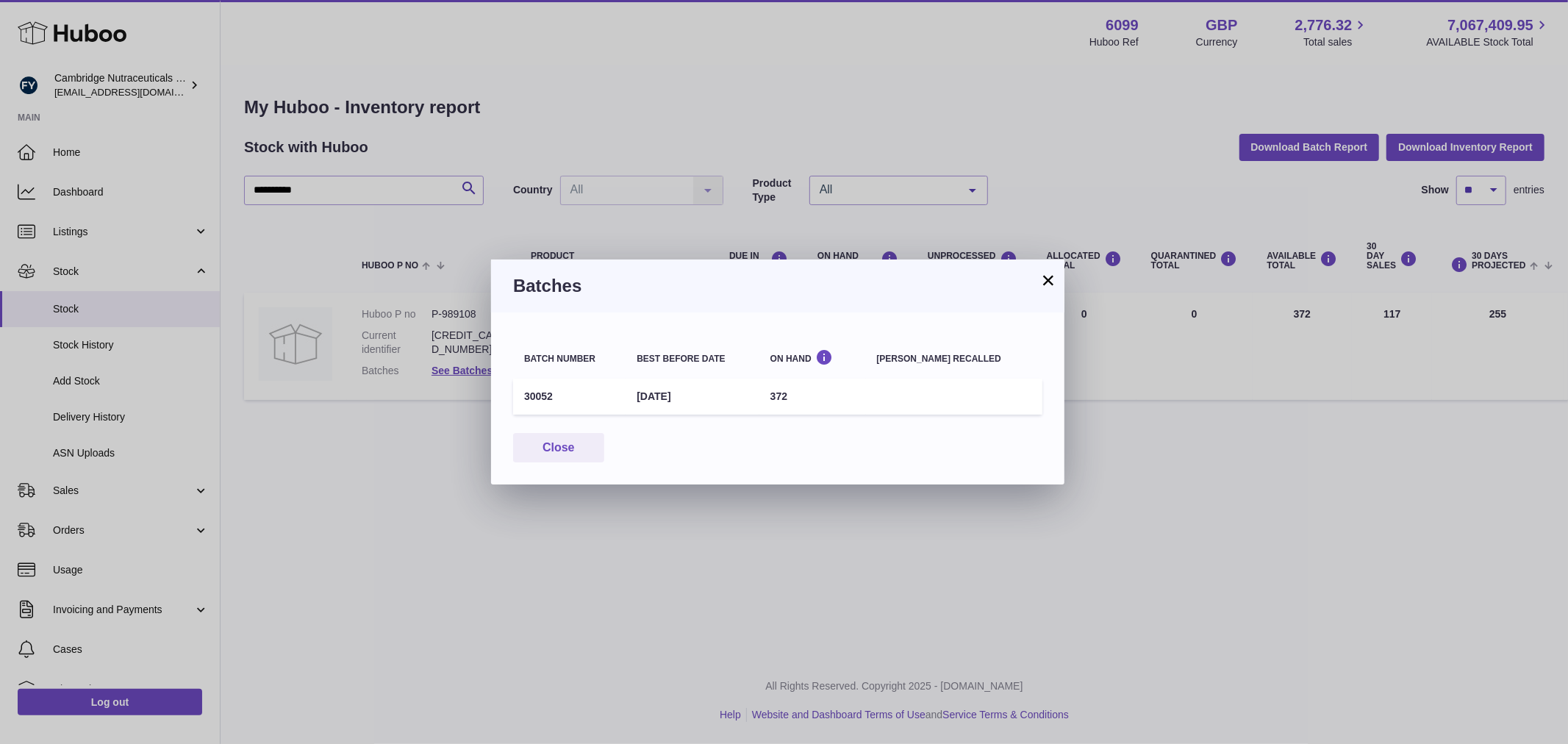
click at [538, 393] on td "30052" at bounding box center [569, 396] width 112 height 36
drag, startPoint x: 547, startPoint y: 457, endPoint x: 385, endPoint y: 282, distance: 238.5
click at [547, 457] on button "Close" at bounding box center [559, 448] width 91 height 30
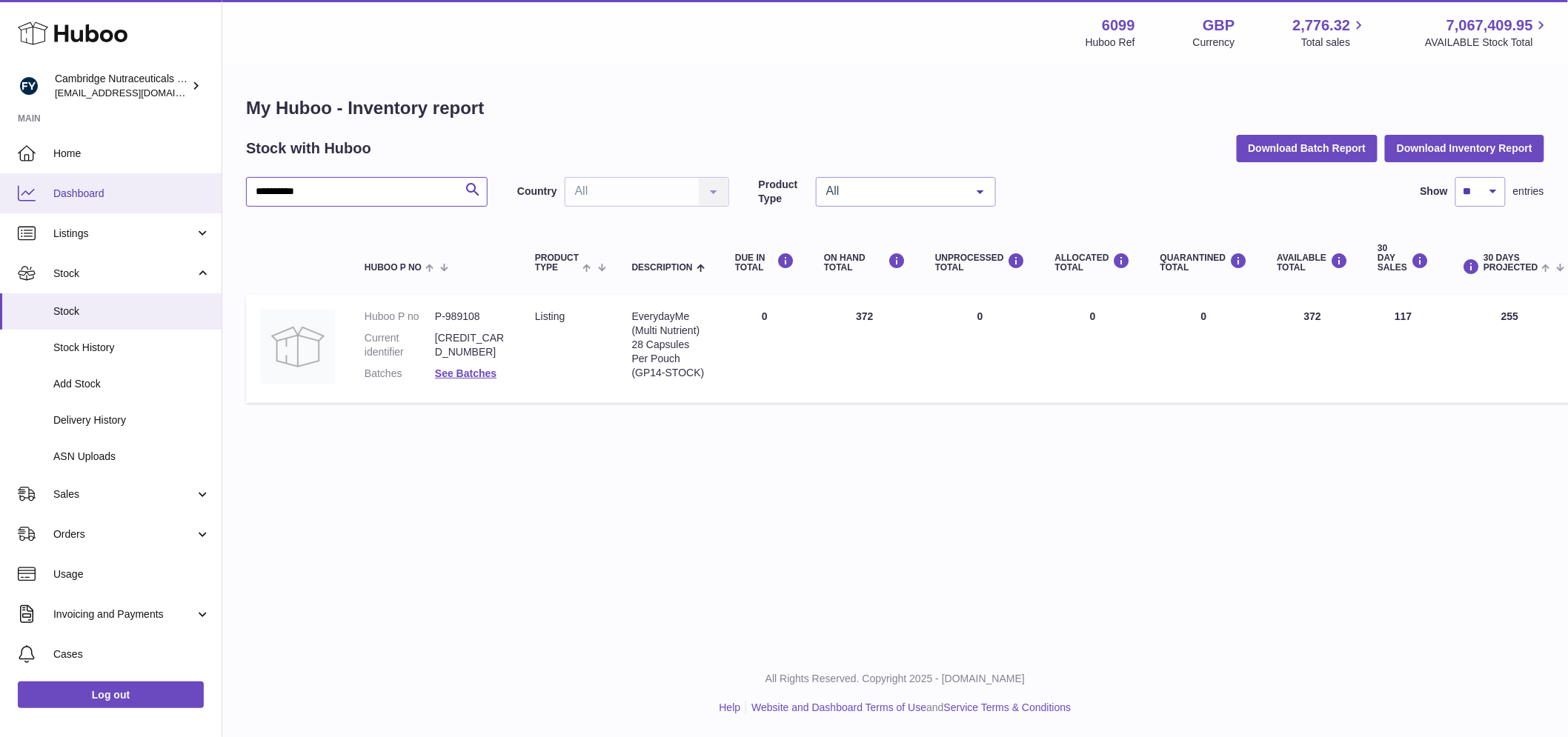
drag, startPoint x: 339, startPoint y: 196, endPoint x: 186, endPoint y: 204, distance: 153.2
click at [186, 204] on div "**********" at bounding box center [784, 368] width 1568 height 737
paste input "text"
type input "*******"
click at [483, 373] on link "See Batches" at bounding box center [465, 374] width 62 height 12
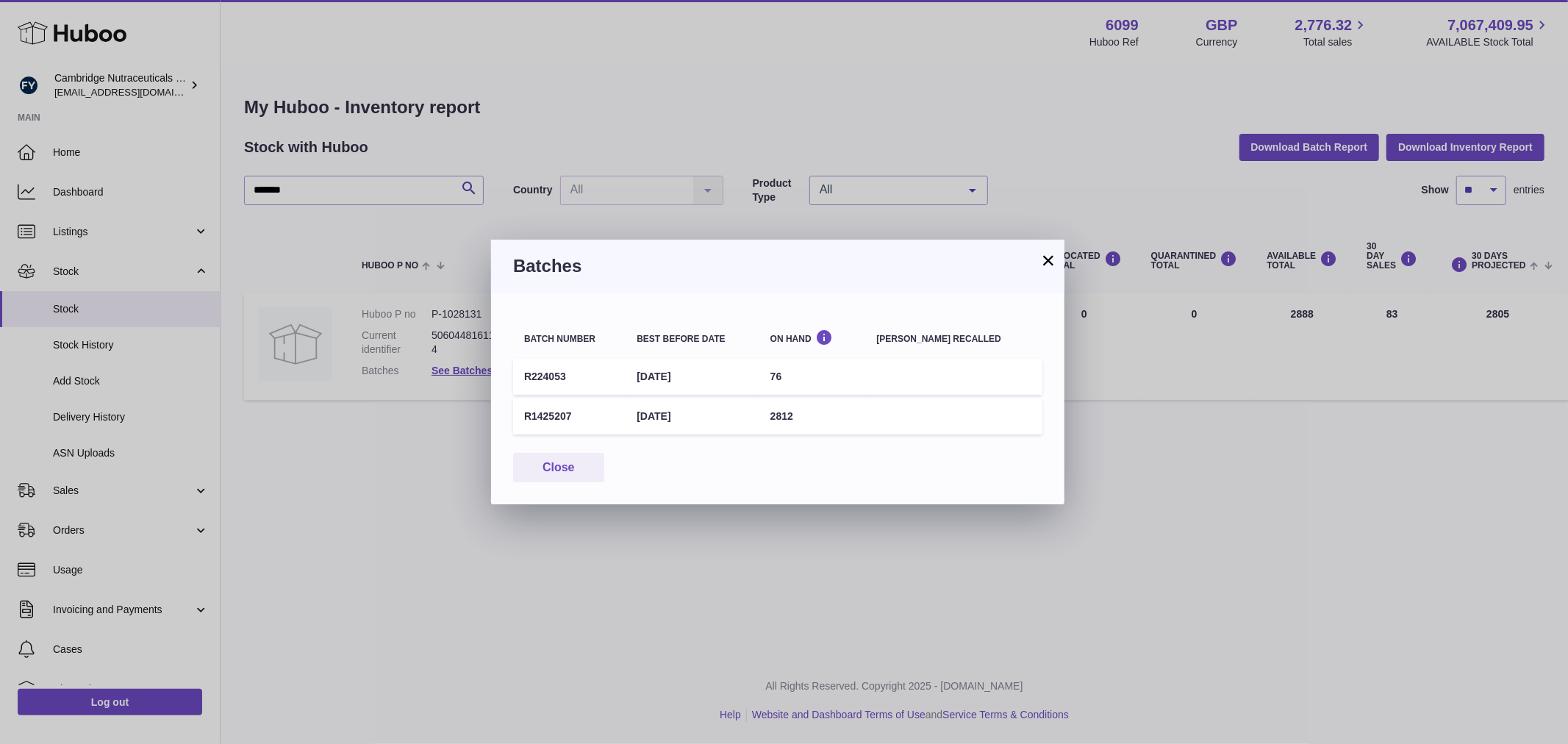
click at [553, 418] on td "R1425207" at bounding box center [569, 416] width 112 height 36
drag, startPoint x: 553, startPoint y: 418, endPoint x: 599, endPoint y: 410, distance: 46.7
click at [553, 416] on td "R1425207" at bounding box center [569, 416] width 112 height 36
drag, startPoint x: 568, startPoint y: 466, endPoint x: 574, endPoint y: 459, distance: 9.2
click at [568, 466] on button "Close" at bounding box center [559, 468] width 91 height 30
